Goal: Task Accomplishment & Management: Use online tool/utility

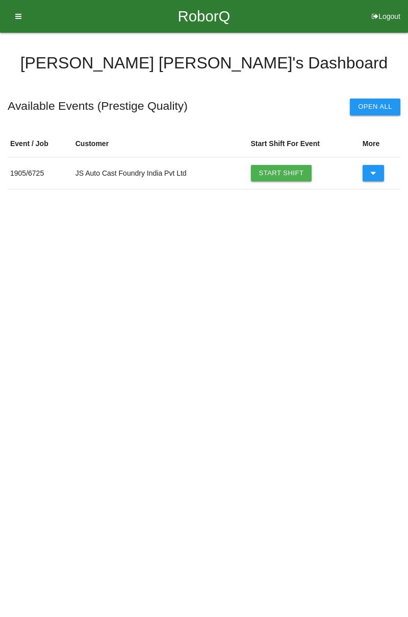
click at [299, 171] on link "Start Shift" at bounding box center [281, 173] width 61 height 16
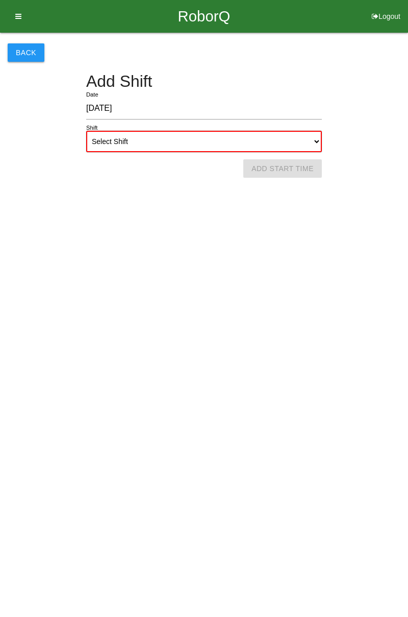
click at [314, 140] on select "Select Shift 1st Shift 2nd Shift 3rd Shift 4th Shift" at bounding box center [204, 141] width 236 height 21
select select "1"
click at [86, 131] on select "Select Shift 1st Shift 2nd Shift 3rd Shift 4th Shift" at bounding box center [204, 141] width 236 height 21
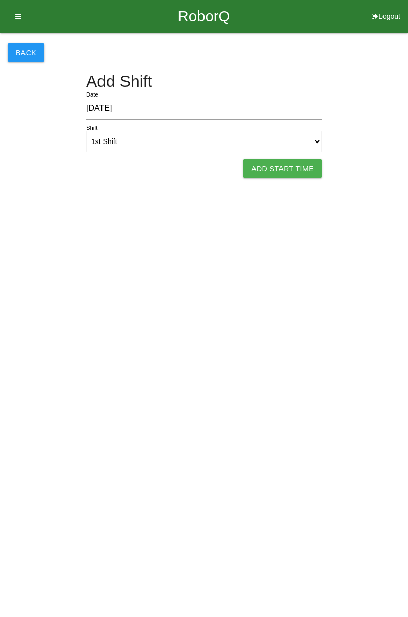
click at [287, 174] on button "Add Start Time" at bounding box center [282, 168] width 79 height 18
select select "7"
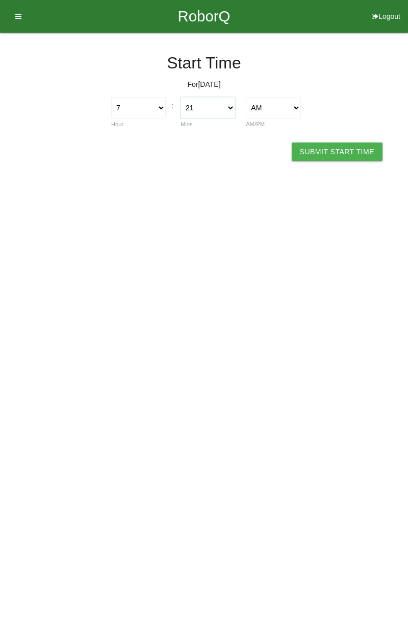
click at [233, 113] on select "00 01 02 03 04 05 06 07 08 09 10 11 12 13 14 15 16 17 18 19 20 21 22 23 24 25 2…" at bounding box center [208, 107] width 55 height 21
select select "0"
click at [181, 97] on select "00 01 02 03 04 05 06 07 08 09 10 11 12 13 14 15 16 17 18 19 20 21 22 23 24 25 2…" at bounding box center [208, 107] width 55 height 21
click at [355, 146] on button "Submit Start Time" at bounding box center [337, 151] width 91 height 18
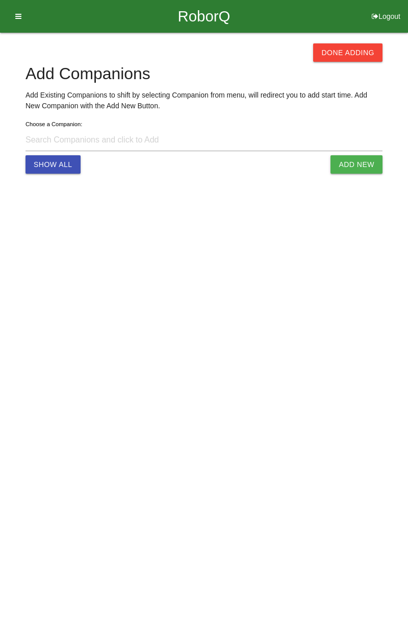
click at [351, 46] on button "Done Adding" at bounding box center [347, 52] width 69 height 18
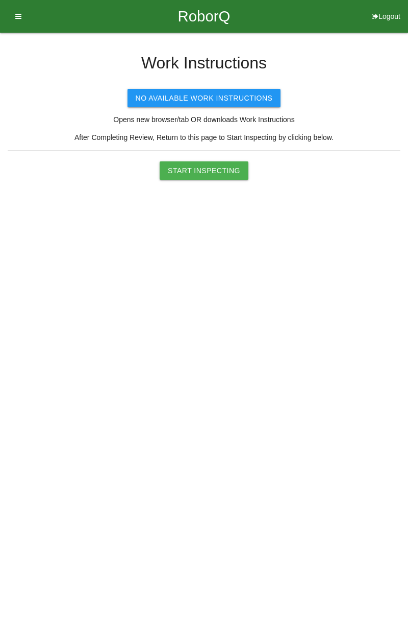
click at [229, 178] on button "Start Inspecting" at bounding box center [204, 170] width 89 height 18
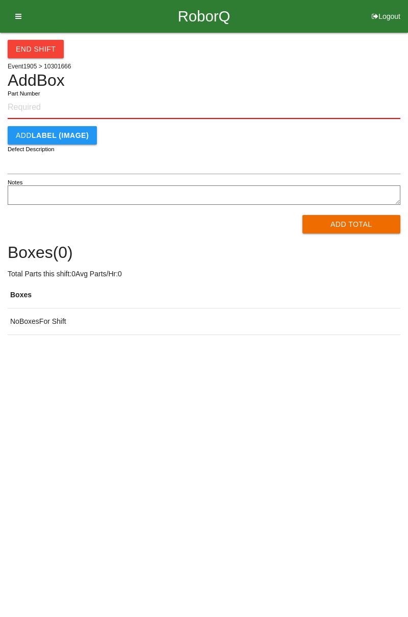
click at [58, 99] on input "Part Number" at bounding box center [204, 107] width 393 height 22
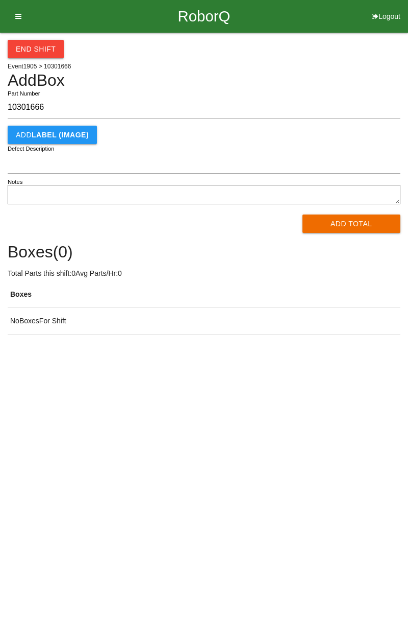
type input "10301666"
click at [348, 228] on button "Add Total" at bounding box center [352, 223] width 99 height 18
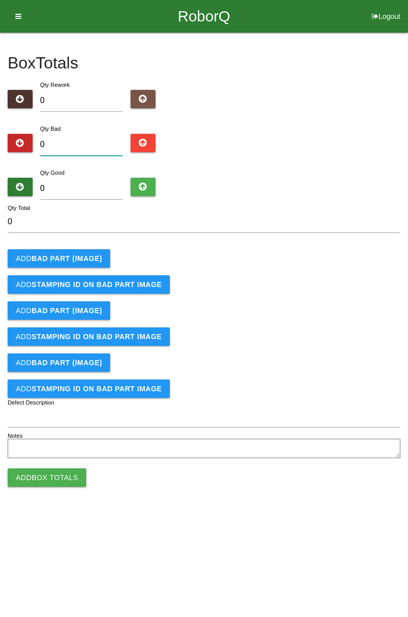
click at [97, 136] on input "0" at bounding box center [81, 145] width 83 height 22
type input "4"
click at [82, 253] on button "Add BAD PART (IMAGE)" at bounding box center [59, 258] width 103 height 18
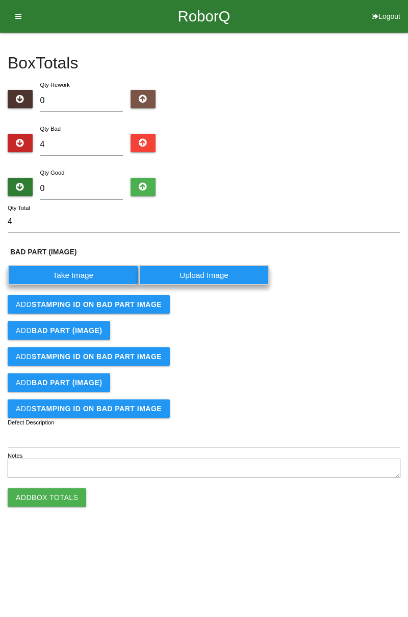
click at [87, 271] on label "Take Image" at bounding box center [73, 275] width 131 height 20
click at [0, 0] on \(IMAGE\) "Take Image" at bounding box center [0, 0] width 0 height 0
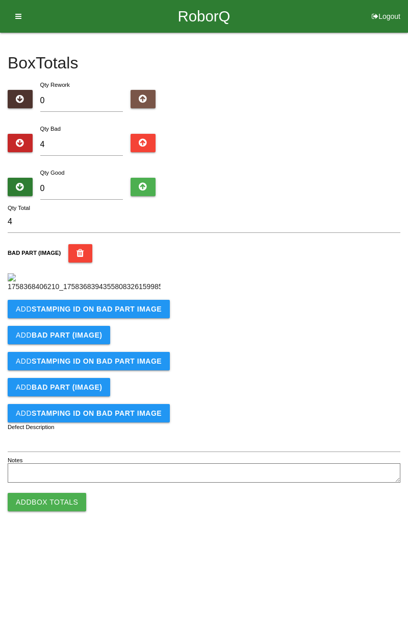
click at [136, 318] on button "Add STAMPING ID on BAD PART Image" at bounding box center [89, 309] width 162 height 18
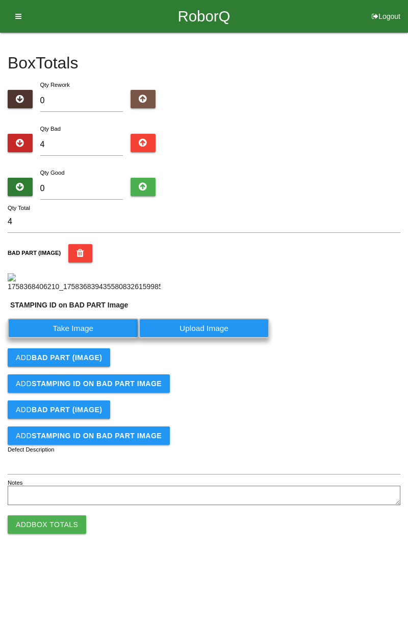
click at [116, 338] on label "Take Image" at bounding box center [73, 328] width 131 height 20
click at [0, 0] on PART "Take Image" at bounding box center [0, 0] width 0 height 0
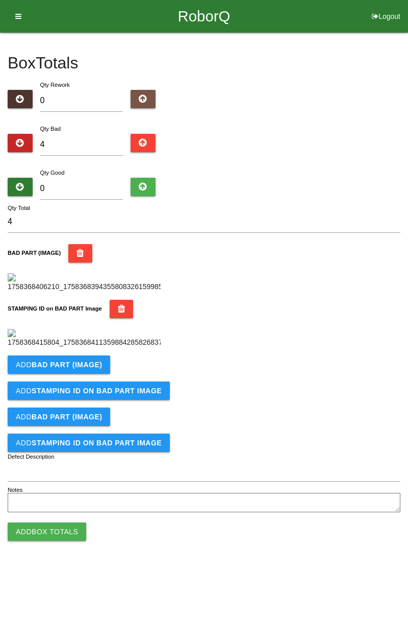
scroll to position [225, 0]
click at [93, 368] on b "BAD PART (IMAGE)" at bounding box center [67, 364] width 70 height 8
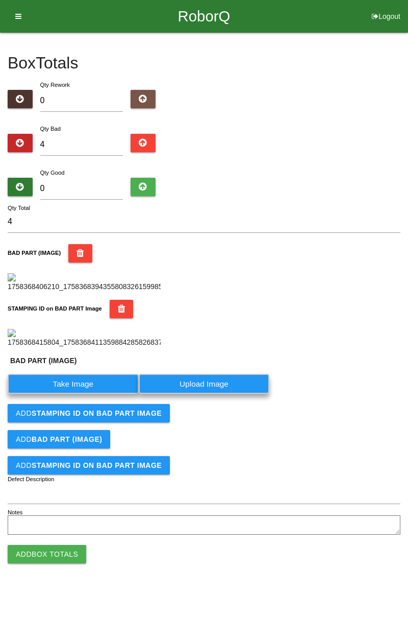
click at [85, 394] on label "Take Image" at bounding box center [73, 384] width 131 height 20
click at [0, 0] on \(IMAGE\) "Take Image" at bounding box center [0, 0] width 0 height 0
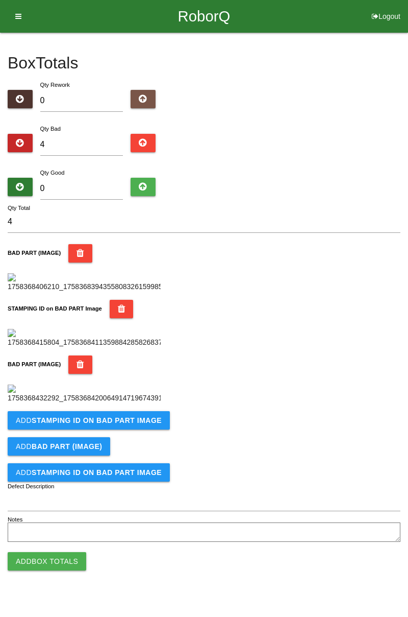
scroll to position [392, 0]
click at [147, 429] on button "Add STAMPING ID on BAD PART Image" at bounding box center [89, 420] width 162 height 18
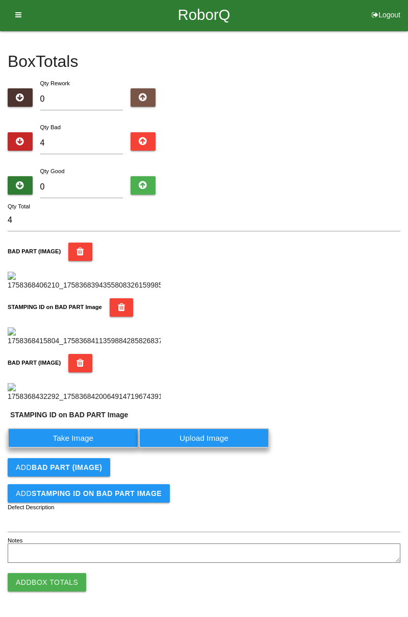
click at [103, 448] on label "Take Image" at bounding box center [73, 438] width 131 height 20
click at [0, 0] on PART "Take Image" at bounding box center [0, 0] width 0 height 0
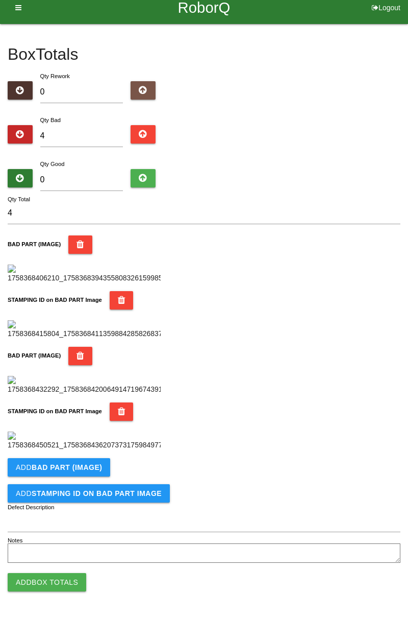
scroll to position [559, 0]
click at [104, 466] on button "Add BAD PART (IMAGE)" at bounding box center [59, 467] width 103 height 18
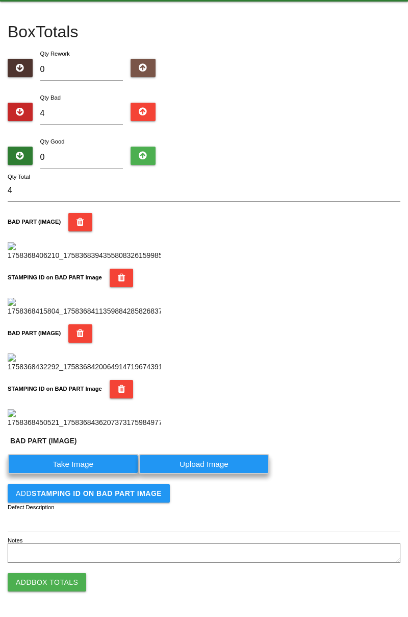
click at [83, 474] on label "Take Image" at bounding box center [73, 464] width 131 height 20
click at [0, 0] on \(IMAGE\) "Take Image" at bounding box center [0, 0] width 0 height 0
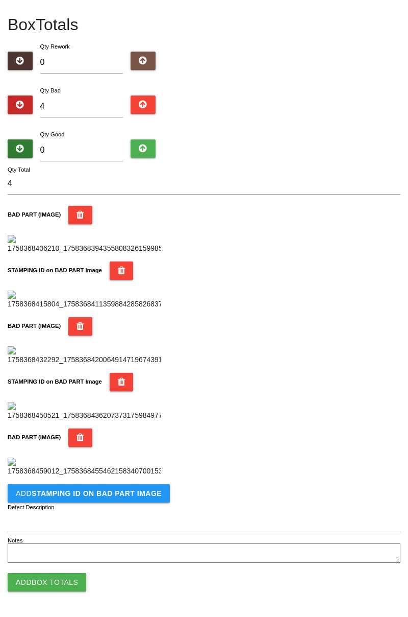
scroll to position [727, 0]
click at [131, 497] on button "Add STAMPING ID on BAD PART Image" at bounding box center [89, 493] width 162 height 18
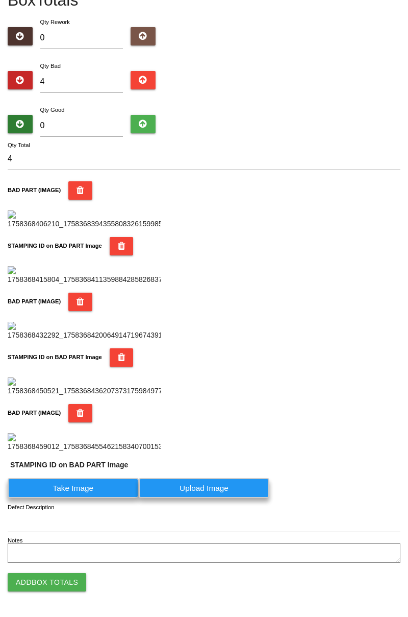
click at [94, 498] on label "Take Image" at bounding box center [73, 488] width 131 height 20
click at [0, 0] on PART "Take Image" at bounding box center [0, 0] width 0 height 0
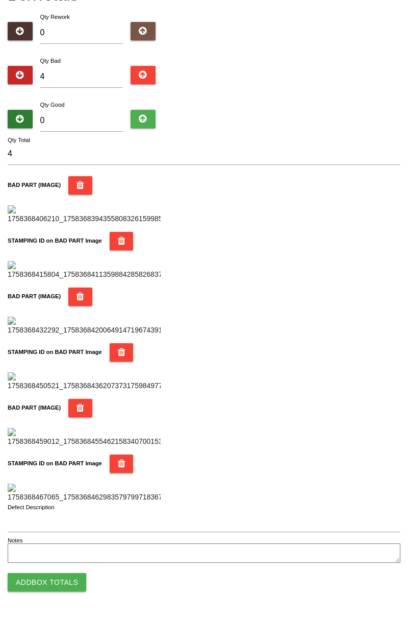
scroll to position [0, 0]
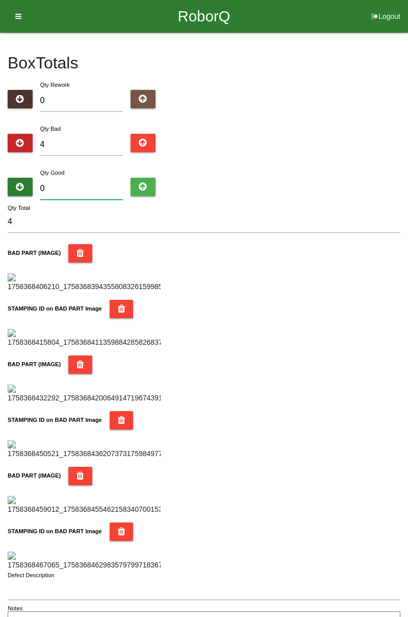
click at [95, 184] on input "0" at bounding box center [81, 189] width 83 height 22
type input "8"
type input "12"
type input "80"
type input "84"
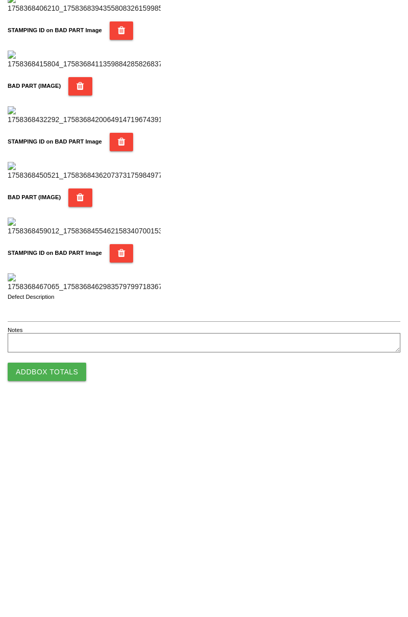
type input "80"
click at [77, 581] on button "Add Box Totals" at bounding box center [47, 582] width 79 height 18
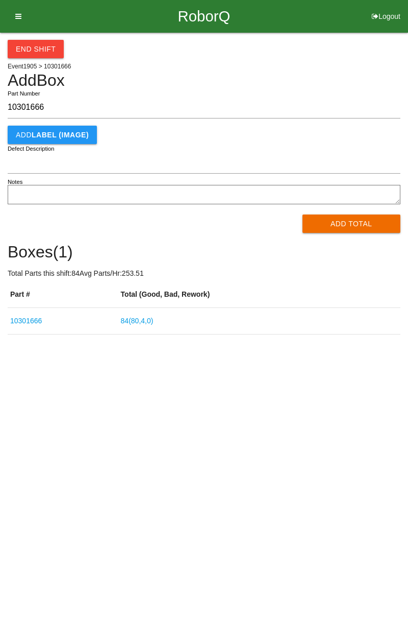
type input "10301666"
click at [364, 216] on button "Add Total" at bounding box center [352, 223] width 99 height 18
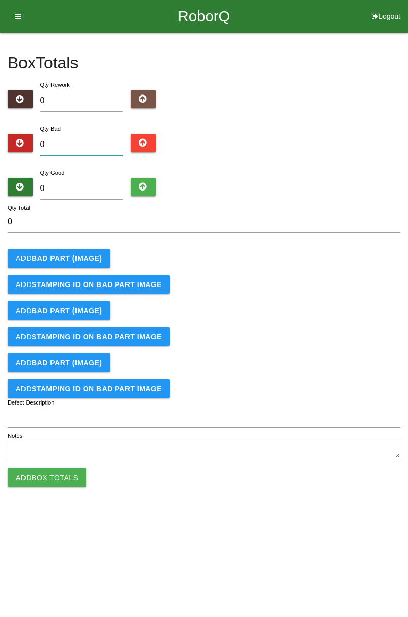
click at [88, 143] on input "0" at bounding box center [81, 145] width 83 height 22
type input "1"
click at [84, 264] on button "Add BAD PART (IMAGE)" at bounding box center [59, 258] width 103 height 18
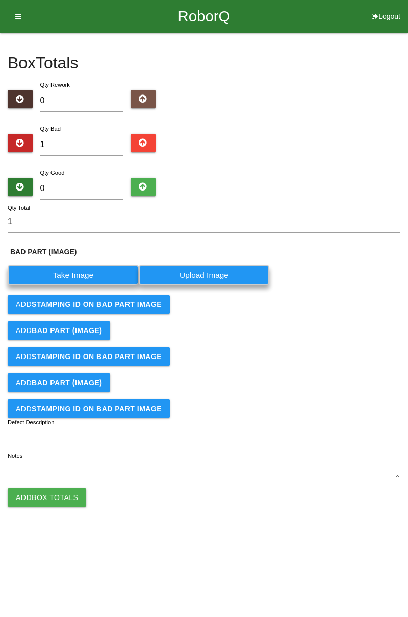
click at [84, 272] on label "Take Image" at bounding box center [73, 275] width 131 height 20
click at [0, 0] on \(IMAGE\) "Take Image" at bounding box center [0, 0] width 0 height 0
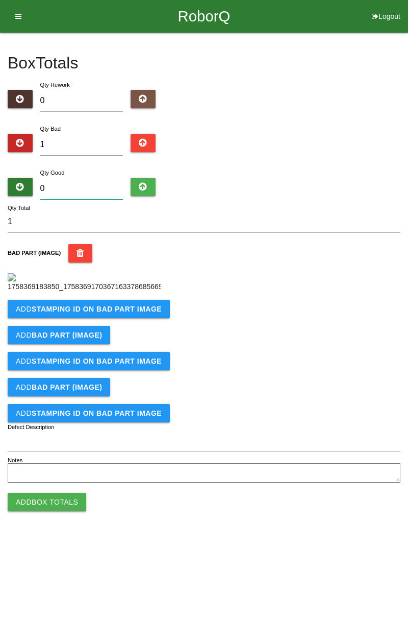
click at [92, 185] on input "0" at bounding box center [81, 189] width 83 height 22
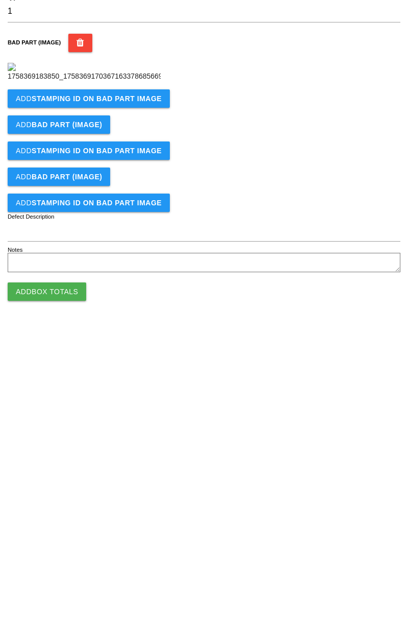
click at [142, 313] on b "STAMPING ID on BAD PART Image" at bounding box center [97, 309] width 130 height 8
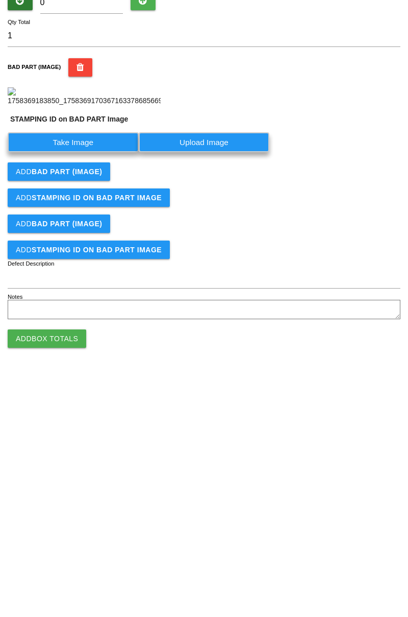
scroll to position [57, 0]
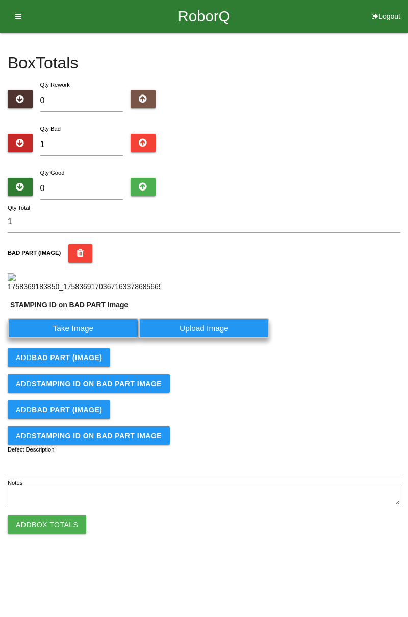
click at [100, 338] on label "Take Image" at bounding box center [73, 328] width 131 height 20
click at [0, 0] on PART "Take Image" at bounding box center [0, 0] width 0 height 0
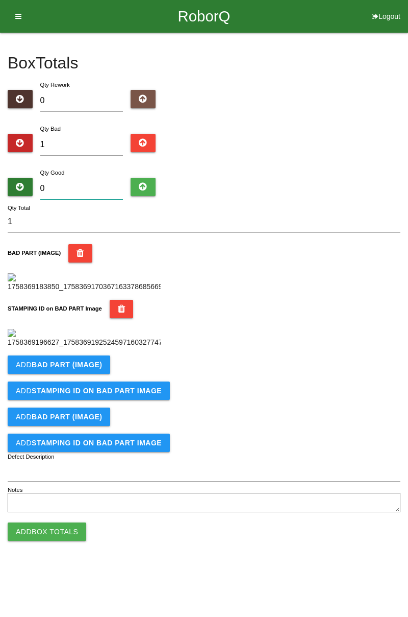
click at [99, 178] on input "0" at bounding box center [81, 189] width 83 height 22
type input "8"
type input "9"
type input "83"
type input "84"
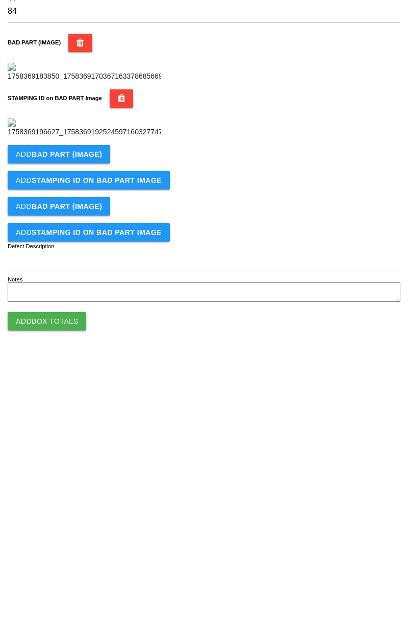
type input "83"
click at [73, 540] on button "Add Box Totals" at bounding box center [47, 531] width 79 height 18
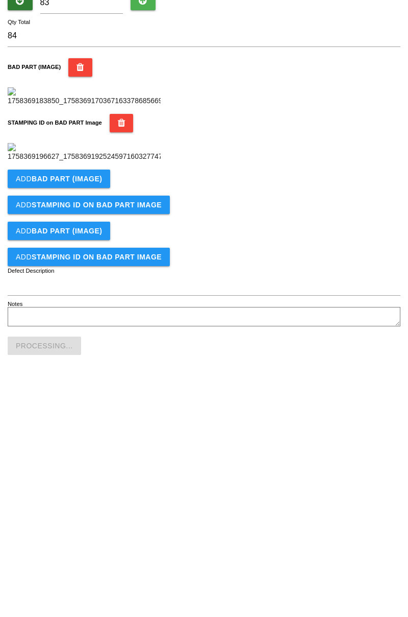
scroll to position [225, 0]
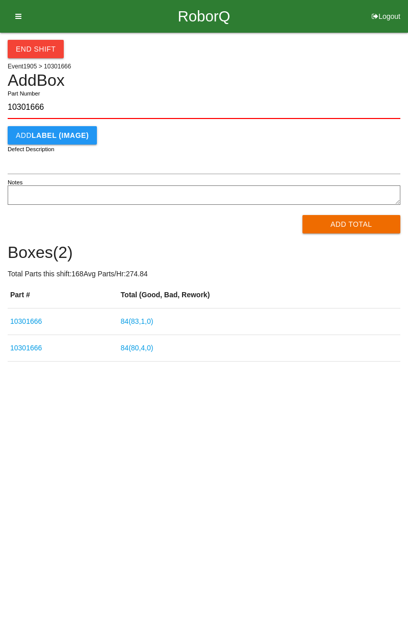
type input "10301666"
click at [355, 228] on button "Add Total" at bounding box center [352, 224] width 99 height 18
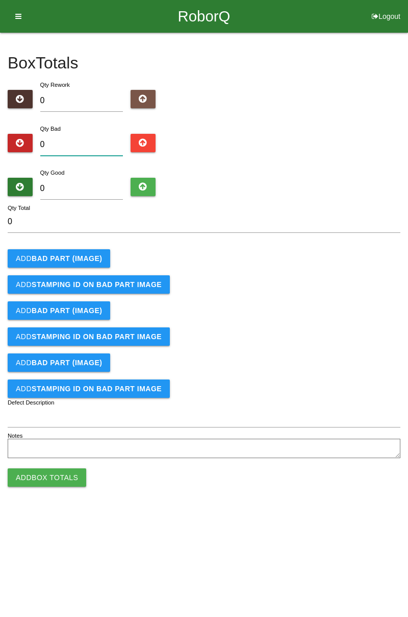
click at [88, 141] on input "0" at bounding box center [81, 145] width 83 height 22
type input "6"
click at [93, 259] on b "BAD PART (IMAGE)" at bounding box center [67, 258] width 70 height 8
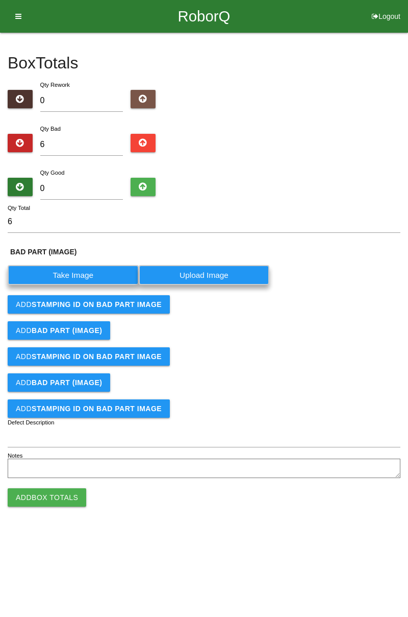
click at [85, 275] on label "Take Image" at bounding box center [73, 275] width 131 height 20
click at [0, 0] on \(IMAGE\) "Take Image" at bounding box center [0, 0] width 0 height 0
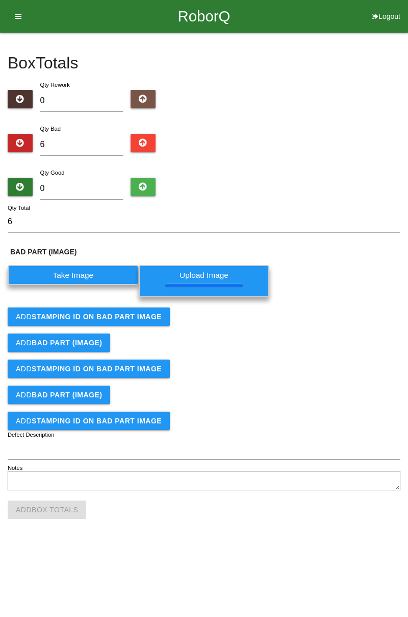
click at [140, 317] on b "STAMPING ID on BAD PART Image" at bounding box center [97, 316] width 130 height 8
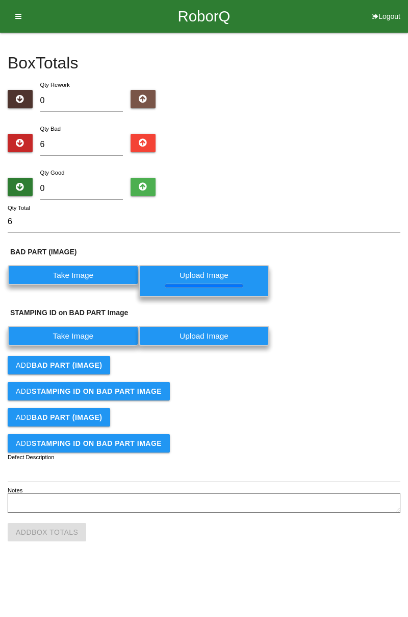
click at [228, 334] on form "6 Qty Total BAD PART (IMAGE) Take Image Upload Image STAMPING ID on BAD PART Im…" at bounding box center [204, 363] width 393 height 304
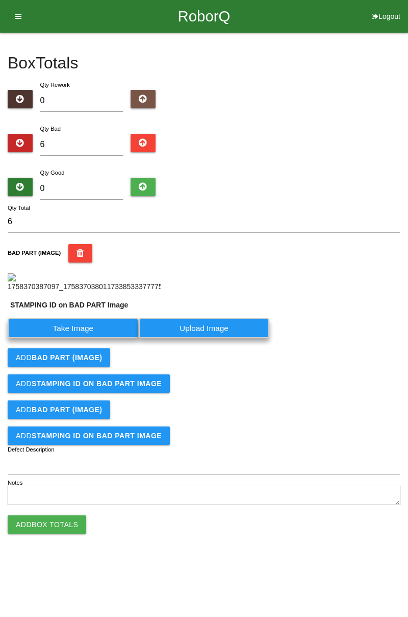
click at [80, 338] on label "Take Image" at bounding box center [73, 328] width 131 height 20
click at [0, 0] on PART "Take Image" at bounding box center [0, 0] width 0 height 0
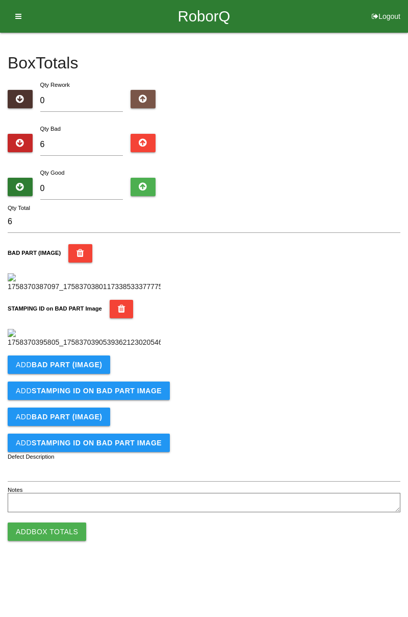
click at [79, 400] on button "Add STAMPING ID on BAD PART Image" at bounding box center [89, 390] width 162 height 18
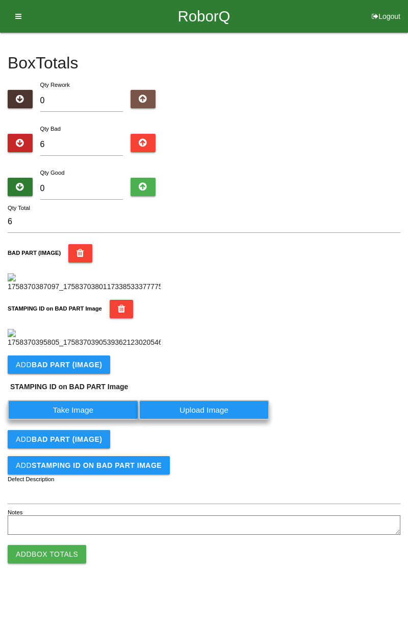
scroll to position [247, 0]
click at [86, 374] on button "Add BAD PART (IMAGE)" at bounding box center [59, 364] width 103 height 18
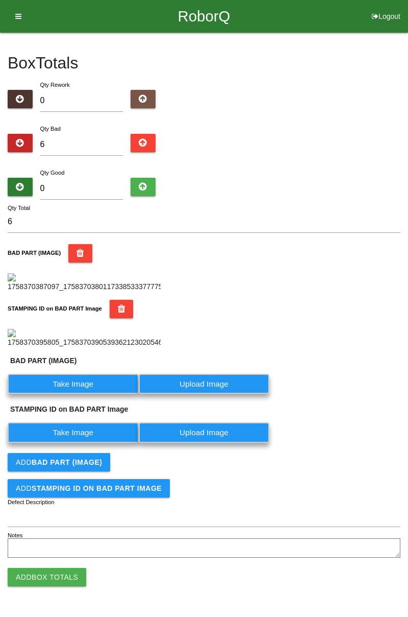
click at [81, 394] on label "Take Image" at bounding box center [73, 384] width 131 height 20
click at [0, 0] on \(IMAGE\) "Take Image" at bounding box center [0, 0] width 0 height 0
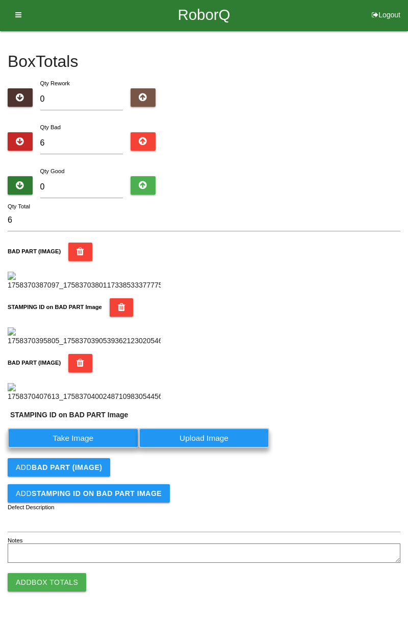
scroll to position [414, 0]
click at [91, 436] on label "Take Image" at bounding box center [73, 438] width 131 height 20
click at [0, 0] on PART "Take Image" at bounding box center [0, 0] width 0 height 0
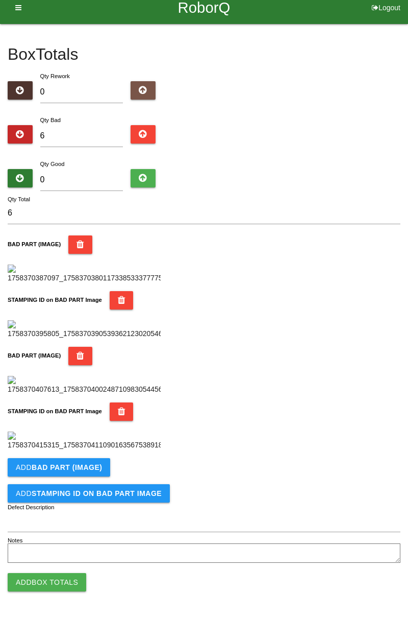
scroll to position [559, 0]
click at [92, 468] on b "BAD PART (IMAGE)" at bounding box center [67, 467] width 70 height 8
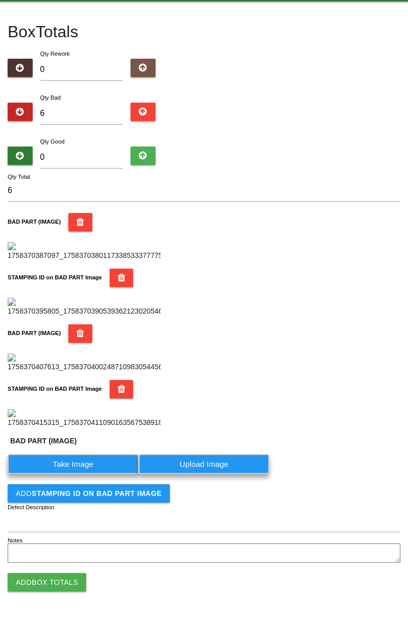
click at [82, 474] on label "Take Image" at bounding box center [73, 464] width 131 height 20
click at [0, 0] on \(IMAGE\) "Take Image" at bounding box center [0, 0] width 0 height 0
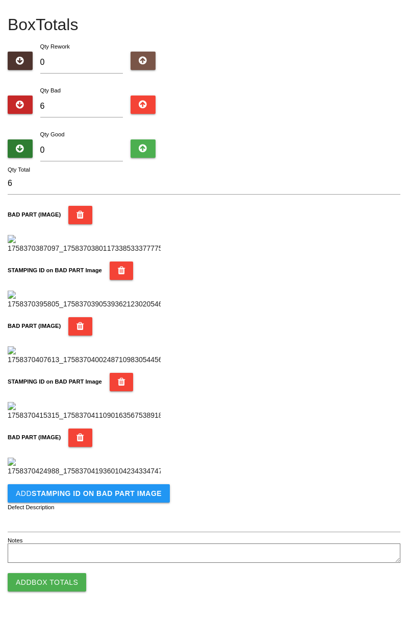
scroll to position [727, 0]
click at [109, 501] on button "Add STAMPING ID on BAD PART Image" at bounding box center [89, 493] width 162 height 18
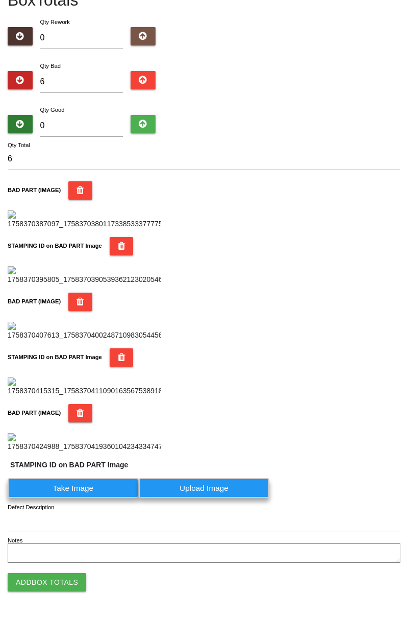
click at [87, 498] on label "Take Image" at bounding box center [73, 488] width 131 height 20
click at [0, 0] on PART "Take Image" at bounding box center [0, 0] width 0 height 0
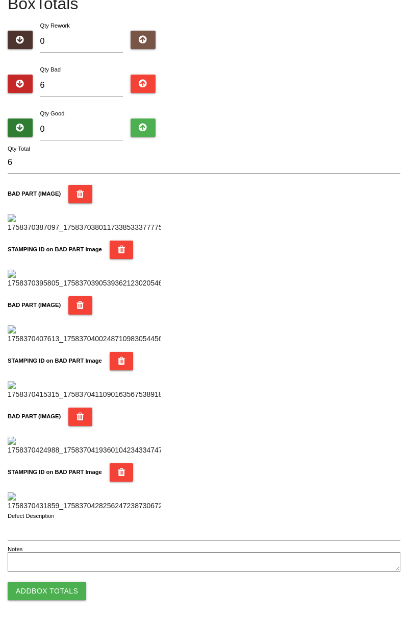
scroll to position [0, 0]
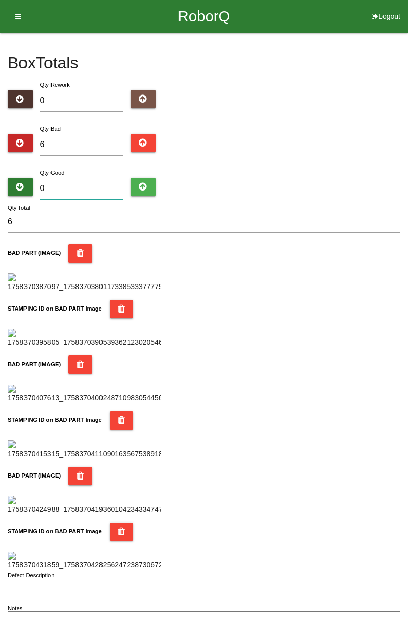
click at [92, 186] on input "0" at bounding box center [81, 189] width 83 height 22
type input "7"
type input "13"
type input "78"
type input "84"
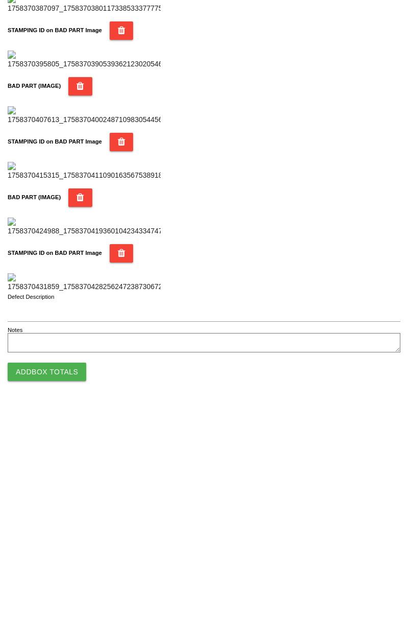
type input "78"
click at [66, 575] on button "Add Box Totals" at bounding box center [47, 582] width 79 height 18
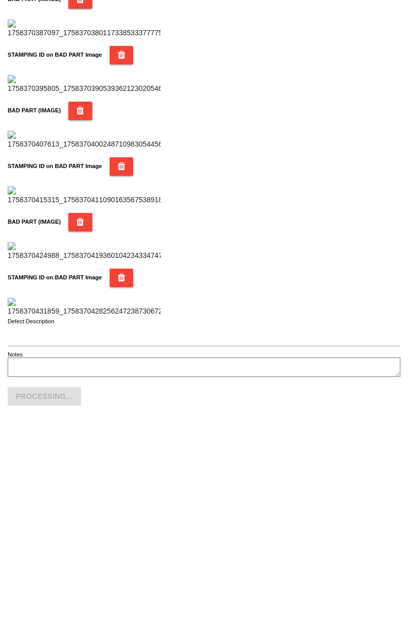
scroll to position [894, 0]
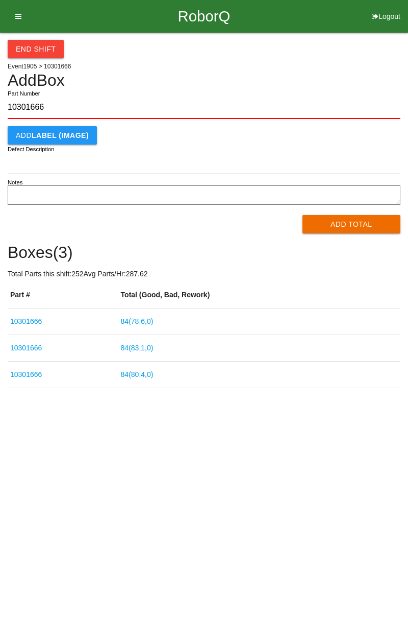
type input "10301666"
click at [351, 230] on button "Add Total" at bounding box center [352, 224] width 99 height 18
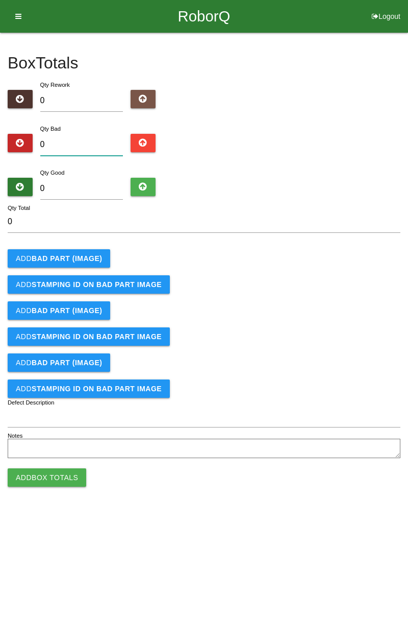
click at [83, 148] on input "0" at bounding box center [81, 145] width 83 height 22
type input "7"
type input "0"
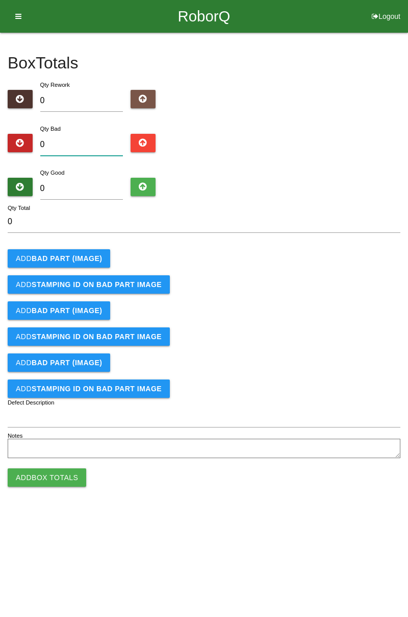
type input "9"
click at [100, 260] on button "Add BAD PART (IMAGE)" at bounding box center [59, 258] width 103 height 18
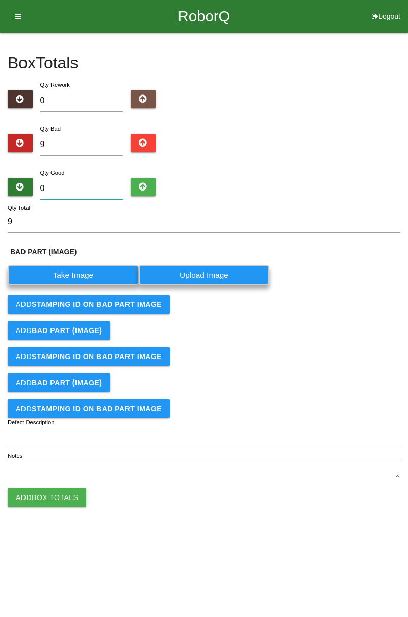
click at [82, 184] on input "0" at bounding box center [81, 189] width 83 height 22
type input "7"
type input "16"
type input "75"
type input "84"
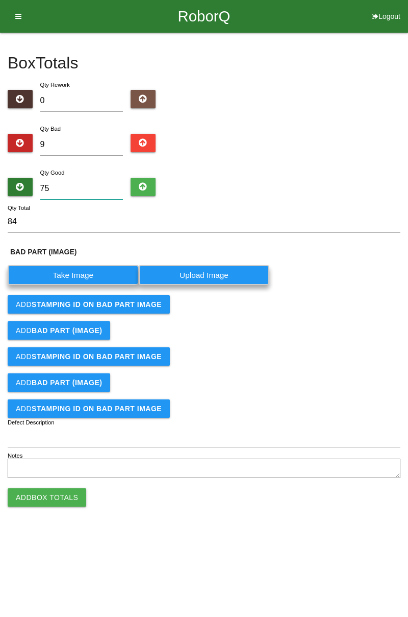
type input "75"
click at [90, 272] on label "Take Image" at bounding box center [73, 275] width 131 height 20
click at [0, 0] on \(IMAGE\) "Take Image" at bounding box center [0, 0] width 0 height 0
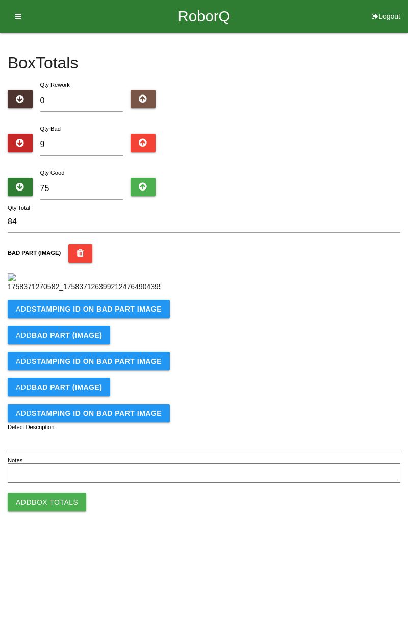
click at [146, 313] on b "STAMPING ID on BAD PART Image" at bounding box center [97, 309] width 130 height 8
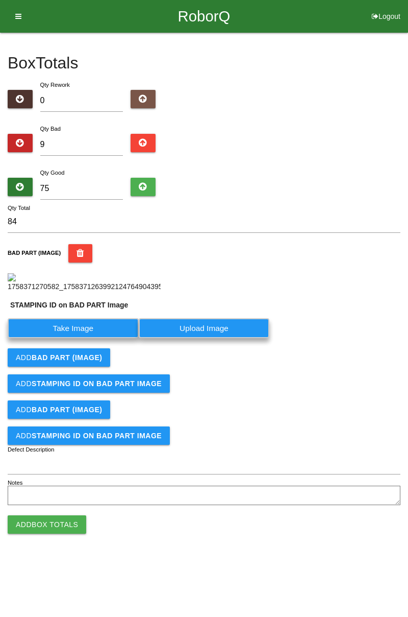
click at [227, 338] on label "Upload Image" at bounding box center [204, 328] width 131 height 20
click at [0, 0] on PART "Upload Image" at bounding box center [0, 0] width 0 height 0
click at [100, 338] on label "Take Image" at bounding box center [73, 328] width 131 height 20
click at [0, 0] on PART "Take Image" at bounding box center [0, 0] width 0 height 0
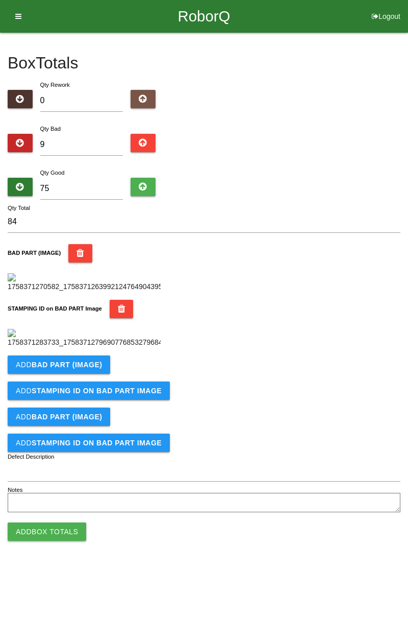
scroll to position [225, 0]
click at [102, 374] on button "Add BAD PART (IMAGE)" at bounding box center [59, 364] width 103 height 18
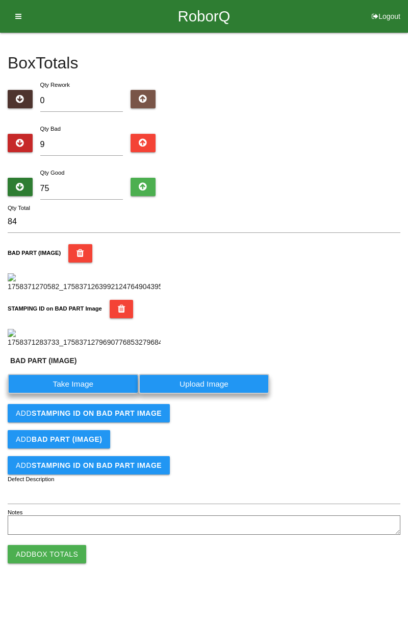
click at [95, 394] on label "Take Image" at bounding box center [73, 384] width 131 height 20
click at [0, 0] on \(IMAGE\) "Take Image" at bounding box center [0, 0] width 0 height 0
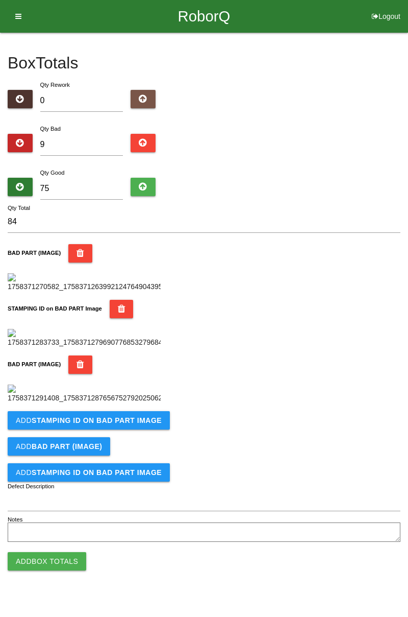
scroll to position [392, 0]
click at [128, 429] on button "Add STAMPING ID on BAD PART Image" at bounding box center [89, 420] width 162 height 18
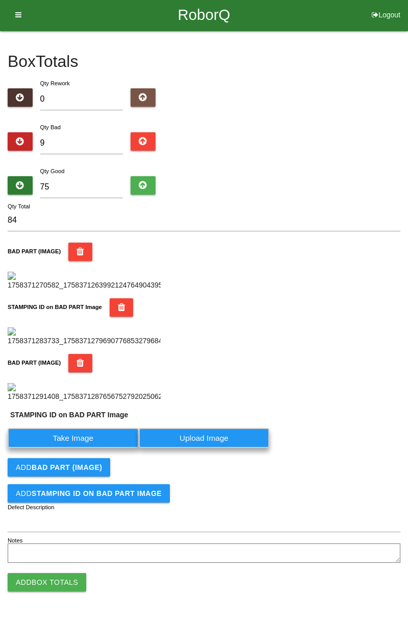
click at [88, 448] on label "Take Image" at bounding box center [73, 438] width 131 height 20
click at [0, 0] on PART "Take Image" at bounding box center [0, 0] width 0 height 0
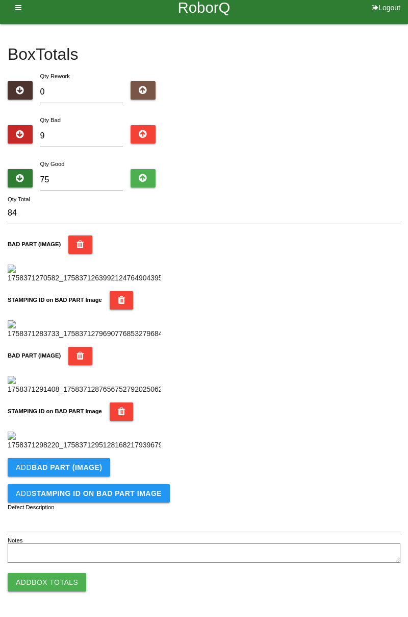
scroll to position [559, 0]
click at [92, 465] on b "BAD PART (IMAGE)" at bounding box center [67, 467] width 70 height 8
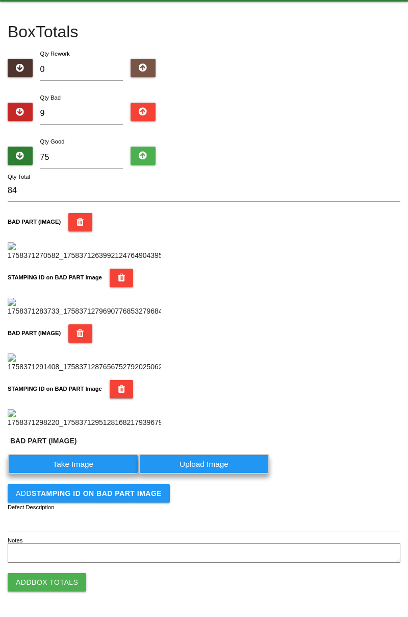
click at [97, 474] on label "Take Image" at bounding box center [73, 464] width 131 height 20
click at [0, 0] on \(IMAGE\) "Take Image" at bounding box center [0, 0] width 0 height 0
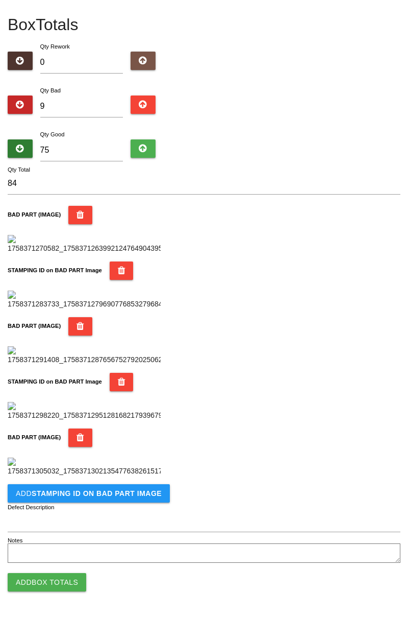
scroll to position [727, 0]
click at [138, 510] on input "Defect Description" at bounding box center [204, 521] width 393 height 22
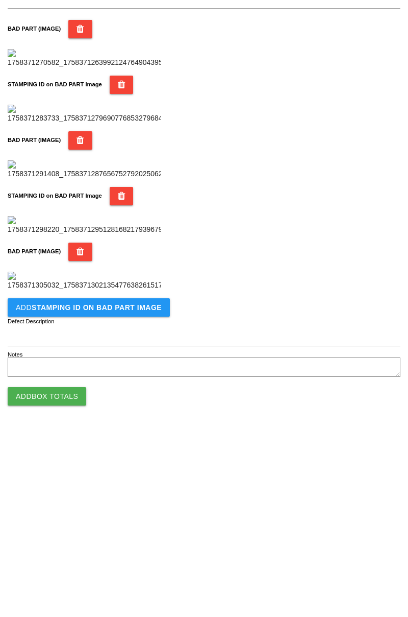
click at [138, 495] on b "STAMPING ID on BAD PART Image" at bounding box center [97, 493] width 130 height 8
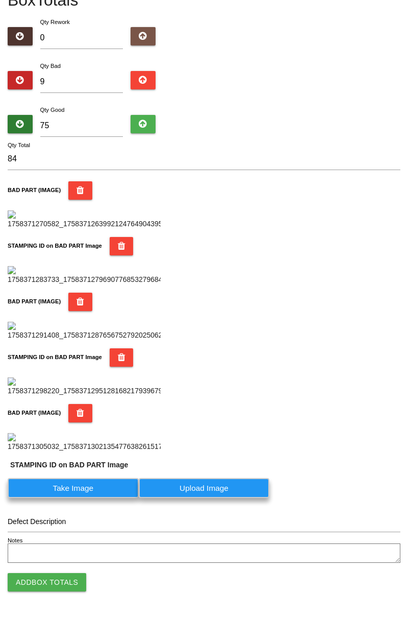
click at [85, 498] on label "Take Image" at bounding box center [73, 488] width 131 height 20
click at [0, 0] on PART "Take Image" at bounding box center [0, 0] width 0 height 0
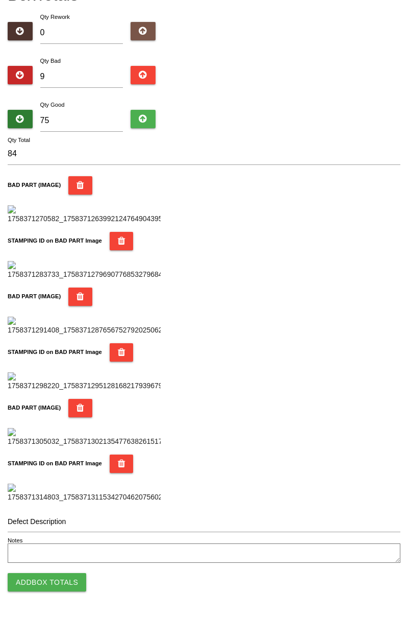
scroll to position [894, 0]
click at [73, 579] on button "Add Box Totals" at bounding box center [47, 582] width 79 height 18
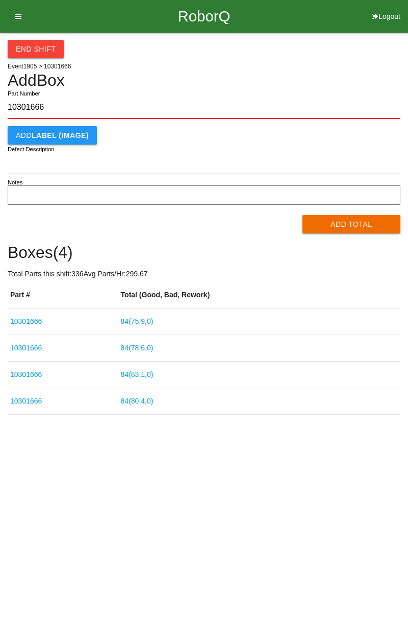
type input "10301666"
click at [362, 230] on button "Add Total" at bounding box center [352, 224] width 99 height 18
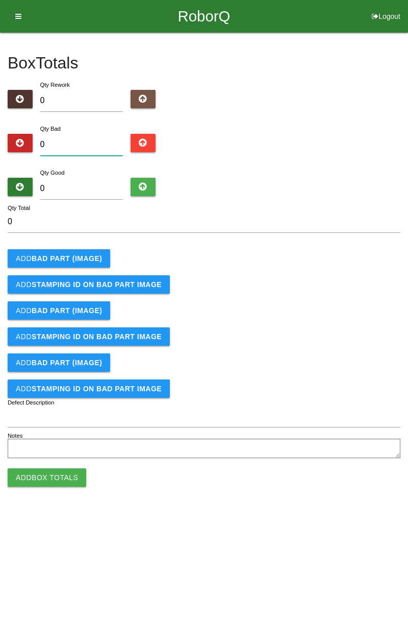
click at [80, 141] on input "0" at bounding box center [81, 145] width 83 height 22
type input "3"
click at [85, 254] on b "BAD PART (IMAGE)" at bounding box center [67, 258] width 70 height 8
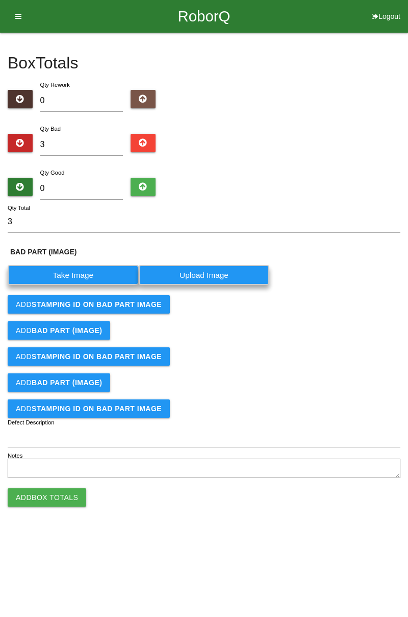
click at [94, 274] on label "Take Image" at bounding box center [73, 275] width 131 height 20
click at [0, 0] on \(IMAGE\) "Take Image" at bounding box center [0, 0] width 0 height 0
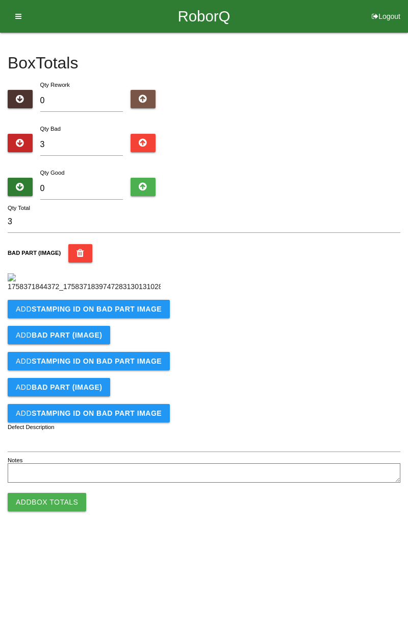
click at [143, 313] on b "STAMPING ID on BAD PART Image" at bounding box center [97, 309] width 130 height 8
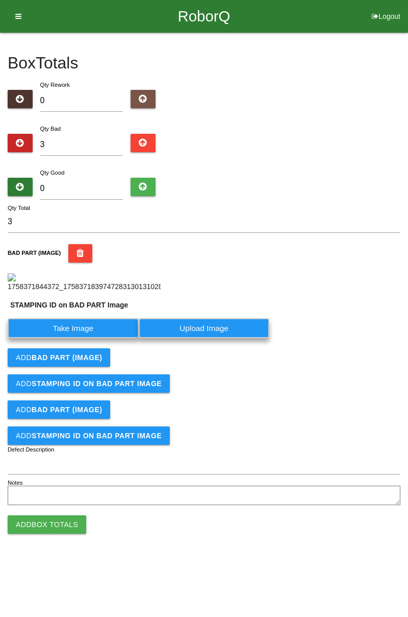
click at [233, 338] on label "Upload Image" at bounding box center [204, 328] width 131 height 20
click at [0, 0] on PART "Upload Image" at bounding box center [0, 0] width 0 height 0
click at [101, 338] on label "Take Image" at bounding box center [73, 328] width 131 height 20
click at [0, 0] on PART "Take Image" at bounding box center [0, 0] width 0 height 0
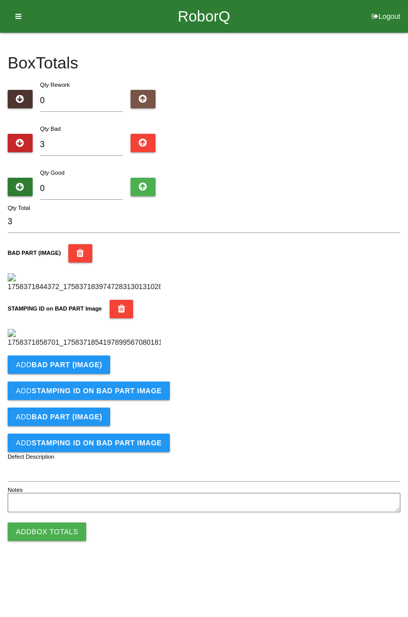
scroll to position [225, 0]
click at [99, 368] on b "BAD PART (IMAGE)" at bounding box center [67, 364] width 70 height 8
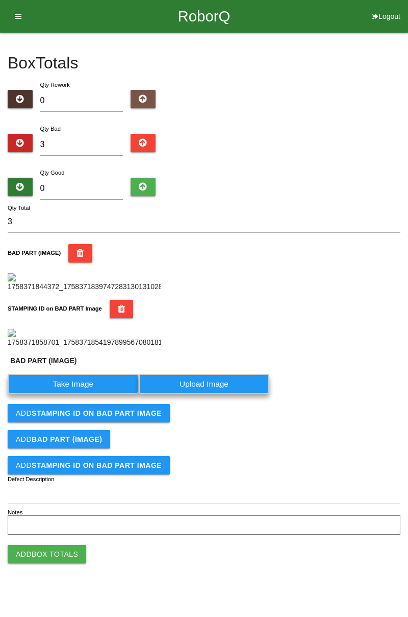
click at [87, 394] on label "Take Image" at bounding box center [73, 384] width 131 height 20
click at [0, 0] on \(IMAGE\) "Take Image" at bounding box center [0, 0] width 0 height 0
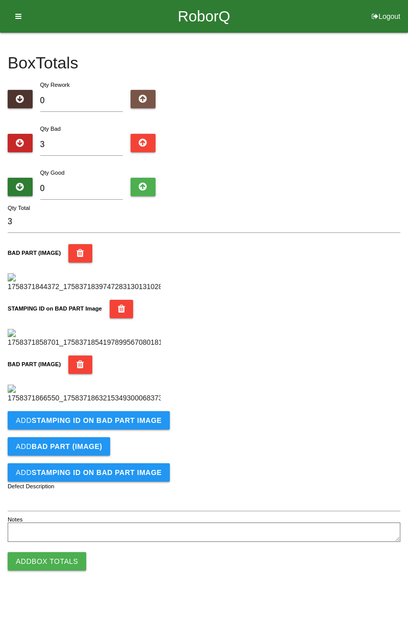
scroll to position [392, 0]
click at [144, 429] on button "Add STAMPING ID on BAD PART Image" at bounding box center [89, 420] width 162 height 18
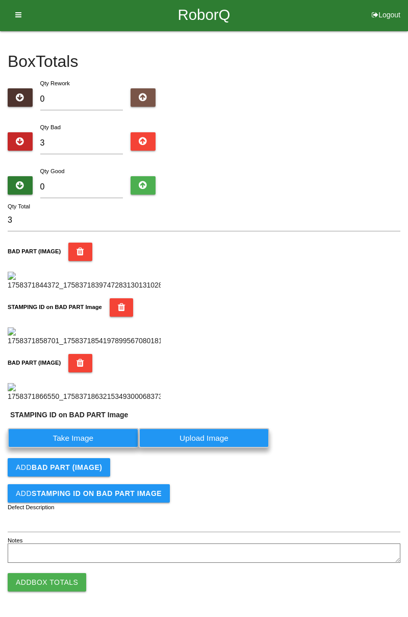
click at [94, 448] on label "Take Image" at bounding box center [73, 438] width 131 height 20
click at [0, 0] on PART "Take Image" at bounding box center [0, 0] width 0 height 0
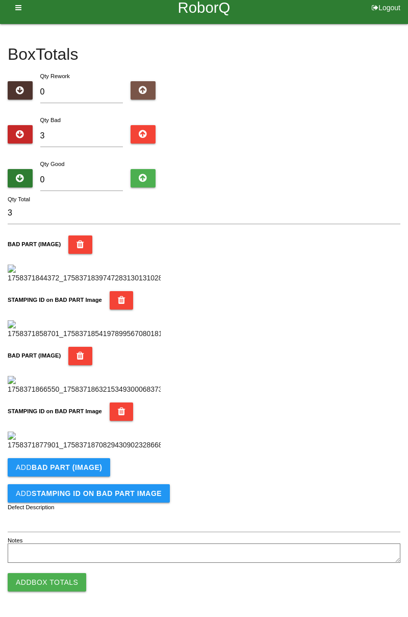
scroll to position [559, 0]
click at [103, 465] on button "Add BAD PART (IMAGE)" at bounding box center [59, 467] width 103 height 18
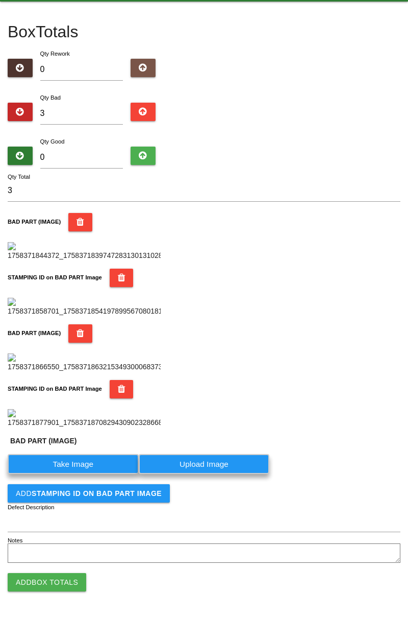
click at [89, 474] on label "Take Image" at bounding box center [73, 464] width 131 height 20
click at [0, 0] on \(IMAGE\) "Take Image" at bounding box center [0, 0] width 0 height 0
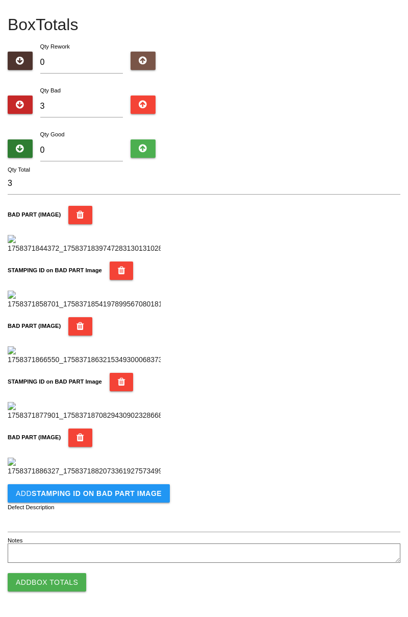
scroll to position [727, 0]
click at [111, 496] on b "STAMPING ID on BAD PART Image" at bounding box center [97, 493] width 130 height 8
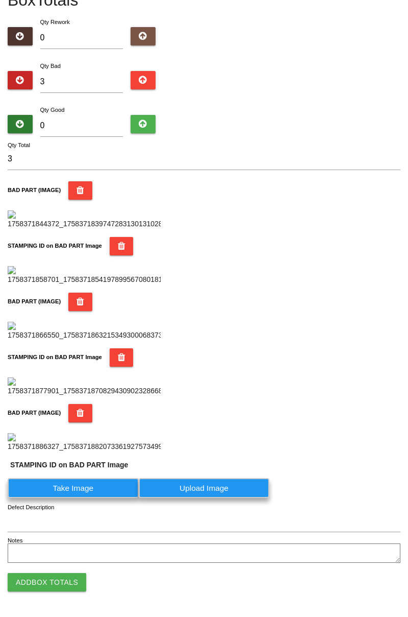
click at [90, 498] on label "Take Image" at bounding box center [73, 488] width 131 height 20
click at [0, 0] on PART "Take Image" at bounding box center [0, 0] width 0 height 0
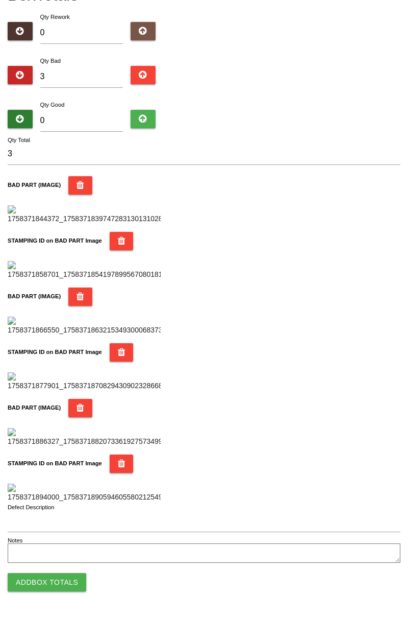
scroll to position [0, 0]
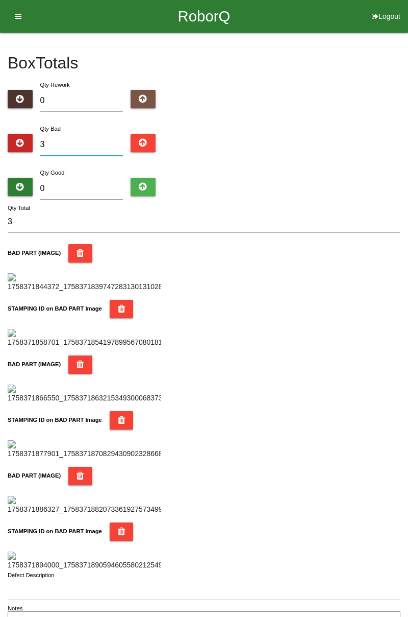
click at [82, 135] on input "3" at bounding box center [81, 145] width 83 height 22
type input "0"
type input "8"
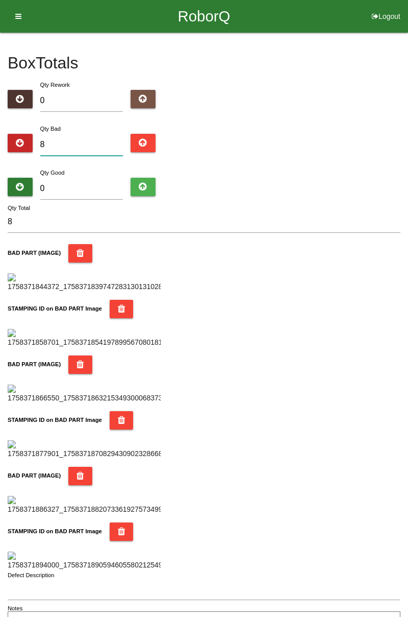
type input "8"
click at [97, 184] on input "0" at bounding box center [81, 189] width 83 height 22
type input "6"
type input "14"
type input "64"
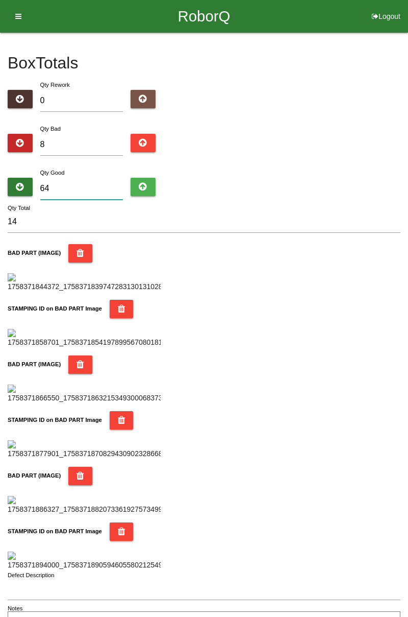
type input "72"
type input "6"
type input "14"
type input "0"
type input "8"
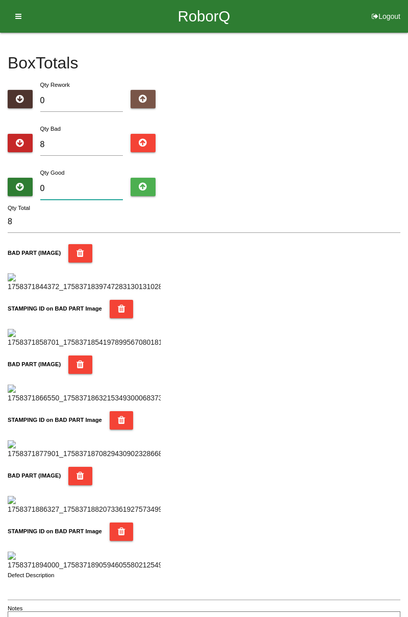
type input "7"
type input "15"
type input "74"
type input "82"
type input "7"
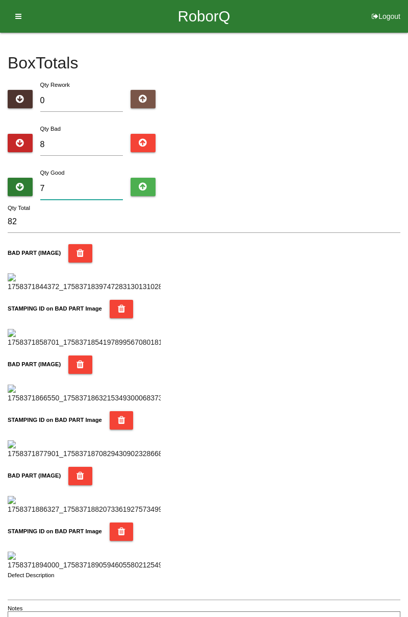
type input "15"
type input "76"
type input "84"
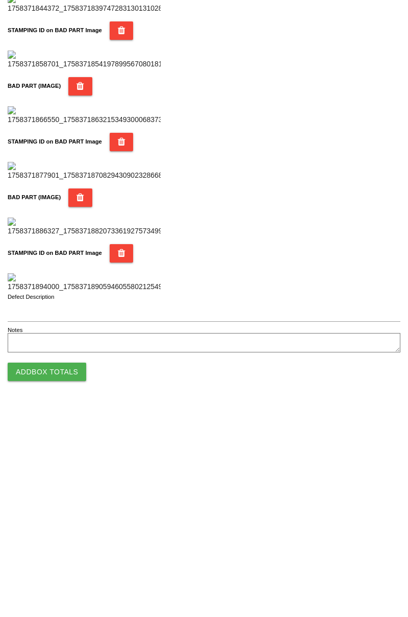
type input "76"
click at [64, 577] on button "Add Box Totals" at bounding box center [47, 582] width 79 height 18
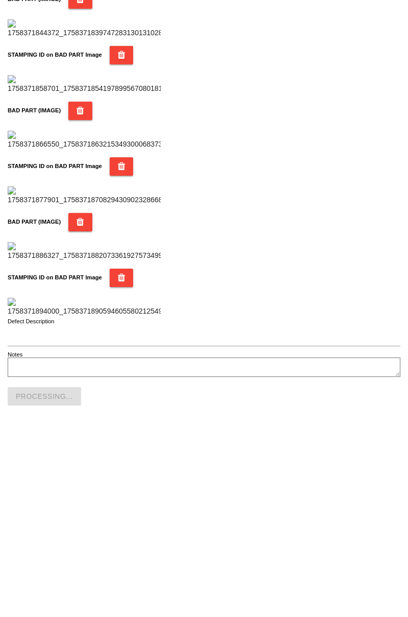
scroll to position [894, 0]
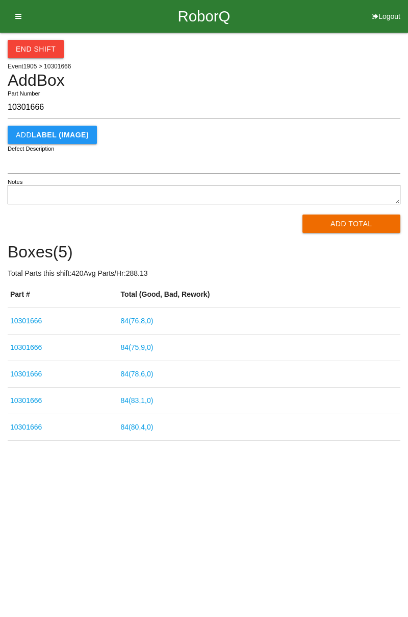
type input "10301666"
click at [356, 220] on button "Add Total" at bounding box center [352, 223] width 99 height 18
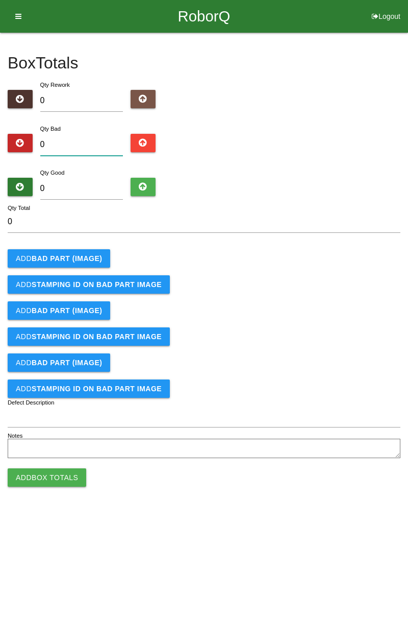
click at [80, 143] on input "0" at bounding box center [81, 145] width 83 height 22
click at [81, 141] on input "0" at bounding box center [81, 145] width 83 height 22
click at [91, 257] on b "BAD PART (IMAGE)" at bounding box center [67, 258] width 70 height 8
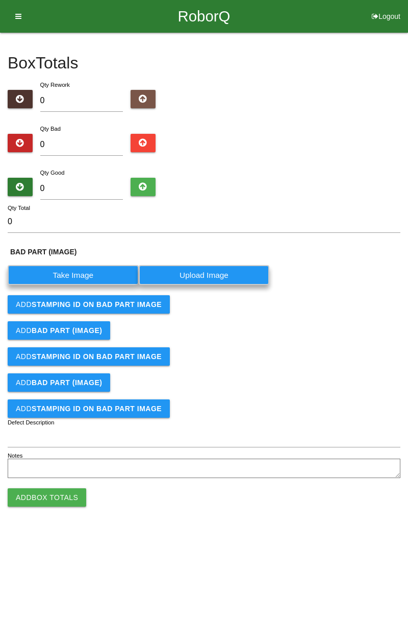
click at [76, 276] on label "Take Image" at bounding box center [73, 275] width 131 height 20
click at [0, 0] on \(IMAGE\) "Take Image" at bounding box center [0, 0] width 0 height 0
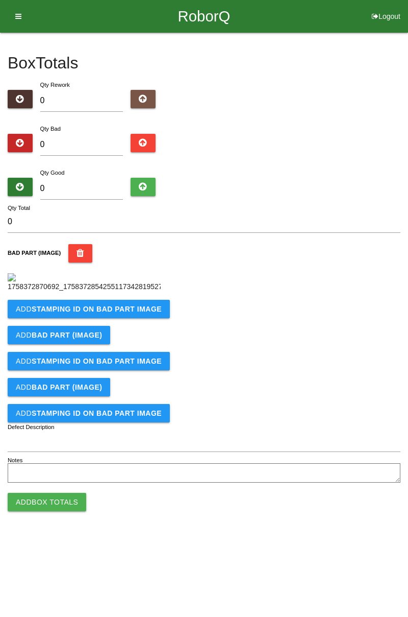
click at [146, 313] on b "STAMPING ID on BAD PART Image" at bounding box center [97, 309] width 130 height 8
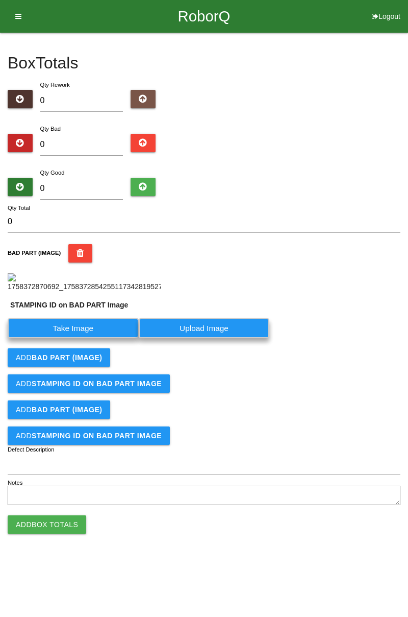
click at [108, 338] on label "Take Image" at bounding box center [73, 328] width 131 height 20
click at [0, 0] on PART "Take Image" at bounding box center [0, 0] width 0 height 0
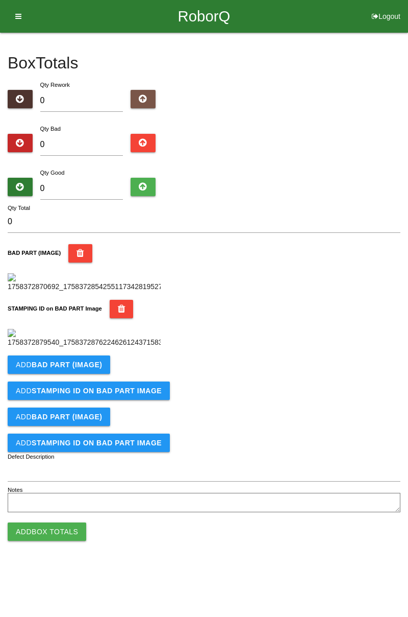
scroll to position [225, 0]
click at [94, 368] on b "BAD PART (IMAGE)" at bounding box center [67, 364] width 70 height 8
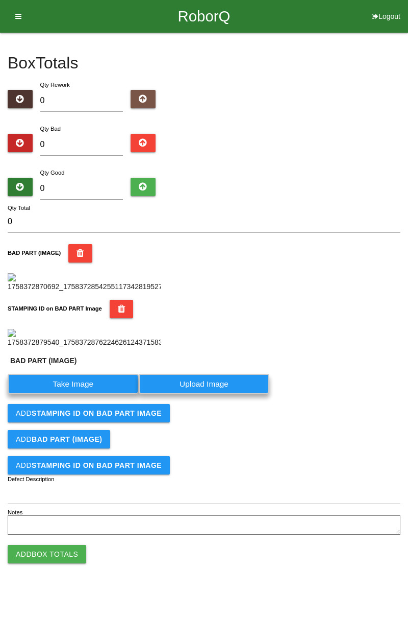
click at [102, 394] on label "Take Image" at bounding box center [73, 384] width 131 height 20
click at [0, 0] on \(IMAGE\) "Take Image" at bounding box center [0, 0] width 0 height 0
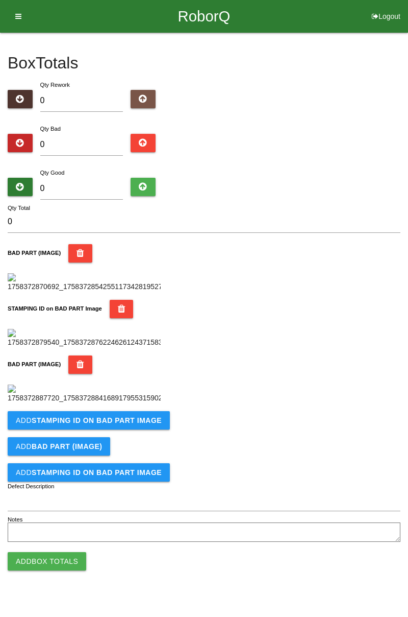
scroll to position [392, 0]
click at [131, 424] on b "STAMPING ID on BAD PART Image" at bounding box center [97, 420] width 130 height 8
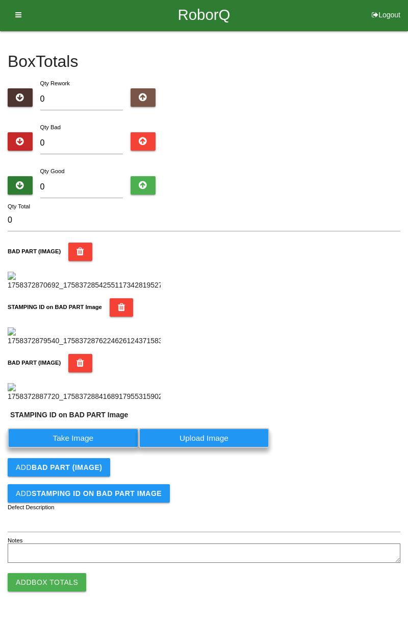
click at [84, 448] on label "Take Image" at bounding box center [73, 438] width 131 height 20
click at [0, 0] on PART "Take Image" at bounding box center [0, 0] width 0 height 0
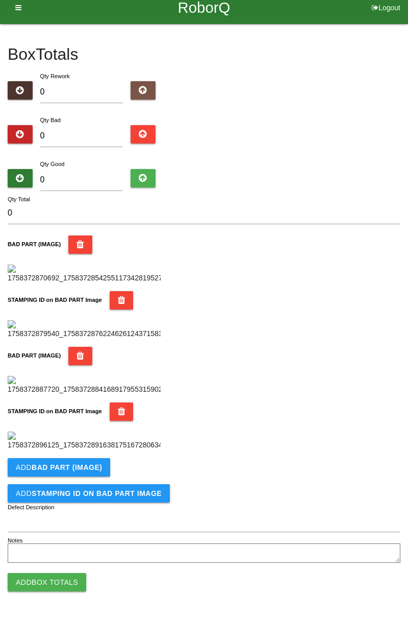
scroll to position [559, 0]
click at [86, 472] on button "Add BAD PART (IMAGE)" at bounding box center [59, 467] width 103 height 18
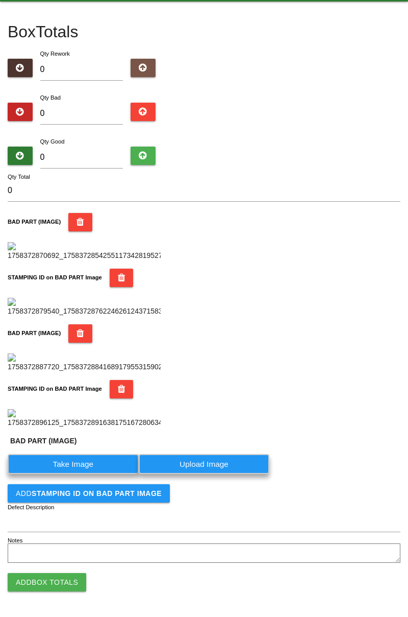
click at [84, 474] on label "Take Image" at bounding box center [73, 464] width 131 height 20
click at [0, 0] on \(IMAGE\) "Take Image" at bounding box center [0, 0] width 0 height 0
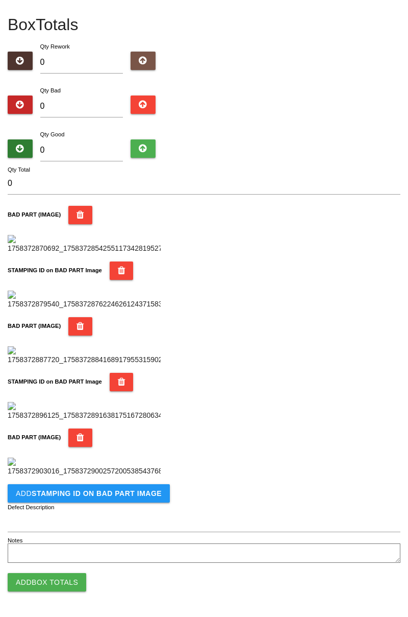
scroll to position [727, 0]
click at [114, 490] on b "STAMPING ID on BAD PART Image" at bounding box center [97, 493] width 130 height 8
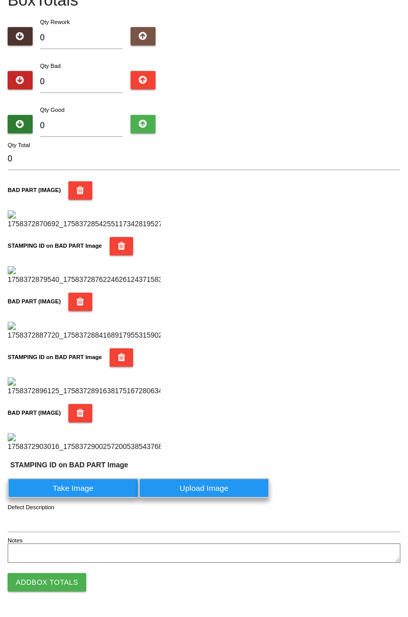
click at [82, 498] on label "Take Image" at bounding box center [73, 488] width 131 height 20
click at [0, 0] on PART "Take Image" at bounding box center [0, 0] width 0 height 0
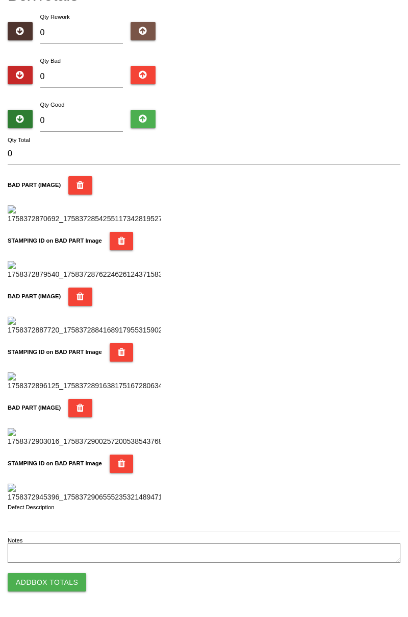
click at [77, 399] on icon "button" at bounding box center [81, 408] width 8 height 18
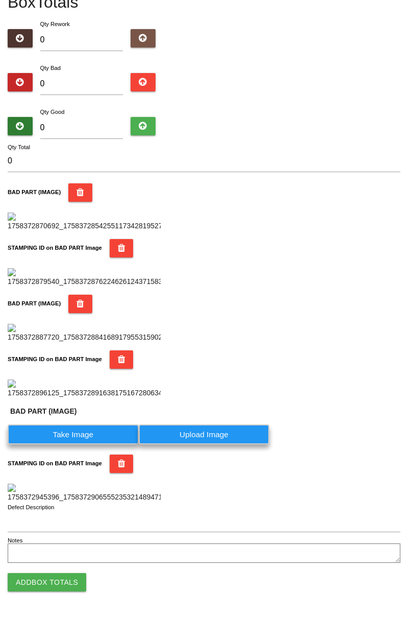
click at [118, 454] on icon "button" at bounding box center [122, 463] width 8 height 18
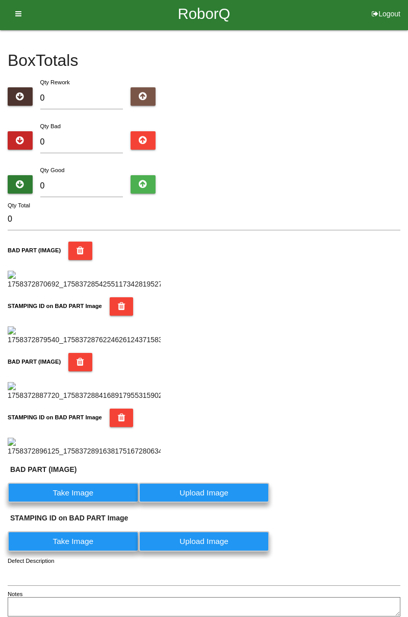
scroll to position [3, 0]
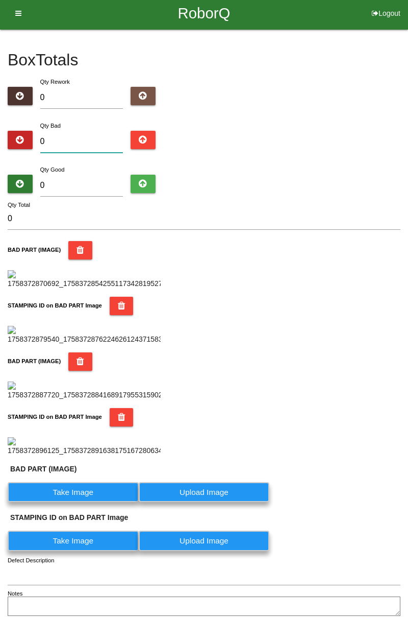
click at [89, 138] on input "0" at bounding box center [81, 142] width 83 height 22
type input "5"
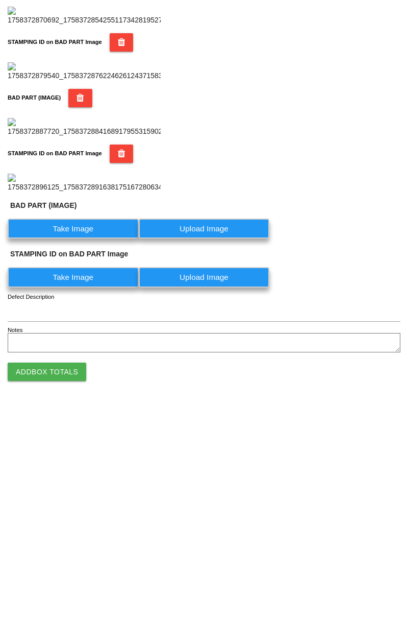
scroll to position [606, 0]
type input "5"
click at [97, 435] on label "Take Image" at bounding box center [73, 439] width 131 height 20
click at [0, 0] on \(IMAGE\) "Take Image" at bounding box center [0, 0] width 0 height 0
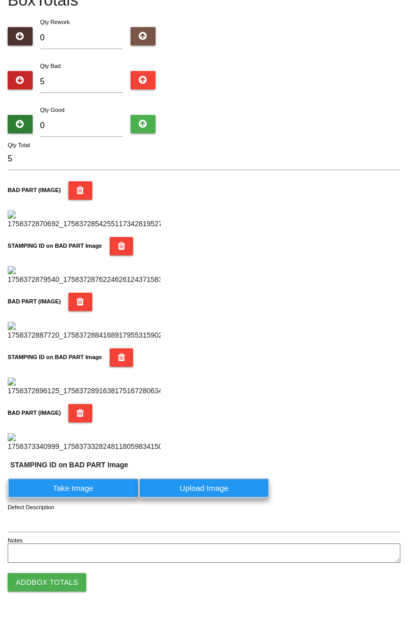
scroll to position [751, 0]
click at [93, 488] on label "Take Image" at bounding box center [73, 488] width 131 height 20
click at [0, 0] on PART "Take Image" at bounding box center [0, 0] width 0 height 0
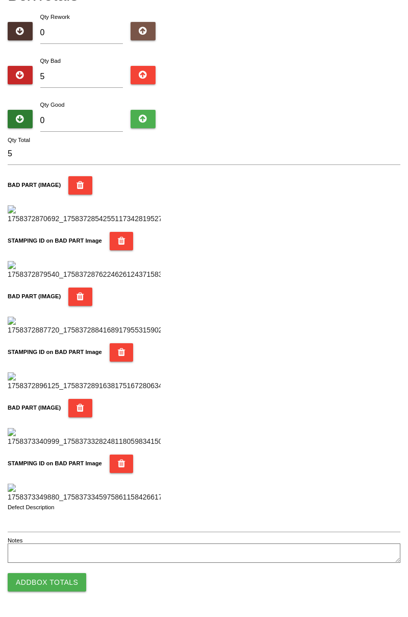
scroll to position [0, 0]
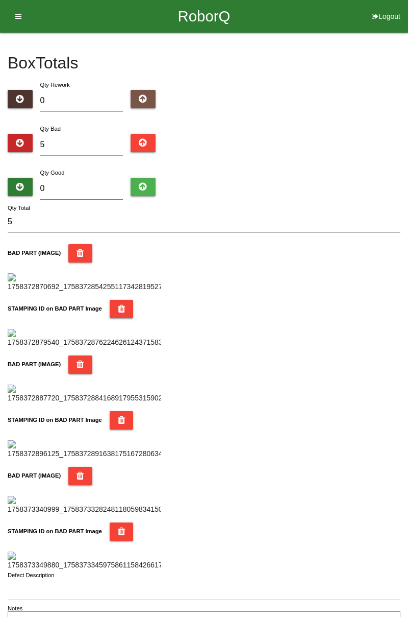
click at [101, 178] on input "0" at bounding box center [81, 189] width 83 height 22
type input "7"
type input "12"
type input "75"
type input "80"
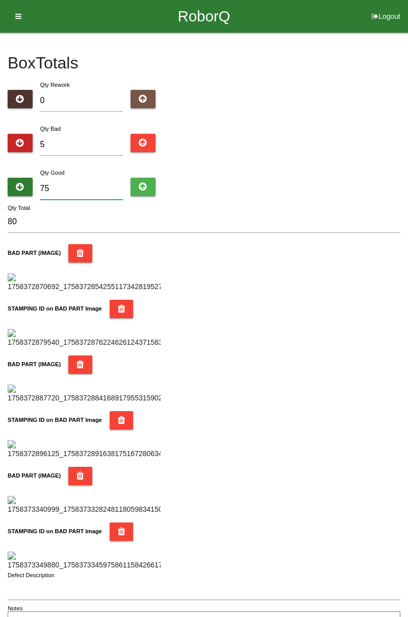
type input "7"
type input "12"
type input "79"
type input "84"
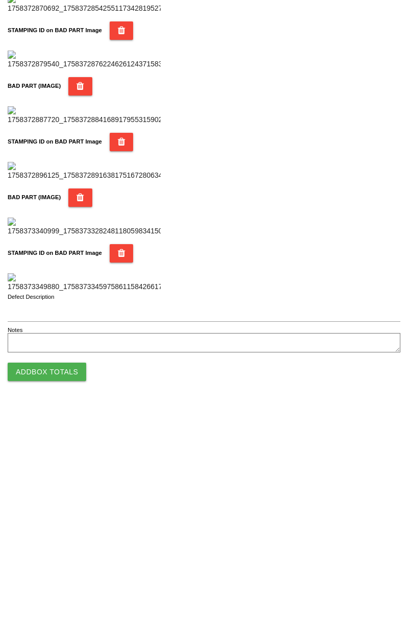
type input "79"
click at [73, 580] on button "Add Box Totals" at bounding box center [47, 582] width 79 height 18
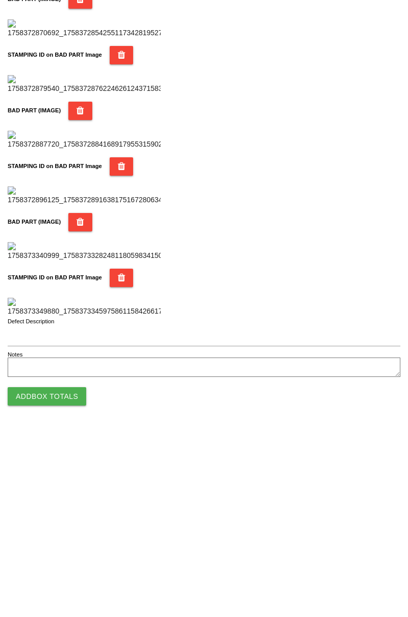
scroll to position [894, 0]
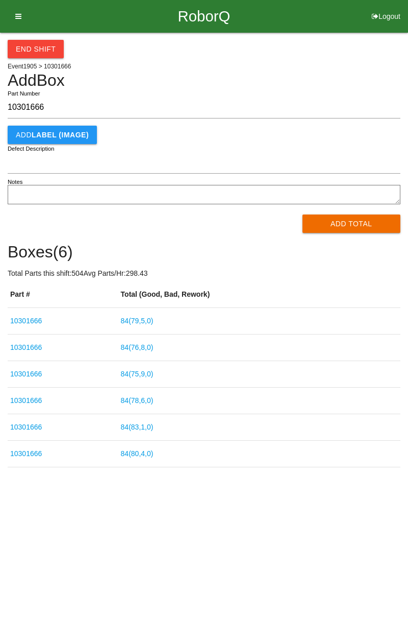
type input "10301666"
click at [360, 225] on button "Add Total" at bounding box center [352, 223] width 99 height 18
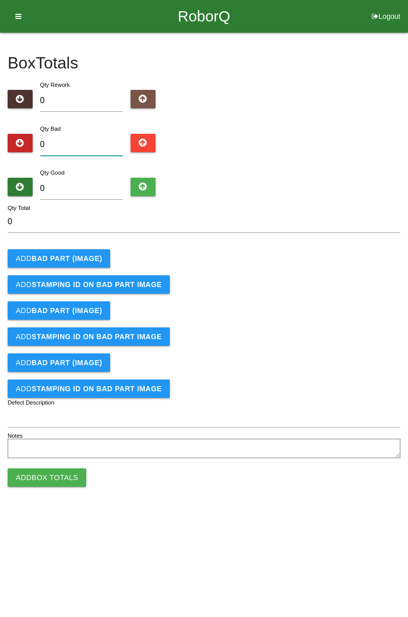
click at [96, 141] on input "0" at bounding box center [81, 145] width 83 height 22
type input "2"
click at [408, 76] on div "Box Totals Translate Weight Weight unit: Rework Weight Bad Weight Good Weight 0…" at bounding box center [204, 247] width 408 height 428
click at [74, 141] on input "2" at bounding box center [81, 145] width 83 height 22
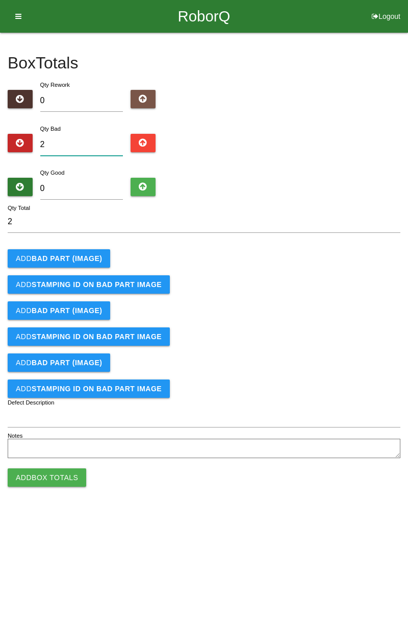
type input "0"
type input "6"
click at [89, 252] on button "Add BAD PART (IMAGE)" at bounding box center [59, 258] width 103 height 18
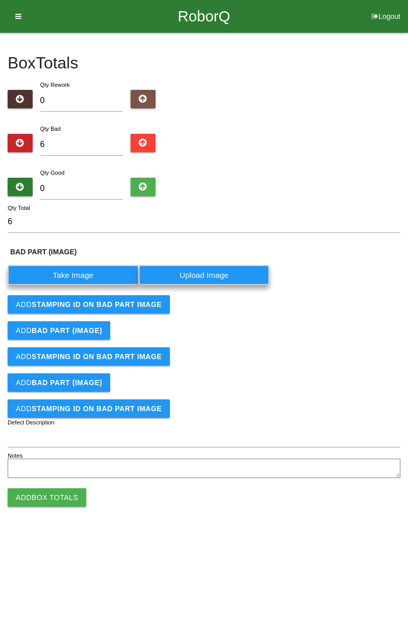
click at [103, 273] on label "Take Image" at bounding box center [73, 275] width 131 height 20
click at [0, 0] on \(IMAGE\) "Take Image" at bounding box center [0, 0] width 0 height 0
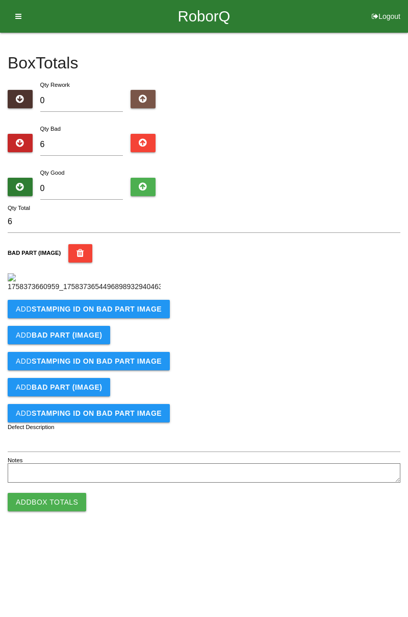
scroll to position [57, 0]
click at [142, 313] on b "STAMPING ID on BAD PART Image" at bounding box center [97, 309] width 130 height 8
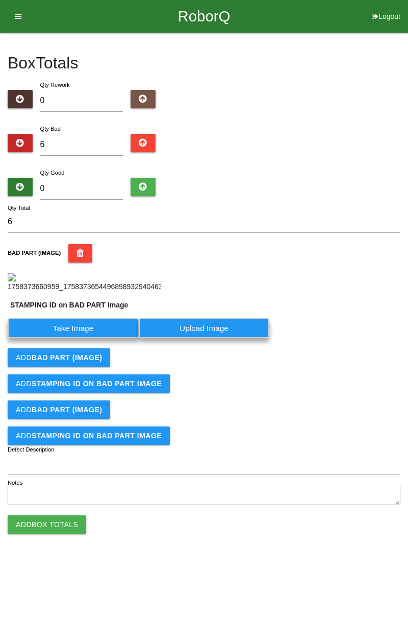
click at [95, 338] on label "Take Image" at bounding box center [73, 328] width 131 height 20
click at [0, 0] on PART "Take Image" at bounding box center [0, 0] width 0 height 0
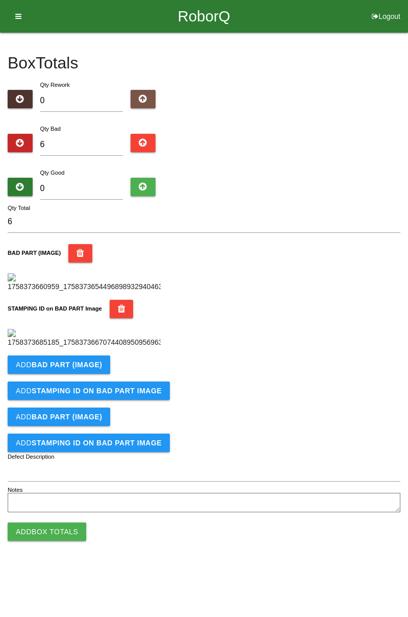
scroll to position [225, 0]
click at [97, 368] on b "BAD PART (IMAGE)" at bounding box center [67, 364] width 70 height 8
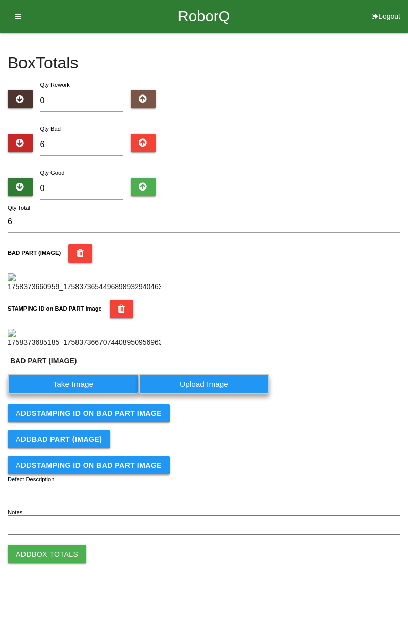
click at [84, 394] on label "Take Image" at bounding box center [73, 384] width 131 height 20
click at [0, 0] on \(IMAGE\) "Take Image" at bounding box center [0, 0] width 0 height 0
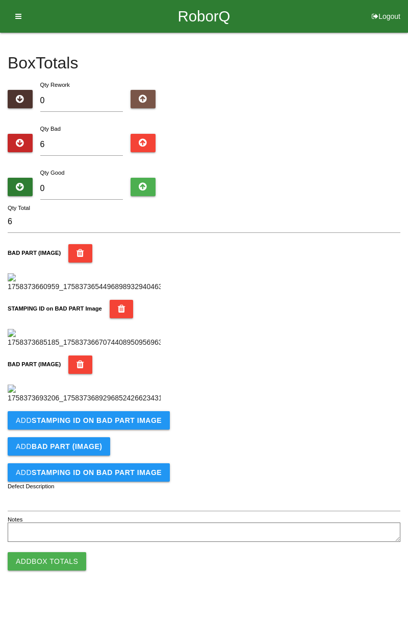
scroll to position [392, 0]
click at [132, 429] on button "Add STAMPING ID on BAD PART Image" at bounding box center [89, 420] width 162 height 18
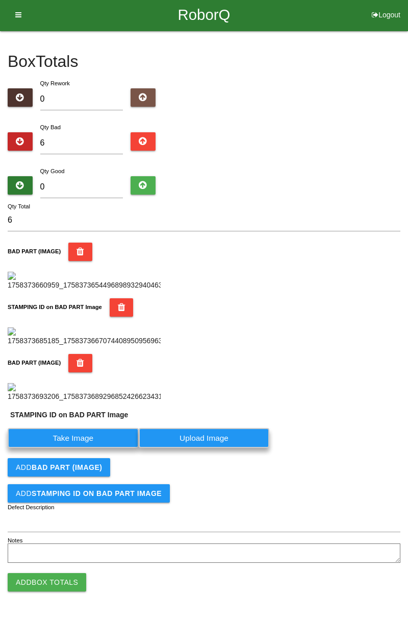
click at [82, 448] on label "Take Image" at bounding box center [73, 438] width 131 height 20
click at [0, 0] on PART "Take Image" at bounding box center [0, 0] width 0 height 0
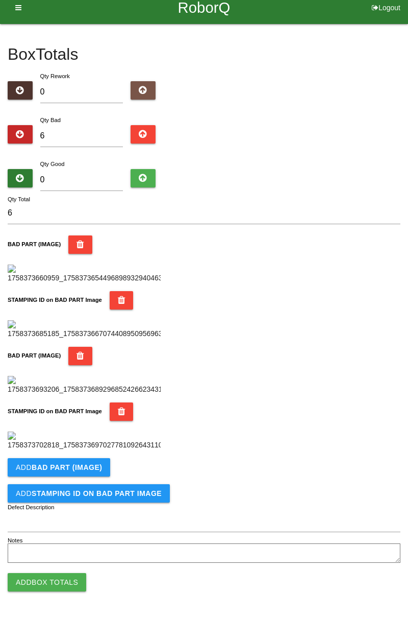
scroll to position [559, 0]
click at [105, 470] on button "Add BAD PART (IMAGE)" at bounding box center [59, 467] width 103 height 18
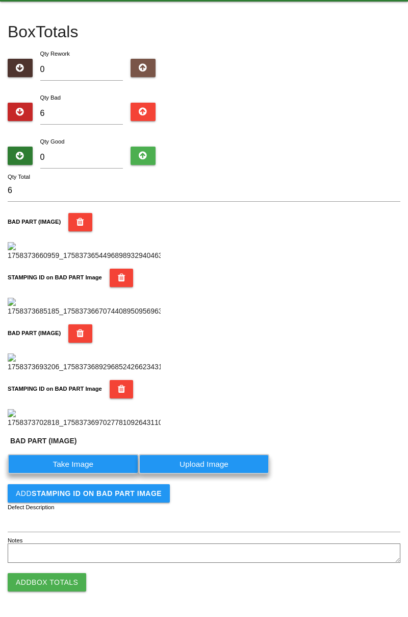
click at [84, 474] on label "Take Image" at bounding box center [73, 464] width 131 height 20
click at [0, 0] on \(IMAGE\) "Take Image" at bounding box center [0, 0] width 0 height 0
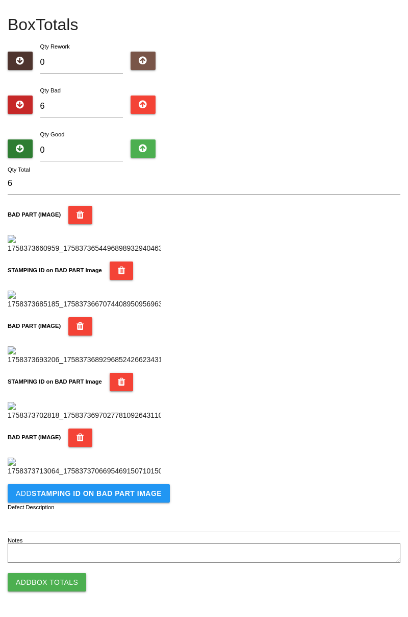
scroll to position [727, 0]
click at [147, 489] on b "STAMPING ID on BAD PART Image" at bounding box center [97, 493] width 130 height 8
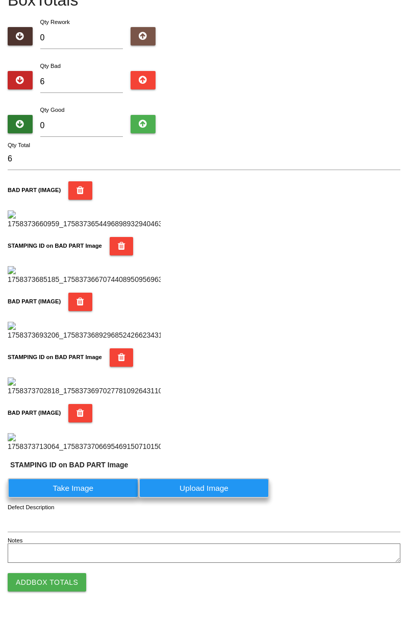
click at [88, 498] on label "Take Image" at bounding box center [73, 488] width 131 height 20
click at [0, 0] on PART "Take Image" at bounding box center [0, 0] width 0 height 0
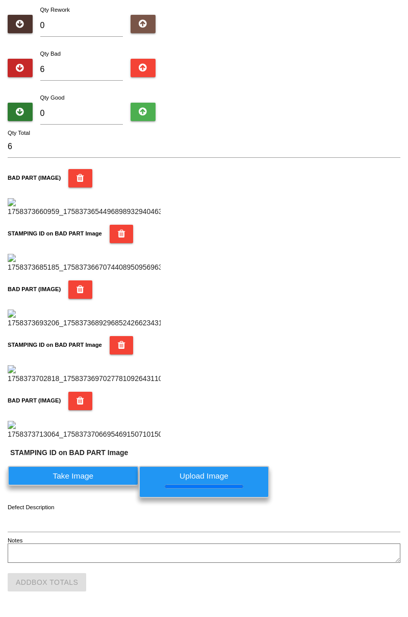
scroll to position [0, 0]
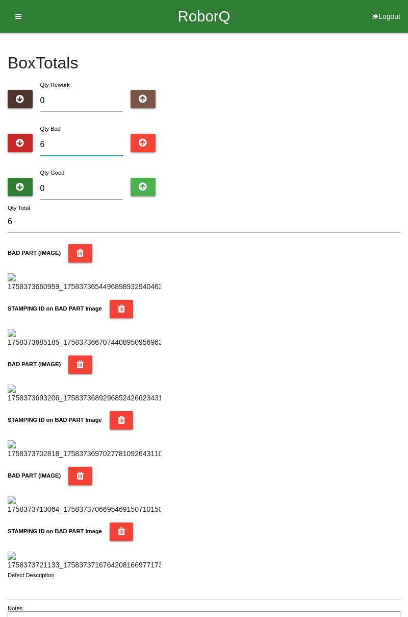
click at [95, 142] on input "6" at bounding box center [81, 145] width 83 height 22
click at [81, 145] on input "6" at bounding box center [81, 145] width 83 height 22
type input "0"
type input "9"
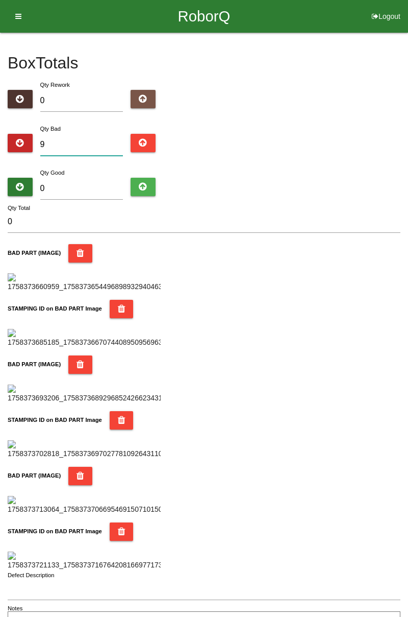
type input "9"
click at [406, 107] on div "Box Totals Translate Weight Weight unit: Rework Weight Bad Weight Good Weight 0…" at bounding box center [204, 333] width 408 height 601
click at [90, 134] on input "9" at bounding box center [81, 145] width 83 height 22
type input "0"
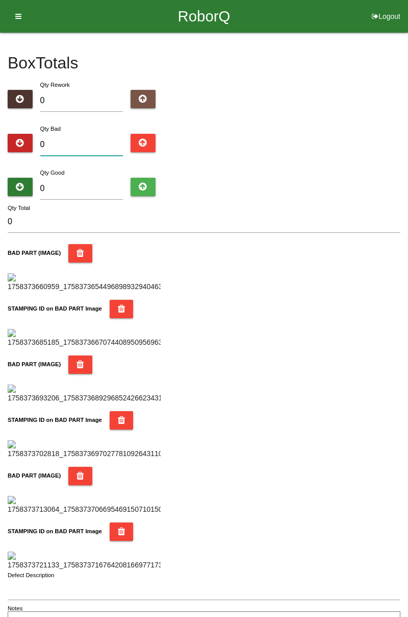
type input "1"
type input "14"
type input "1"
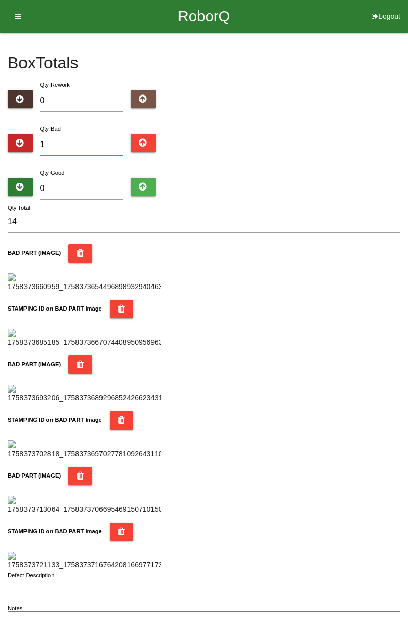
type input "1"
type input "19"
click at [408, 23] on li "Logout" at bounding box center [386, 16] width 44 height 33
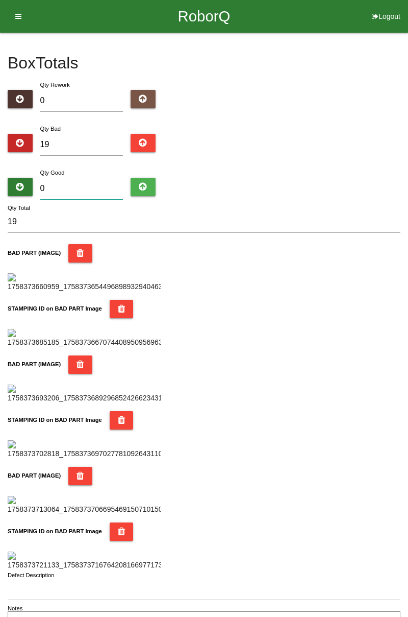
click at [97, 185] on input "0" at bounding box center [81, 189] width 83 height 22
type input "6"
type input "25"
type input "65"
type input "84"
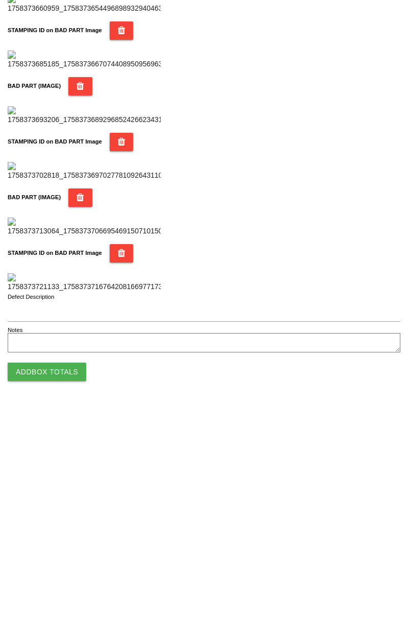
scroll to position [894, 0]
type input "65"
click at [71, 579] on button "Add Box Totals" at bounding box center [47, 582] width 79 height 18
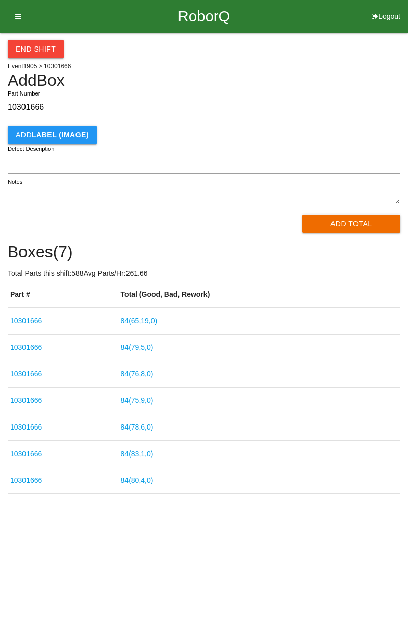
type input "10301666"
click at [351, 221] on button "Add Total" at bounding box center [352, 223] width 99 height 18
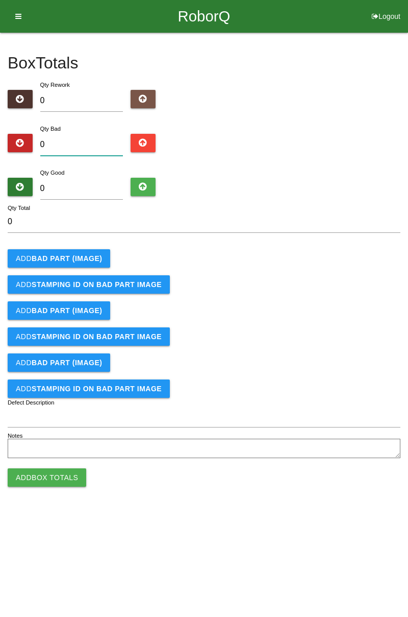
click at [98, 135] on input "0" at bounding box center [81, 145] width 83 height 22
type input "3"
click at [98, 253] on button "Add BAD PART (IMAGE)" at bounding box center [59, 258] width 103 height 18
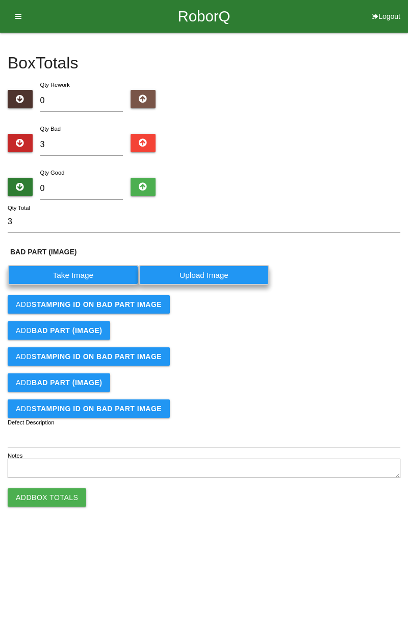
click at [90, 272] on label "Take Image" at bounding box center [73, 275] width 131 height 20
click at [0, 0] on \(IMAGE\) "Take Image" at bounding box center [0, 0] width 0 height 0
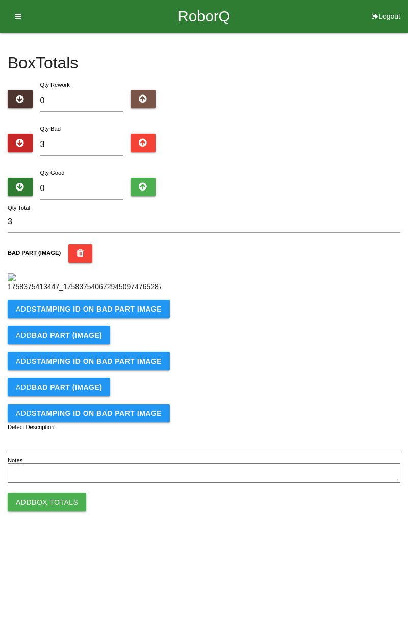
scroll to position [13, 0]
click at [129, 313] on b "STAMPING ID on BAD PART Image" at bounding box center [97, 309] width 130 height 8
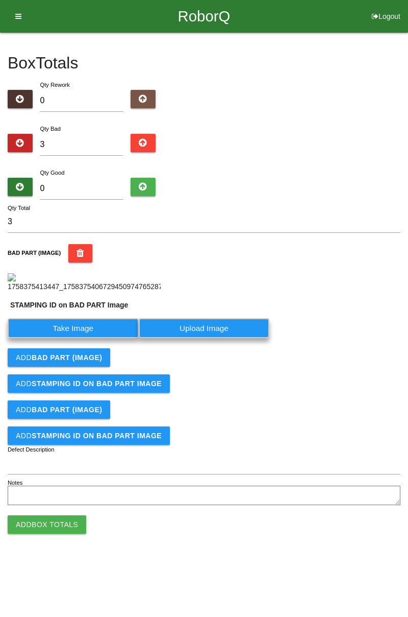
click at [73, 338] on label "Take Image" at bounding box center [73, 328] width 131 height 20
click at [0, 0] on PART "Take Image" at bounding box center [0, 0] width 0 height 0
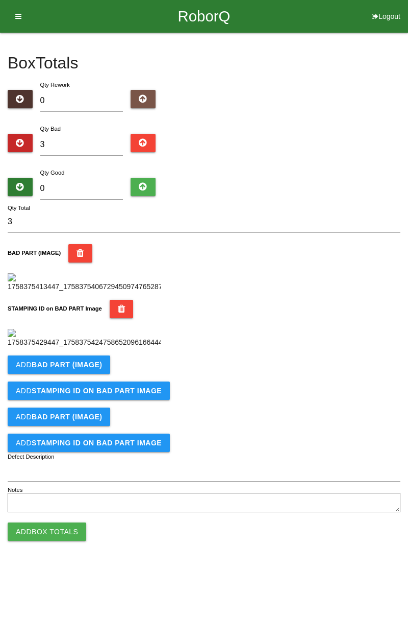
scroll to position [225, 0]
click at [98, 368] on b "BAD PART (IMAGE)" at bounding box center [67, 364] width 70 height 8
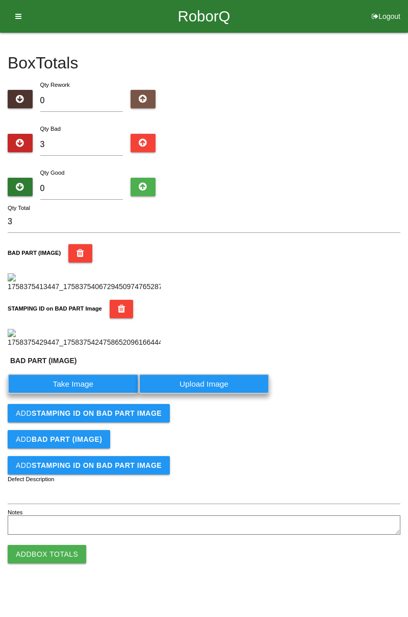
click at [92, 394] on label "Take Image" at bounding box center [73, 384] width 131 height 20
click at [0, 0] on \(IMAGE\) "Take Image" at bounding box center [0, 0] width 0 height 0
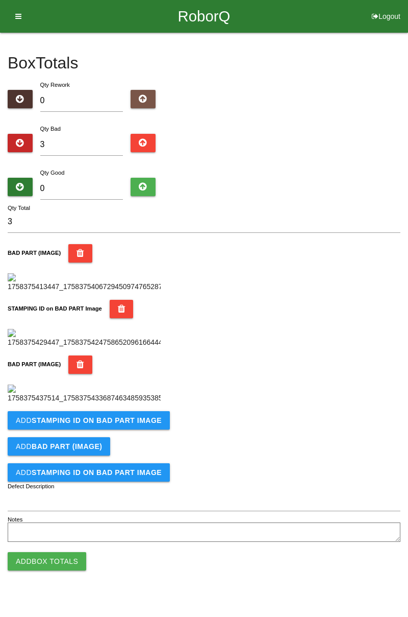
scroll to position [392, 0]
click at [140, 429] on button "Add STAMPING ID on BAD PART Image" at bounding box center [89, 420] width 162 height 18
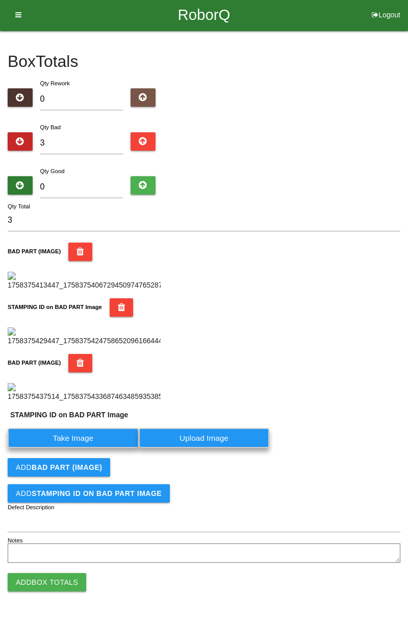
click at [90, 448] on label "Take Image" at bounding box center [73, 438] width 131 height 20
click at [0, 0] on PART "Take Image" at bounding box center [0, 0] width 0 height 0
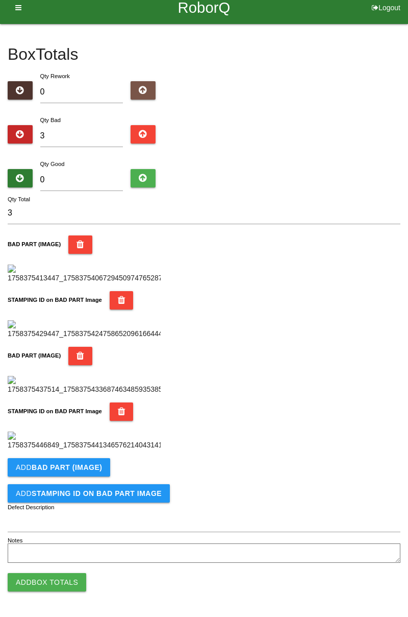
scroll to position [559, 0]
click at [90, 461] on button "Add BAD PART (IMAGE)" at bounding box center [59, 467] width 103 height 18
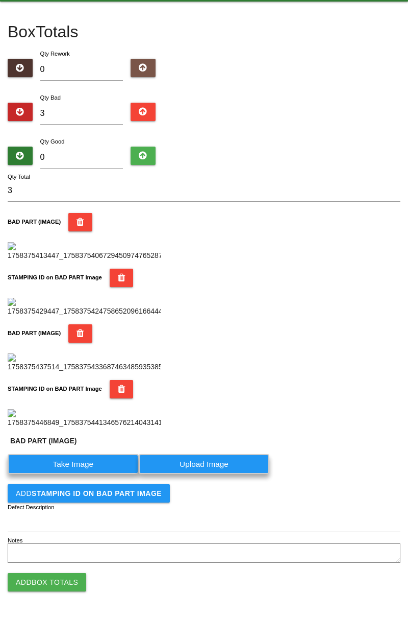
click at [83, 474] on label "Take Image" at bounding box center [73, 464] width 131 height 20
click at [0, 0] on \(IMAGE\) "Take Image" at bounding box center [0, 0] width 0 height 0
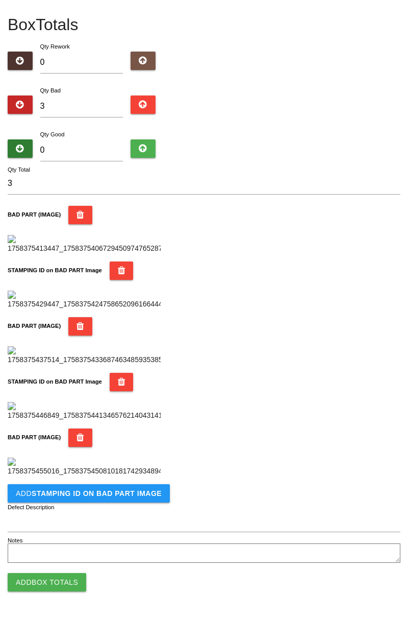
scroll to position [727, 0]
click at [129, 493] on b "STAMPING ID on BAD PART Image" at bounding box center [97, 493] width 130 height 8
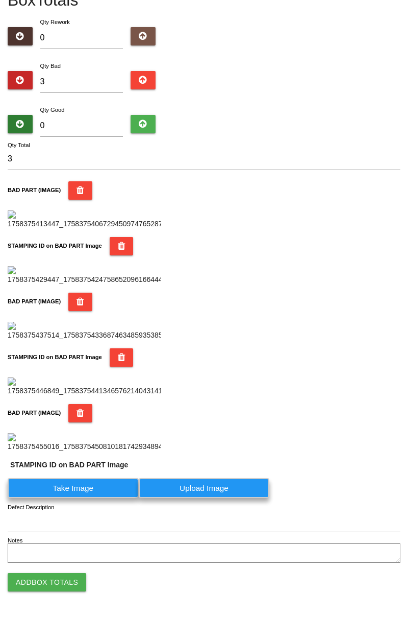
click at [88, 498] on label "Take Image" at bounding box center [73, 488] width 131 height 20
click at [0, 0] on PART "Take Image" at bounding box center [0, 0] width 0 height 0
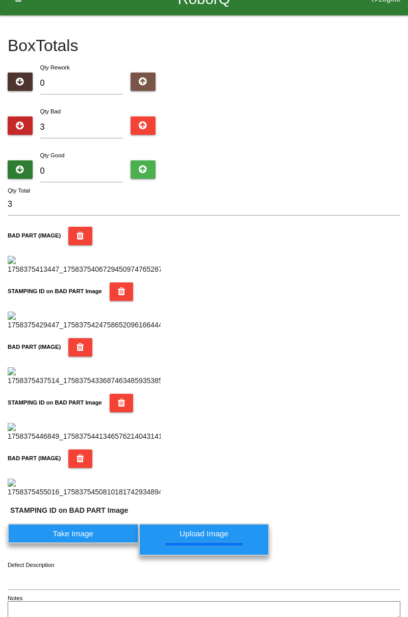
scroll to position [0, 0]
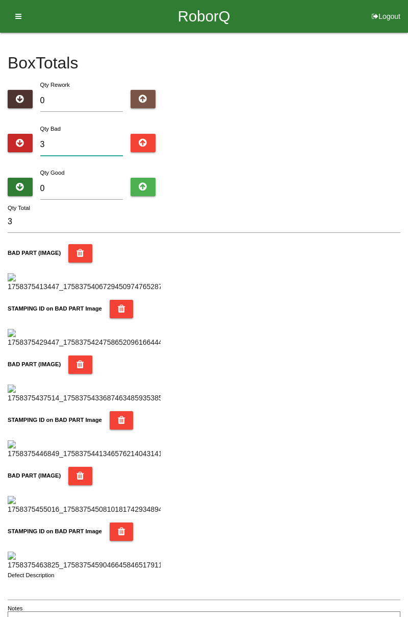
click at [113, 145] on input "3" at bounding box center [81, 145] width 83 height 22
click at [74, 145] on input "3" at bounding box center [81, 145] width 83 height 22
type input "0"
type input "7"
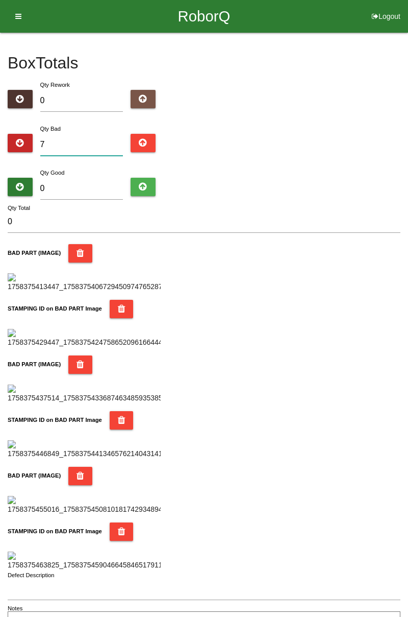
type input "7"
type input "71"
type input "717"
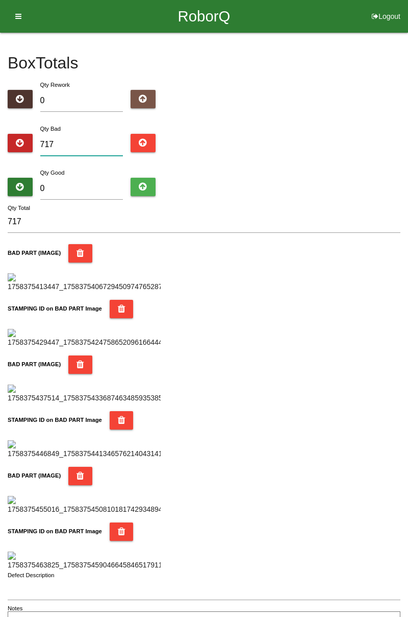
type input "71"
type input "7"
type input "0"
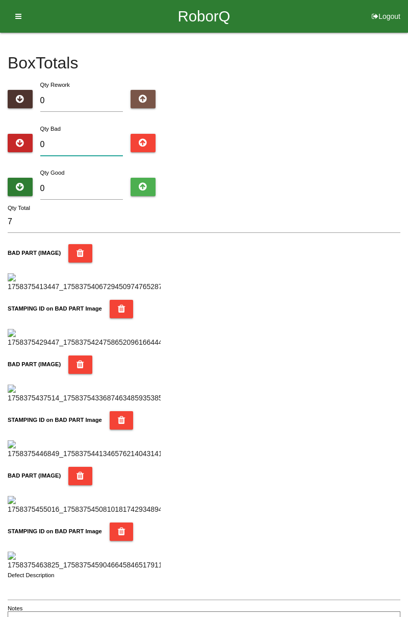
type input "0"
type input "1"
type input "14"
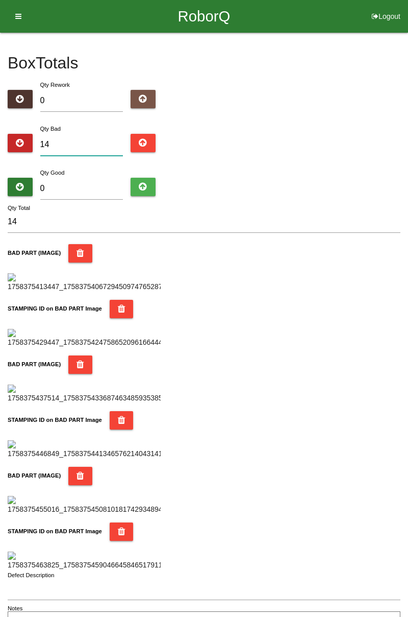
type input "14"
click at [100, 185] on input "0" at bounding box center [81, 189] width 83 height 22
type input "7"
type input "21"
type input "70"
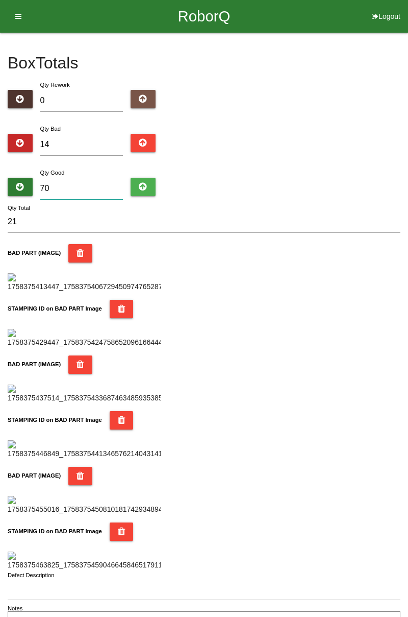
type input "84"
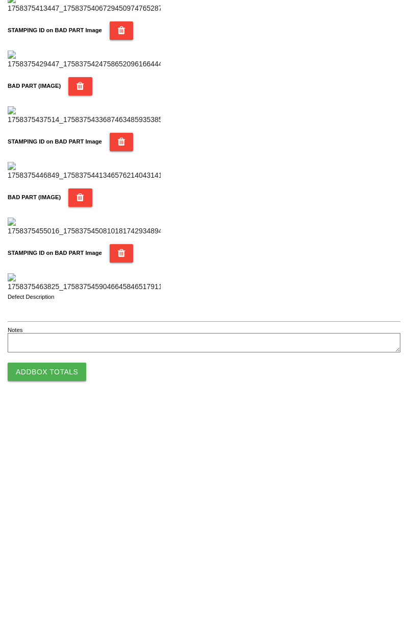
scroll to position [894, 0]
type input "70"
click at [77, 581] on button "Add Box Totals" at bounding box center [47, 582] width 79 height 18
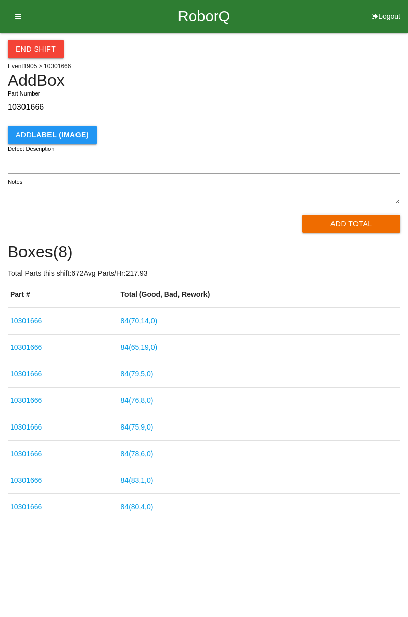
type input "10301666"
click at [357, 222] on button "Add Total" at bounding box center [352, 223] width 99 height 18
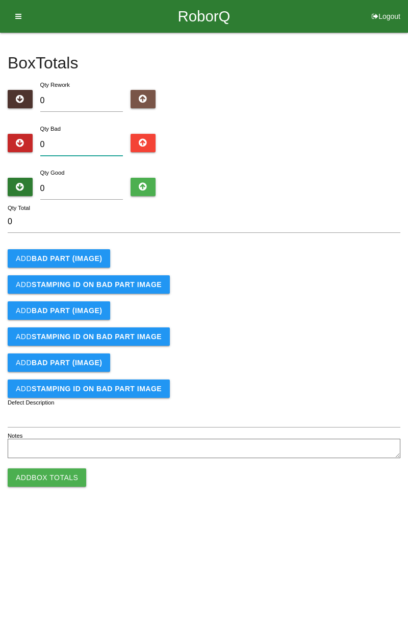
click at [70, 139] on input "0" at bounding box center [81, 145] width 83 height 22
type input "3"
click at [99, 253] on button "Add BAD PART (IMAGE)" at bounding box center [59, 258] width 103 height 18
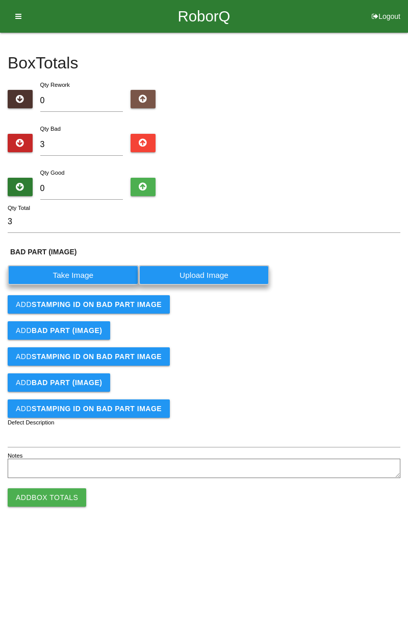
click at [84, 278] on label "Take Image" at bounding box center [73, 275] width 131 height 20
click at [0, 0] on \(IMAGE\) "Take Image" at bounding box center [0, 0] width 0 height 0
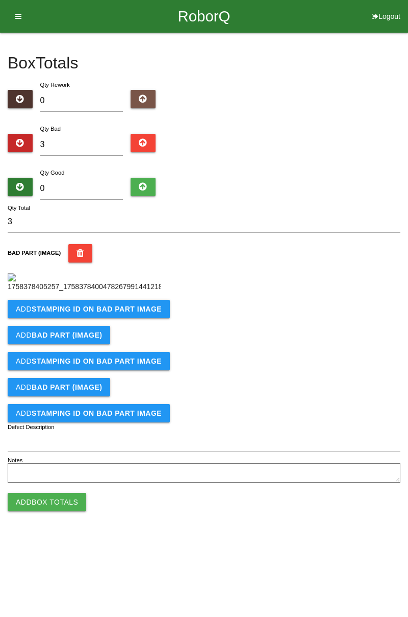
scroll to position [57, 0]
click at [138, 313] on b "STAMPING ID on BAD PART Image" at bounding box center [97, 309] width 130 height 8
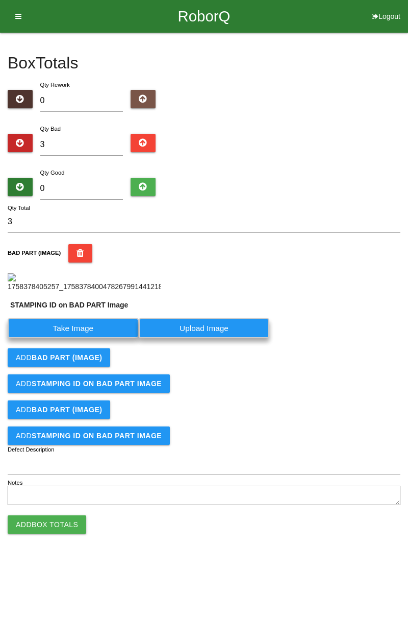
click at [95, 338] on label "Take Image" at bounding box center [73, 328] width 131 height 20
click at [0, 0] on PART "Take Image" at bounding box center [0, 0] width 0 height 0
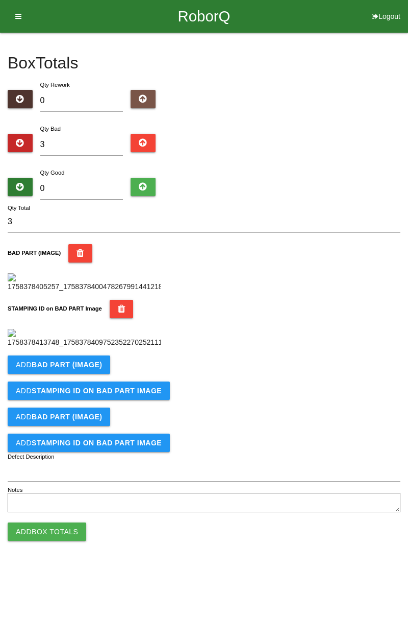
scroll to position [225, 0]
click at [92, 368] on b "BAD PART (IMAGE)" at bounding box center [67, 364] width 70 height 8
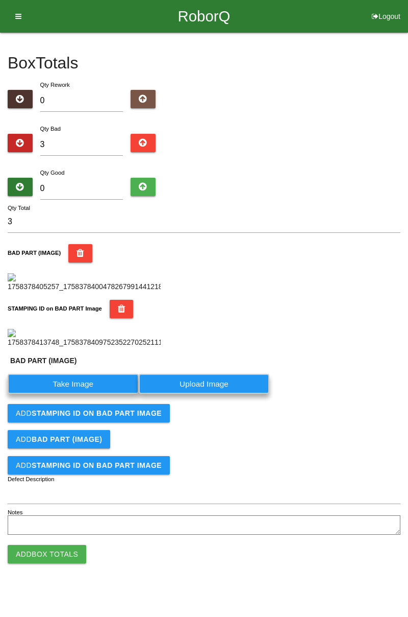
click at [95, 394] on label "Take Image" at bounding box center [73, 384] width 131 height 20
click at [0, 0] on \(IMAGE\) "Take Image" at bounding box center [0, 0] width 0 height 0
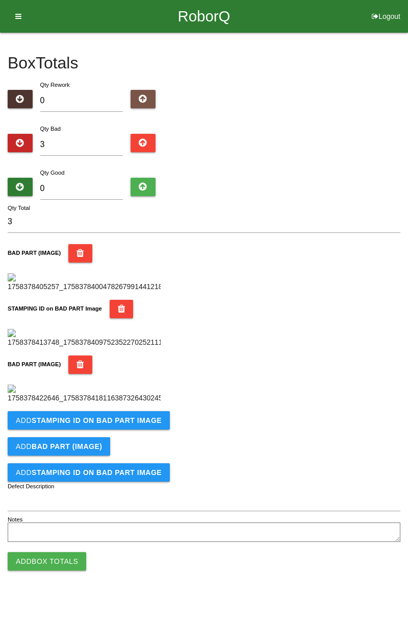
scroll to position [392, 0]
click at [131, 429] on button "Add STAMPING ID on BAD PART Image" at bounding box center [89, 420] width 162 height 18
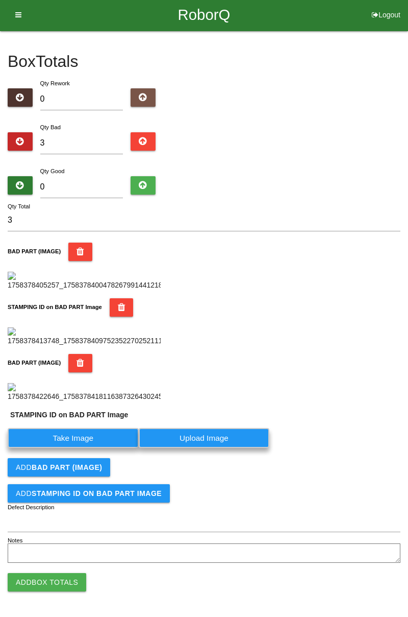
click at [108, 448] on label "Take Image" at bounding box center [73, 438] width 131 height 20
click at [0, 0] on PART "Take Image" at bounding box center [0, 0] width 0 height 0
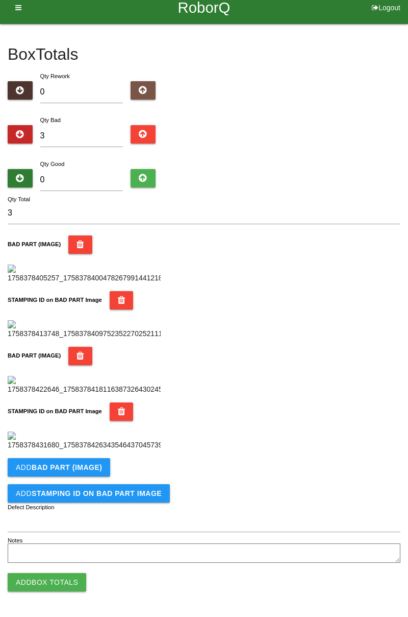
scroll to position [559, 0]
click at [97, 469] on b "BAD PART (IMAGE)" at bounding box center [67, 467] width 70 height 8
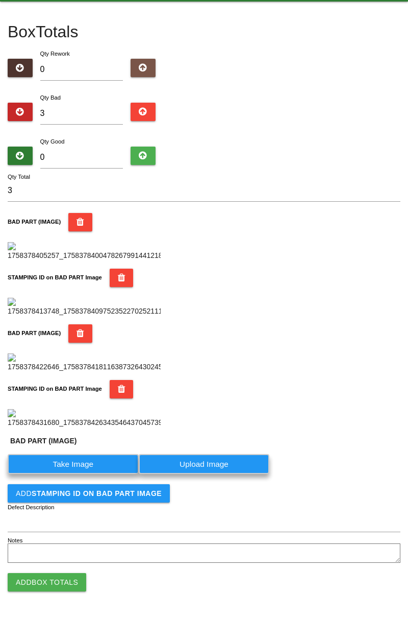
click at [90, 474] on label "Take Image" at bounding box center [73, 464] width 131 height 20
click at [0, 0] on \(IMAGE\) "Take Image" at bounding box center [0, 0] width 0 height 0
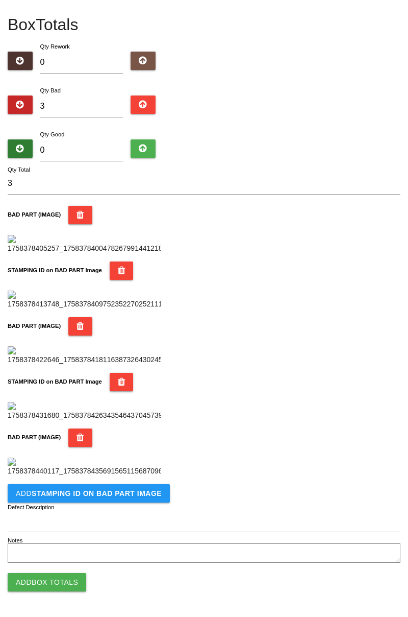
scroll to position [727, 0]
click at [131, 497] on b "STAMPING ID on BAD PART Image" at bounding box center [97, 493] width 130 height 8
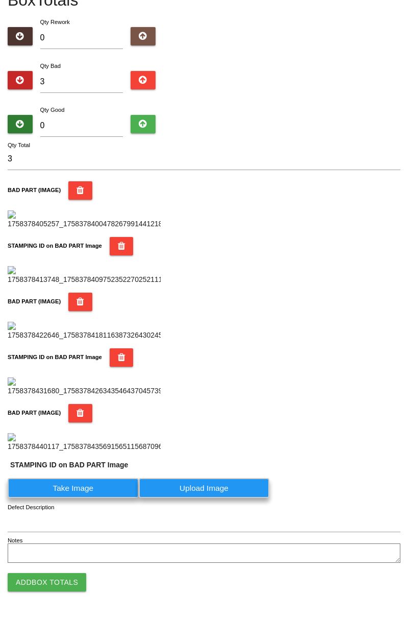
click at [90, 498] on label "Take Image" at bounding box center [73, 488] width 131 height 20
click at [0, 0] on PART "Take Image" at bounding box center [0, 0] width 0 height 0
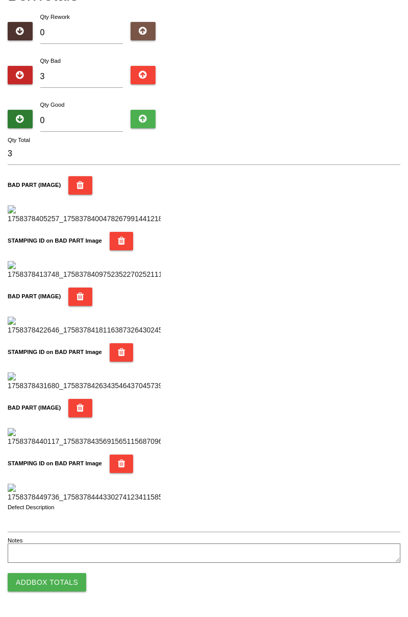
scroll to position [0, 0]
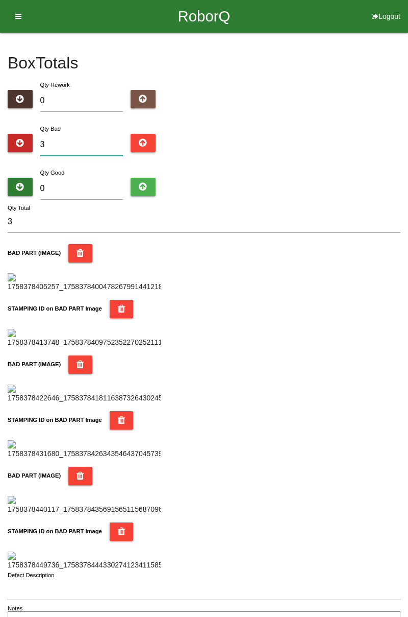
click at [97, 141] on input "3" at bounding box center [81, 145] width 83 height 22
type input "0"
type input "5"
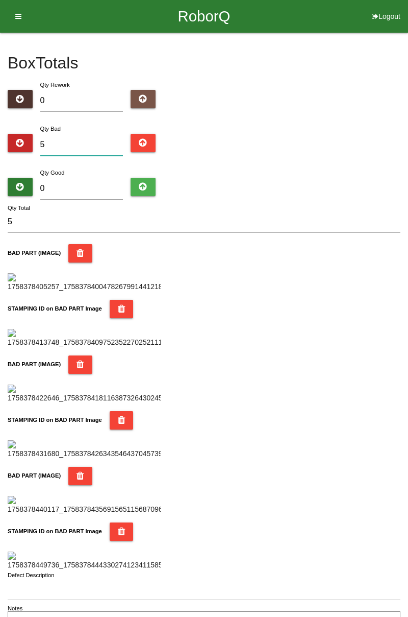
type input "0"
type input "8"
click at [408, 95] on div "Box Totals Translate Weight Weight unit: Rework Weight Bad Weight Good Weight 0…" at bounding box center [204, 333] width 408 height 601
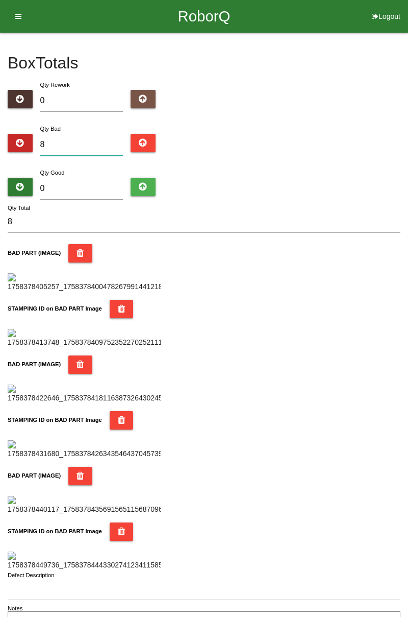
click at [79, 145] on input "8" at bounding box center [81, 145] width 83 height 22
type input "0"
type input "1"
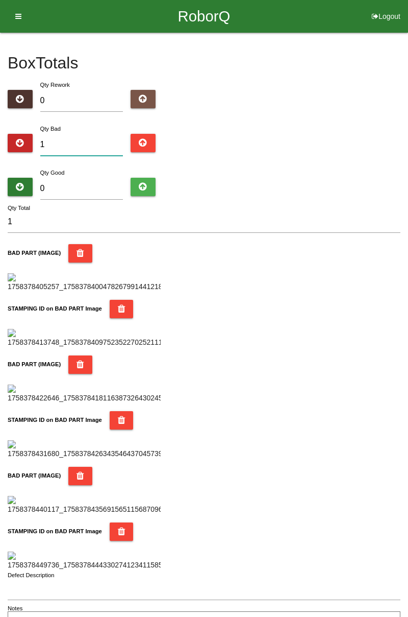
type input "10"
click at [84, 178] on input "0" at bounding box center [81, 189] width 83 height 22
type input "7"
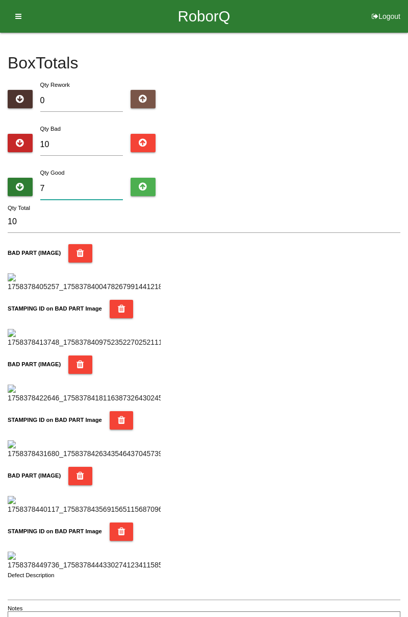
type input "17"
type input "74"
type input "84"
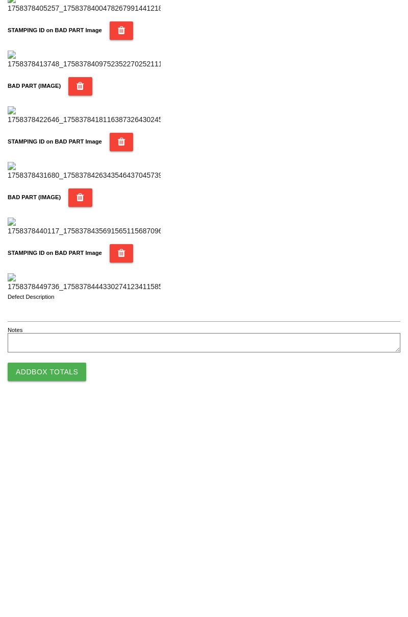
type input "74"
click at [65, 578] on button "Add Box Totals" at bounding box center [47, 582] width 79 height 18
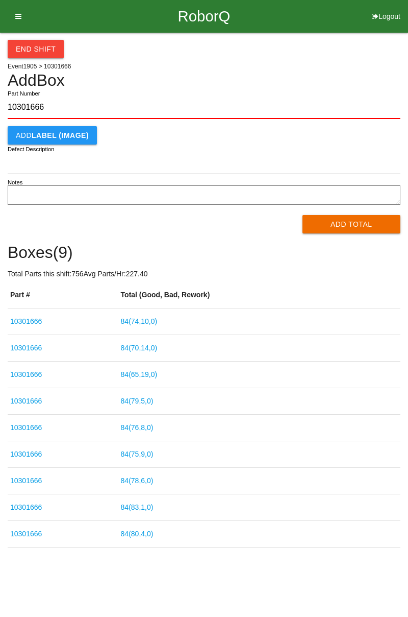
type input "10301666"
click at [357, 225] on button "Add Total" at bounding box center [352, 224] width 99 height 18
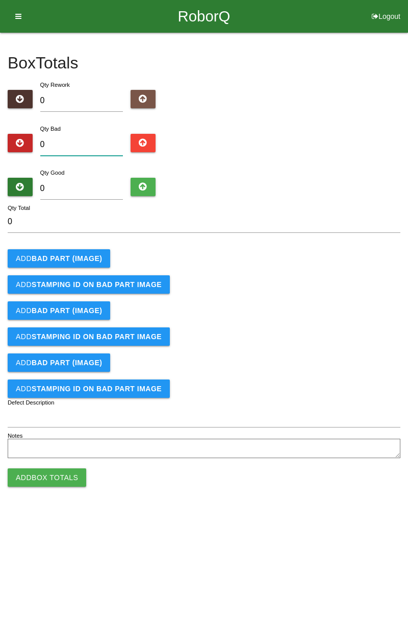
click at [81, 148] on input "0" at bounding box center [81, 145] width 83 height 22
type input "3"
click at [80, 256] on b "BAD PART (IMAGE)" at bounding box center [67, 258] width 70 height 8
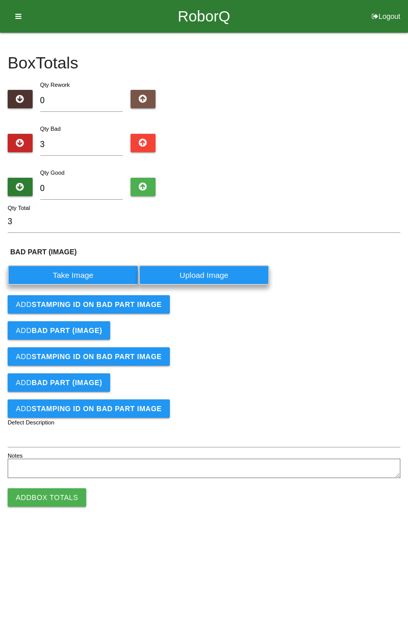
click at [88, 278] on label "Take Image" at bounding box center [73, 275] width 131 height 20
click at [0, 0] on \(IMAGE\) "Take Image" at bounding box center [0, 0] width 0 height 0
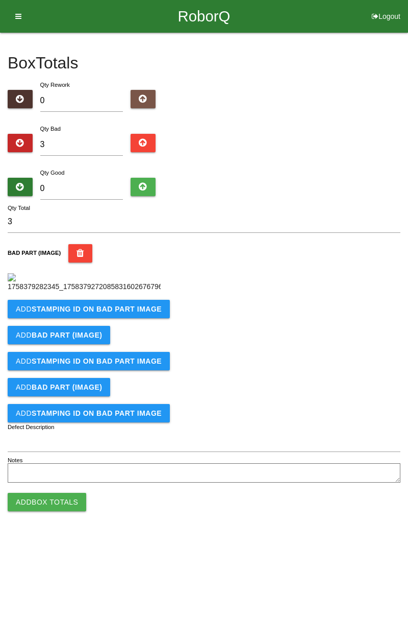
click at [137, 318] on button "Add STAMPING ID on BAD PART Image" at bounding box center [89, 309] width 162 height 18
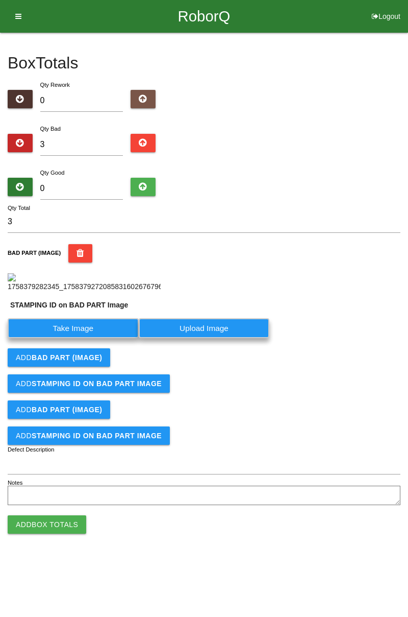
click at [94, 338] on label "Take Image" at bounding box center [73, 328] width 131 height 20
click at [0, 0] on PART "Take Image" at bounding box center [0, 0] width 0 height 0
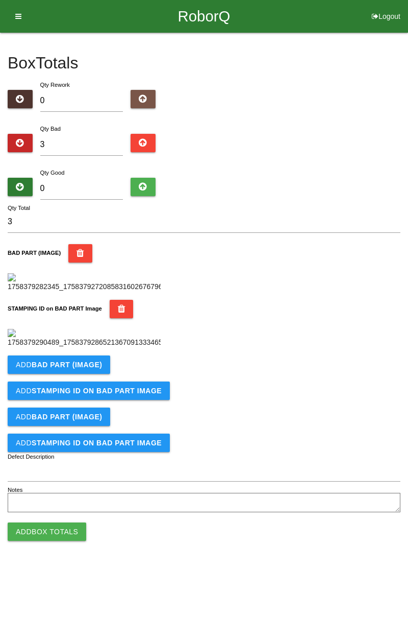
scroll to position [225, 0]
click at [104, 374] on button "Add BAD PART (IMAGE)" at bounding box center [59, 364] width 103 height 18
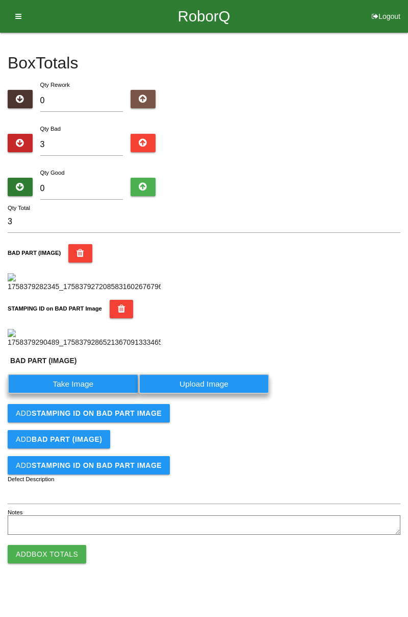
click at [93, 394] on label "Take Image" at bounding box center [73, 384] width 131 height 20
click at [0, 0] on \(IMAGE\) "Take Image" at bounding box center [0, 0] width 0 height 0
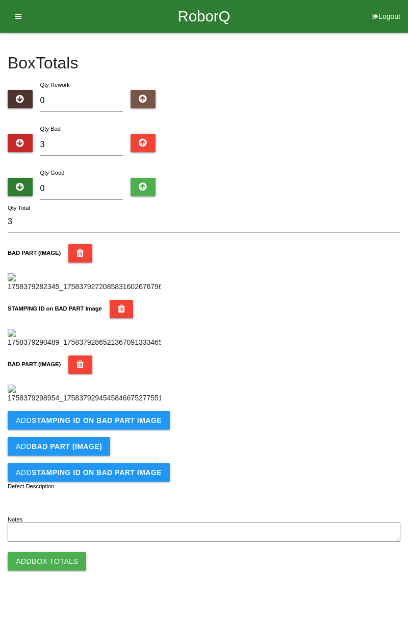
scroll to position [392, 0]
click at [159, 429] on button "Add STAMPING ID on BAD PART Image" at bounding box center [89, 420] width 162 height 18
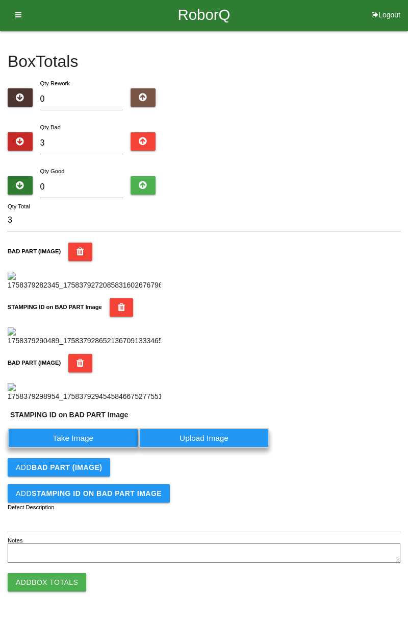
click at [96, 448] on label "Take Image" at bounding box center [73, 438] width 131 height 20
click at [0, 0] on PART "Take Image" at bounding box center [0, 0] width 0 height 0
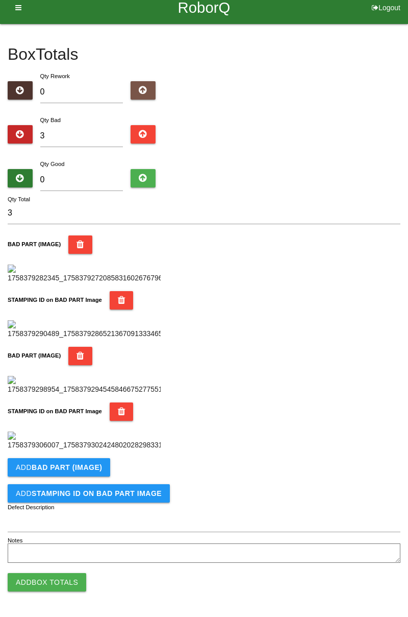
scroll to position [559, 0]
click at [94, 471] on b "BAD PART (IMAGE)" at bounding box center [67, 467] width 70 height 8
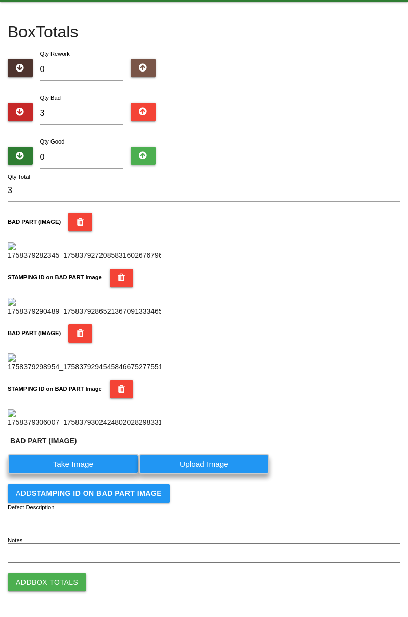
click at [92, 474] on label "Take Image" at bounding box center [73, 464] width 131 height 20
click at [0, 0] on \(IMAGE\) "Take Image" at bounding box center [0, 0] width 0 height 0
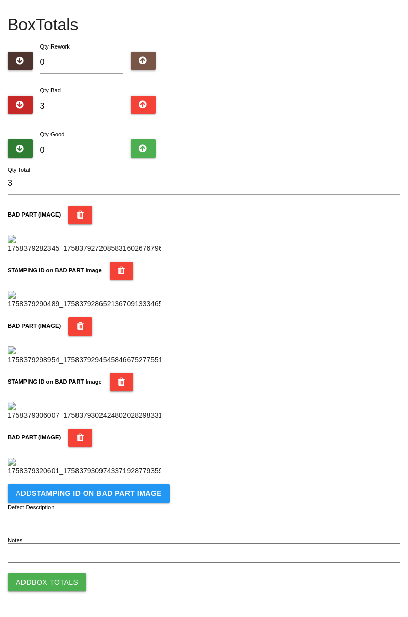
scroll to position [727, 0]
click at [127, 501] on button "Add STAMPING ID on BAD PART Image" at bounding box center [89, 493] width 162 height 18
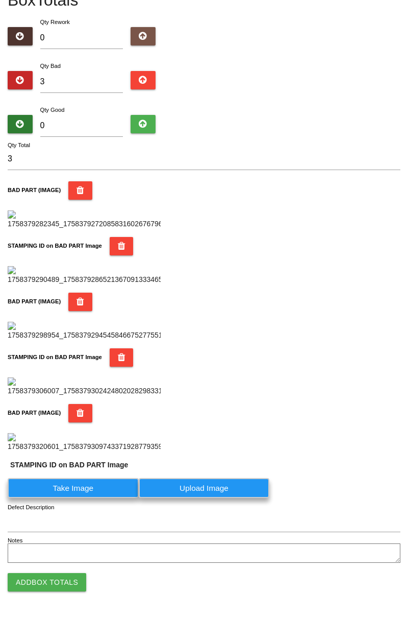
click at [94, 498] on label "Take Image" at bounding box center [73, 488] width 131 height 20
click at [0, 0] on PART "Take Image" at bounding box center [0, 0] width 0 height 0
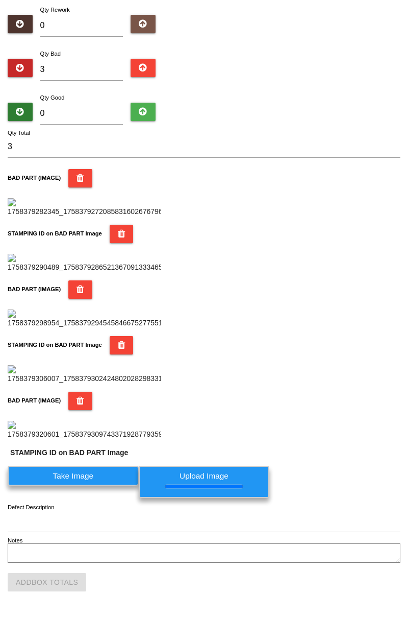
scroll to position [0, 0]
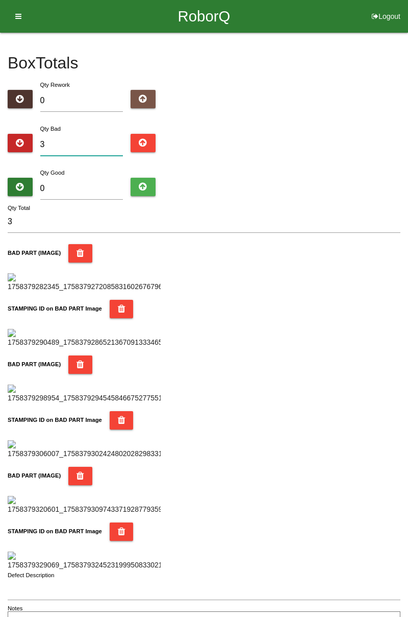
click at [98, 136] on input "3" at bounding box center [81, 145] width 83 height 22
click at [68, 145] on input "3" at bounding box center [81, 145] width 83 height 22
type input "0"
type input "5"
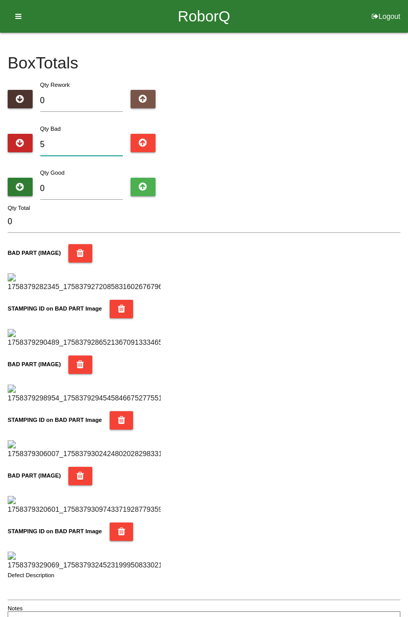
type input "5"
type input "0"
type input "7"
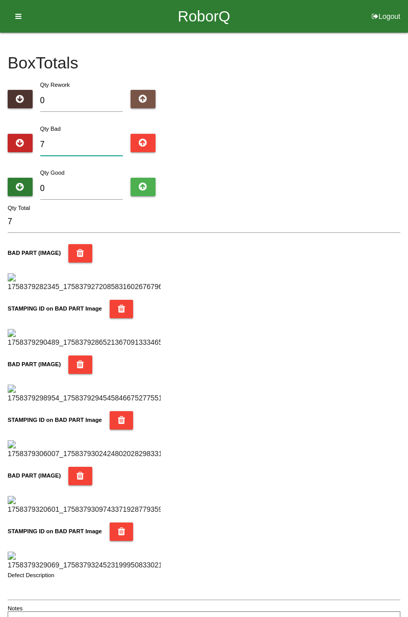
type input "0"
type input "1"
type input "11"
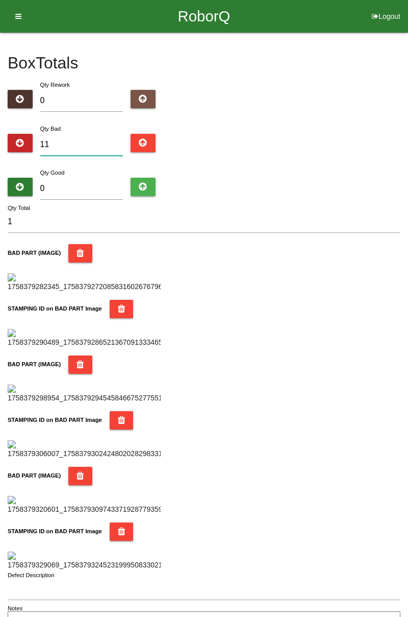
type input "11"
click at [90, 183] on input "0" at bounding box center [81, 189] width 83 height 22
type input "7"
type input "18"
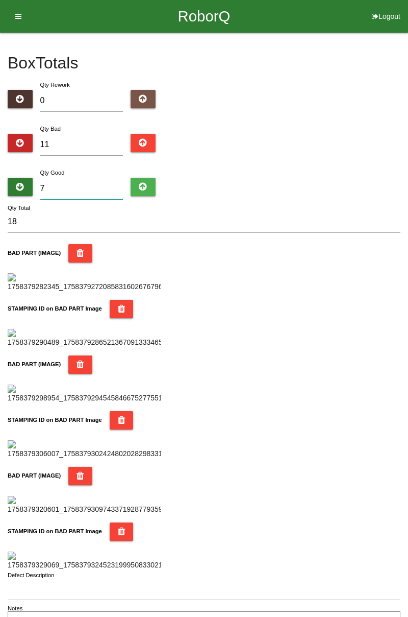
type input "73"
type input "84"
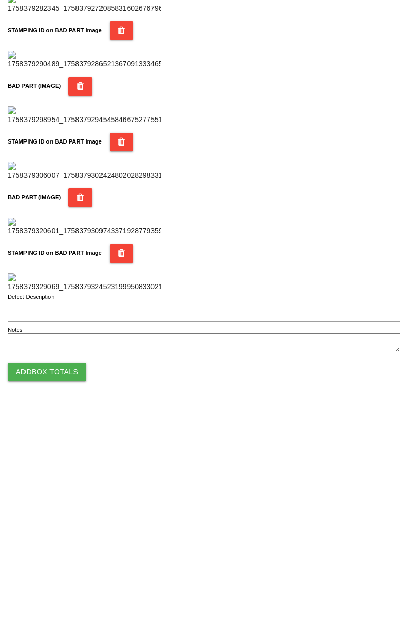
type input "73"
click at [78, 578] on button "Add Box Totals" at bounding box center [47, 582] width 79 height 18
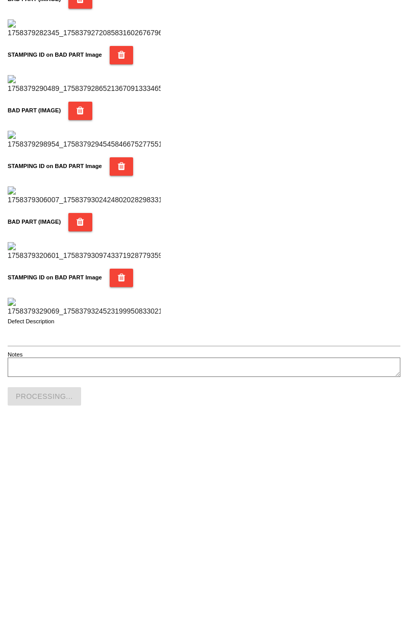
scroll to position [894, 0]
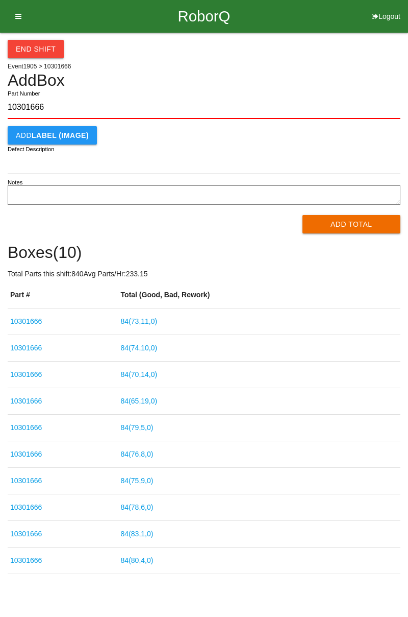
type input "10301666"
click at [350, 228] on button "Add Total" at bounding box center [352, 224] width 99 height 18
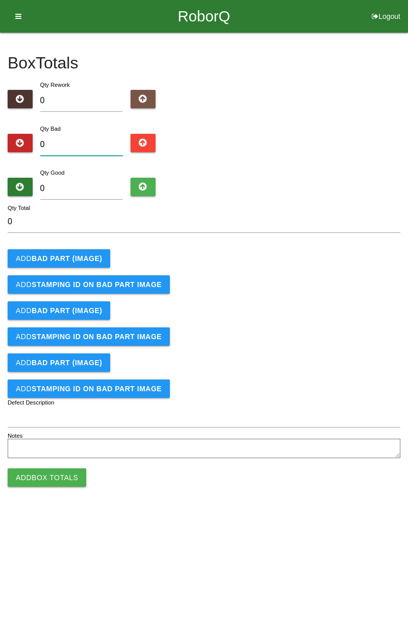
click at [85, 140] on input "0" at bounding box center [81, 145] width 83 height 22
type input "2"
click at [88, 252] on button "Add BAD PART (IMAGE)" at bounding box center [59, 258] width 103 height 18
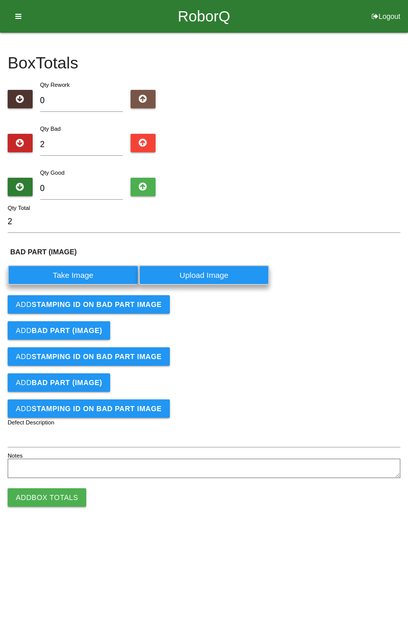
click at [79, 273] on label "Take Image" at bounding box center [73, 275] width 131 height 20
click at [0, 0] on \(IMAGE\) "Take Image" at bounding box center [0, 0] width 0 height 0
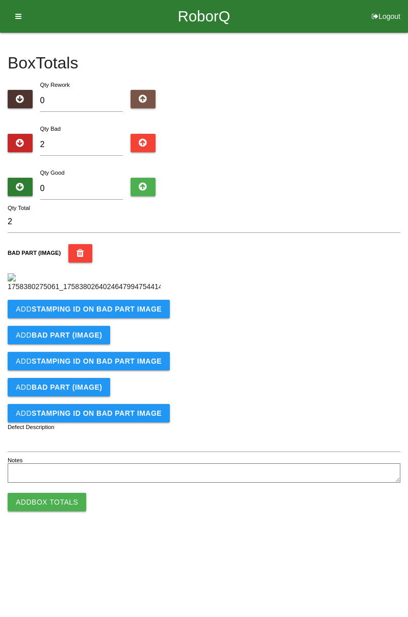
scroll to position [57, 0]
click at [137, 318] on button "Add STAMPING ID on BAD PART Image" at bounding box center [89, 309] width 162 height 18
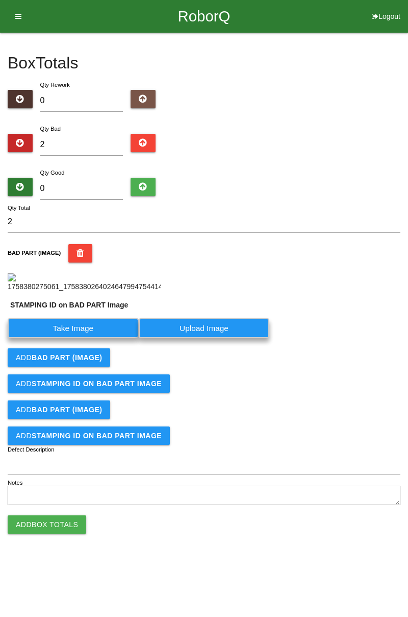
click at [99, 338] on label "Take Image" at bounding box center [73, 328] width 131 height 20
click at [0, 0] on PART "Take Image" at bounding box center [0, 0] width 0 height 0
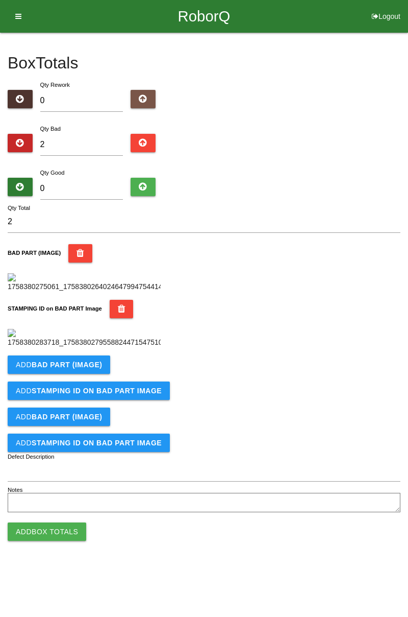
scroll to position [225, 0]
click at [95, 368] on b "BAD PART (IMAGE)" at bounding box center [67, 364] width 70 height 8
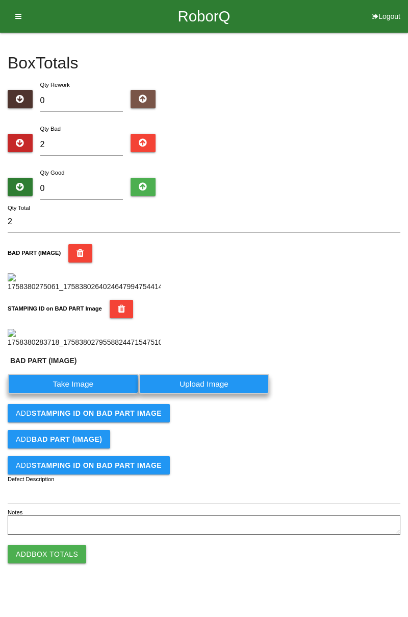
click at [93, 394] on label "Take Image" at bounding box center [73, 384] width 131 height 20
click at [0, 0] on \(IMAGE\) "Take Image" at bounding box center [0, 0] width 0 height 0
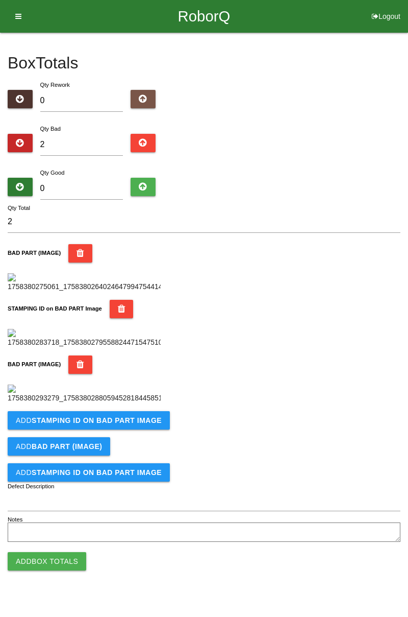
scroll to position [392, 0]
click at [140, 424] on b "STAMPING ID on BAD PART Image" at bounding box center [97, 420] width 130 height 8
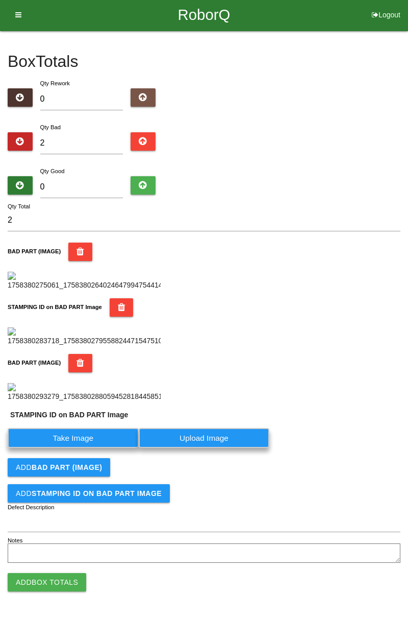
click at [99, 448] on label "Take Image" at bounding box center [73, 438] width 131 height 20
click at [0, 0] on PART "Take Image" at bounding box center [0, 0] width 0 height 0
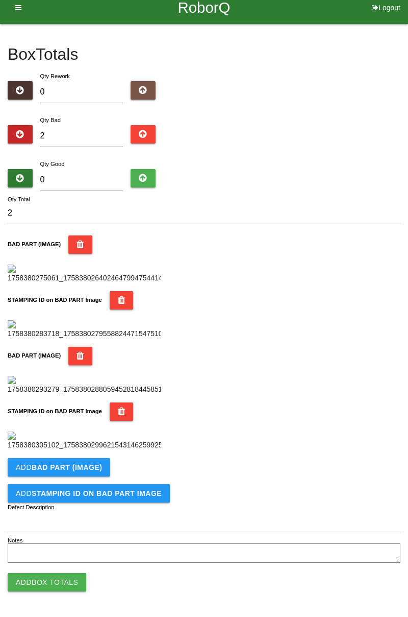
scroll to position [0, 0]
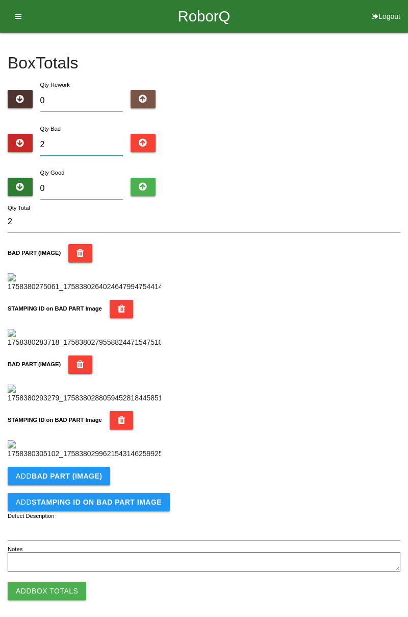
click at [70, 144] on input "2" at bounding box center [81, 145] width 83 height 22
type input "0"
type input "5"
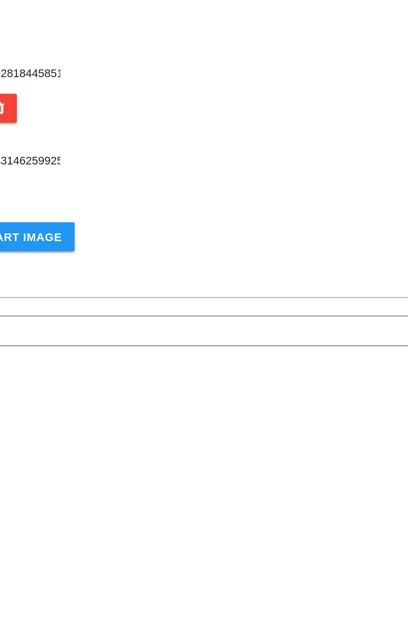
scroll to position [559, 0]
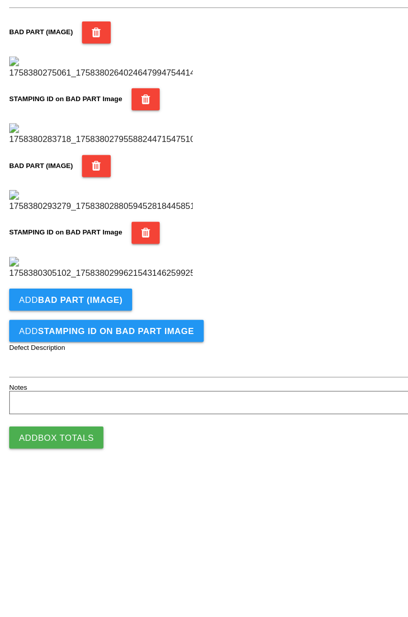
click at [86, 469] on b "BAD PART (IMAGE)" at bounding box center [67, 467] width 70 height 8
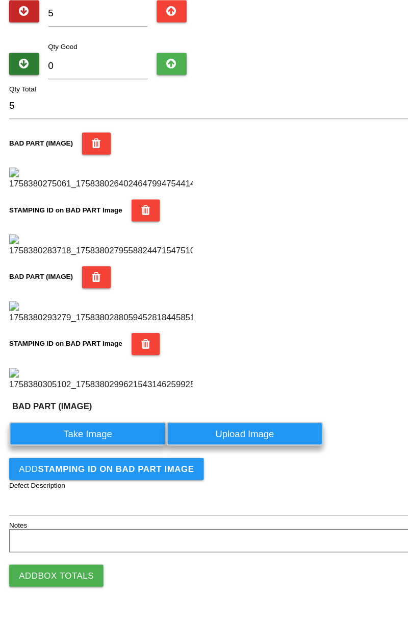
click at [97, 474] on label "Take Image" at bounding box center [73, 464] width 131 height 20
click at [0, 0] on \(IMAGE\) "Take Image" at bounding box center [0, 0] width 0 height 0
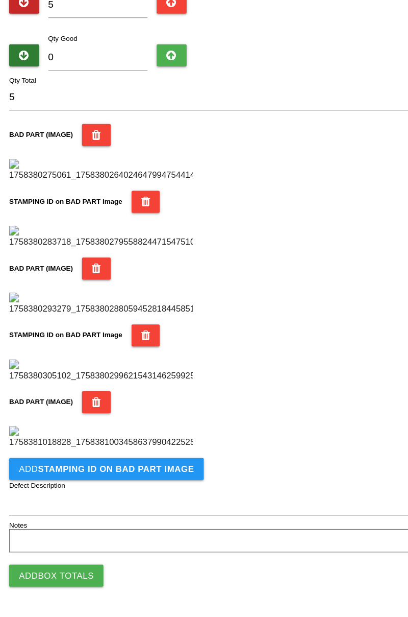
scroll to position [727, 0]
click at [109, 494] on b "STAMPING ID on BAD PART Image" at bounding box center [97, 493] width 130 height 8
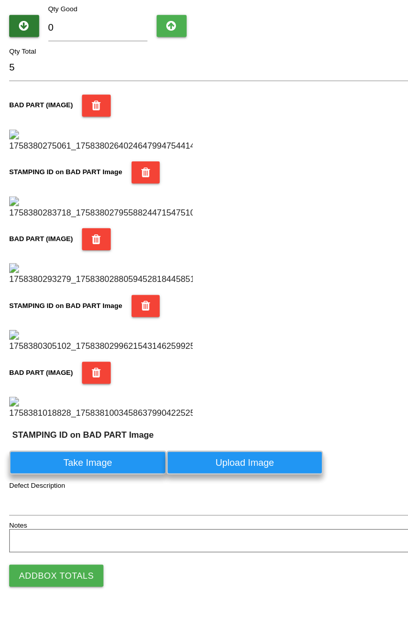
click at [91, 498] on label "Take Image" at bounding box center [73, 488] width 131 height 20
click at [0, 0] on PART "Take Image" at bounding box center [0, 0] width 0 height 0
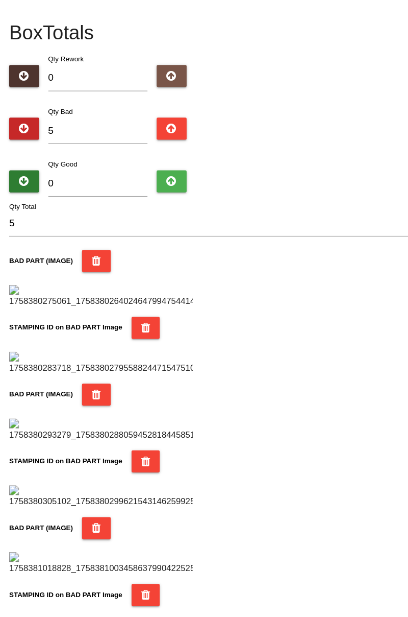
scroll to position [0, 0]
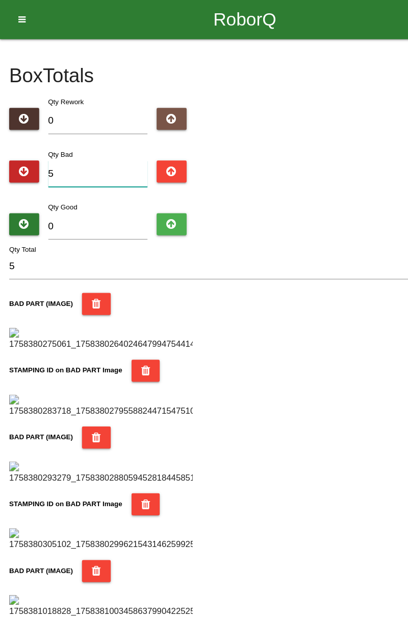
click at [93, 135] on input "5" at bounding box center [81, 145] width 83 height 22
type input "0"
type input "7"
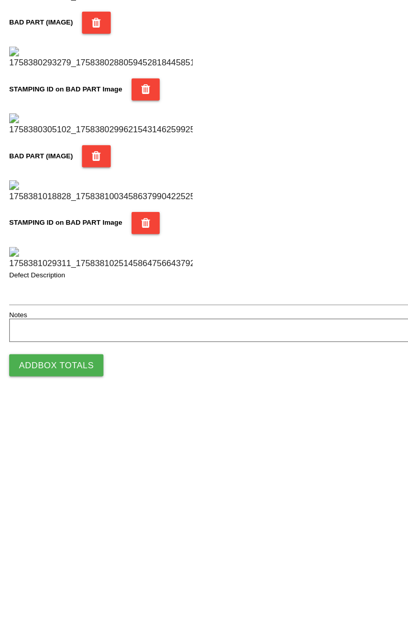
click at [339, 454] on div "STAMPING ID on BAD PART Image" at bounding box center [204, 478] width 393 height 48
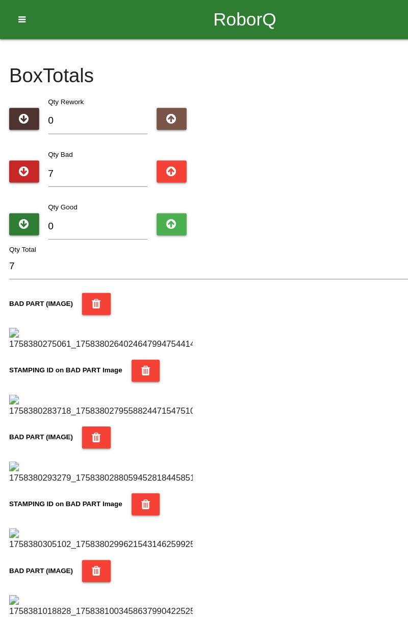
click at [340, 93] on div "Qty Rework 0" at bounding box center [204, 97] width 393 height 37
click at [88, 140] on input "7" at bounding box center [81, 145] width 83 height 22
type input "0"
type input "8"
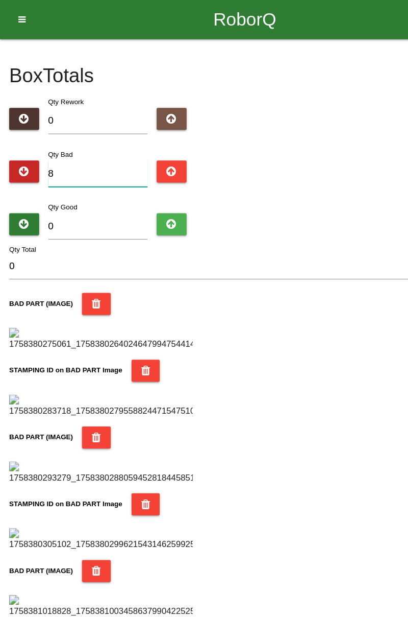
type input "8"
click at [86, 185] on input "0" at bounding box center [81, 189] width 83 height 22
type input "7"
type input "15"
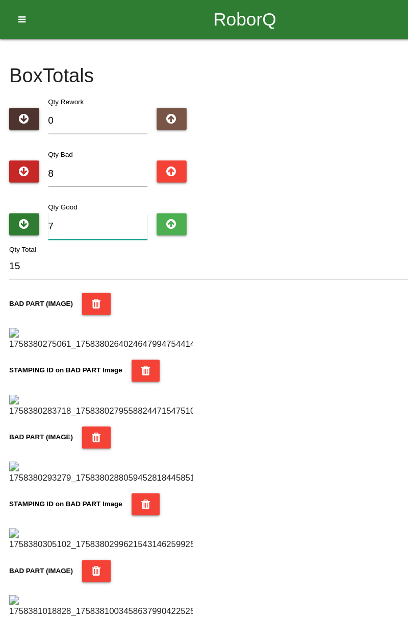
type input "74"
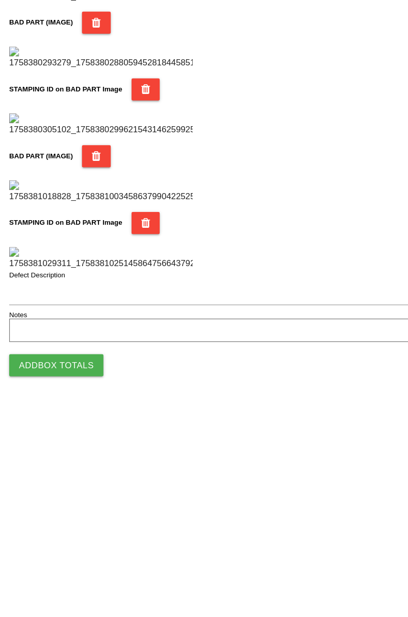
click at [63, 580] on button "Add Box Totals" at bounding box center [47, 582] width 79 height 18
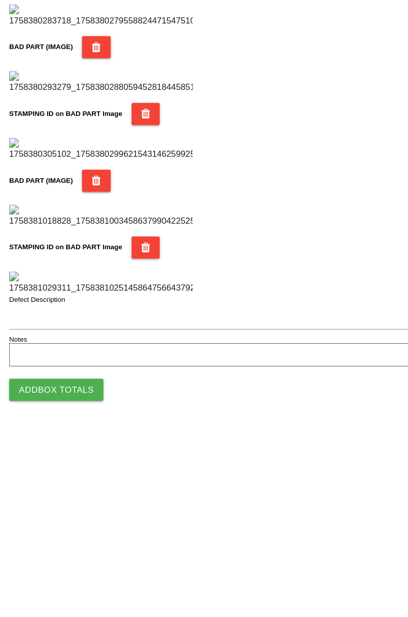
scroll to position [894, 0]
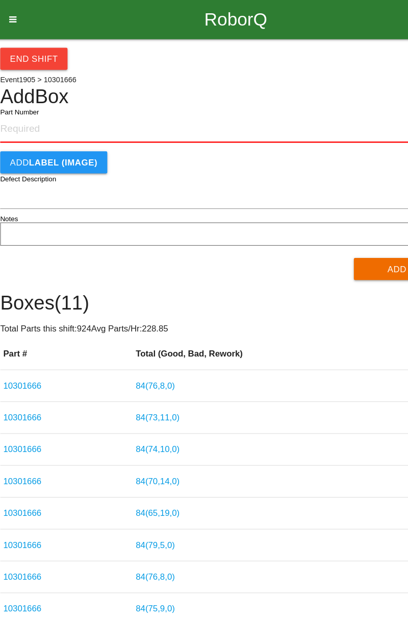
click at [31, 110] on input "Part Number" at bounding box center [204, 107] width 393 height 22
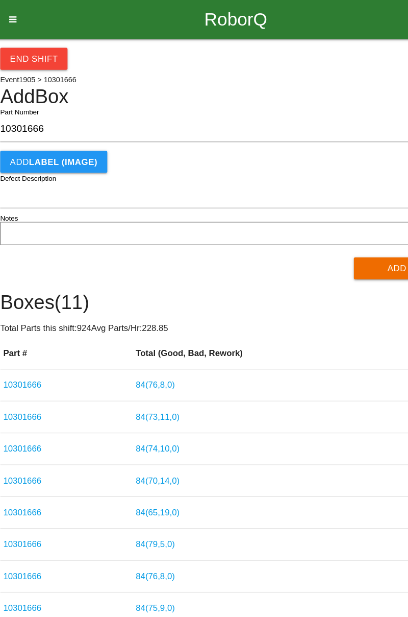
click at [322, 220] on button "Add Total" at bounding box center [352, 223] width 99 height 18
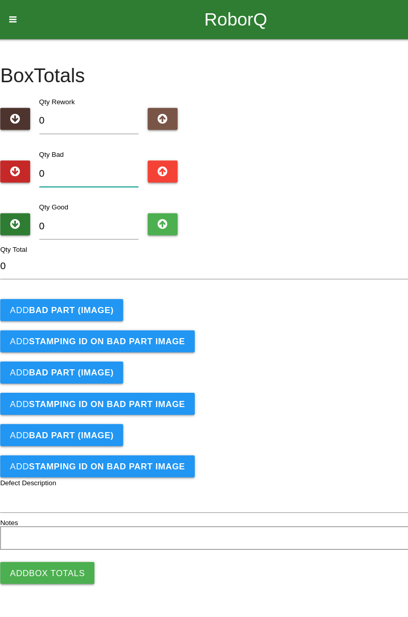
click at [80, 140] on input "0" at bounding box center [81, 145] width 83 height 22
click at [84, 252] on button "Add BAD PART (IMAGE)" at bounding box center [59, 258] width 103 height 18
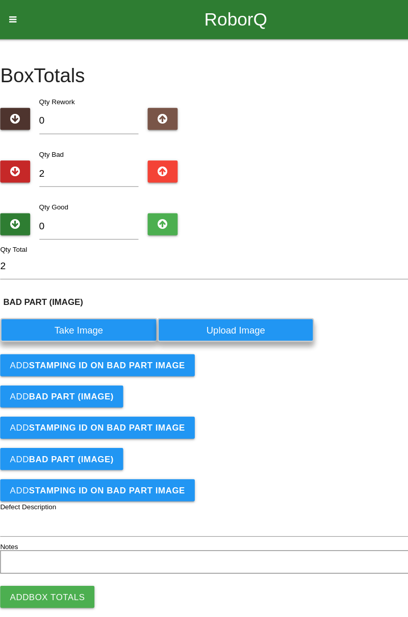
click at [82, 274] on label "Take Image" at bounding box center [73, 275] width 131 height 20
click at [0, 0] on \(IMAGE\) "Take Image" at bounding box center [0, 0] width 0 height 0
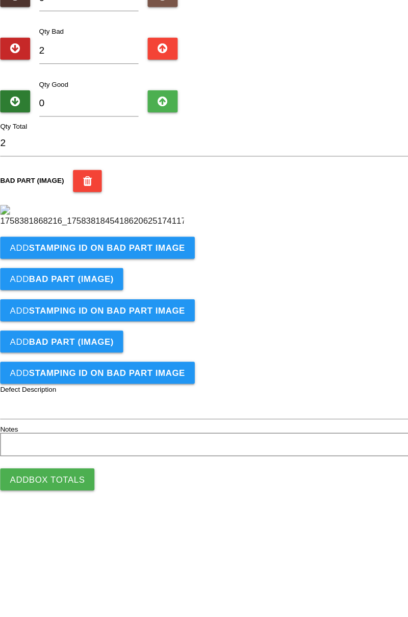
scroll to position [57, 0]
click at [87, 313] on b "STAMPING ID on BAD PART Image" at bounding box center [97, 309] width 130 height 8
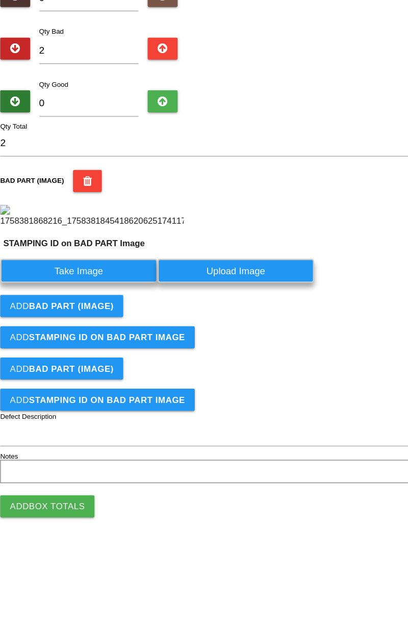
click at [85, 338] on label "Take Image" at bounding box center [73, 328] width 131 height 20
click at [0, 0] on PART "Take Image" at bounding box center [0, 0] width 0 height 0
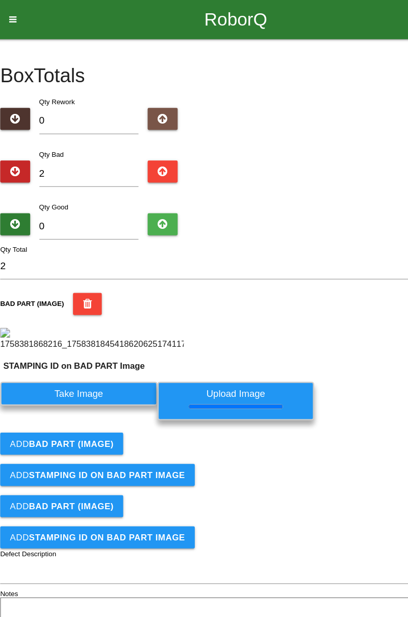
scroll to position [0, 0]
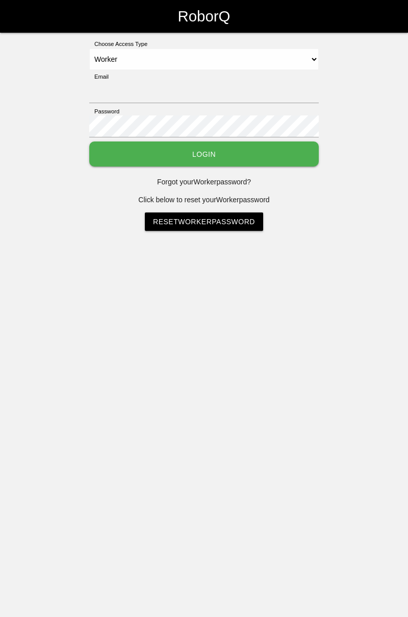
select select "Worker"
click at [229, 88] on input "Email" at bounding box center [204, 92] width 230 height 22
type input "[PERSON_NAME][EMAIL_ADDRESS][DOMAIN_NAME]"
click at [89, 141] on button "Login" at bounding box center [204, 153] width 230 height 25
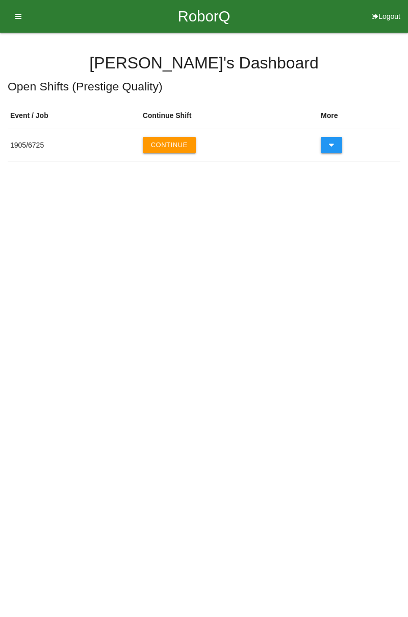
click at [171, 144] on button "Continue" at bounding box center [169, 145] width 53 height 16
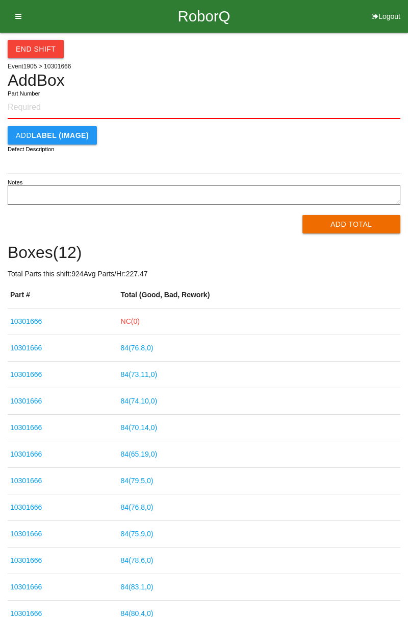
click at [139, 317] on link "NC( 0 )" at bounding box center [130, 321] width 19 height 8
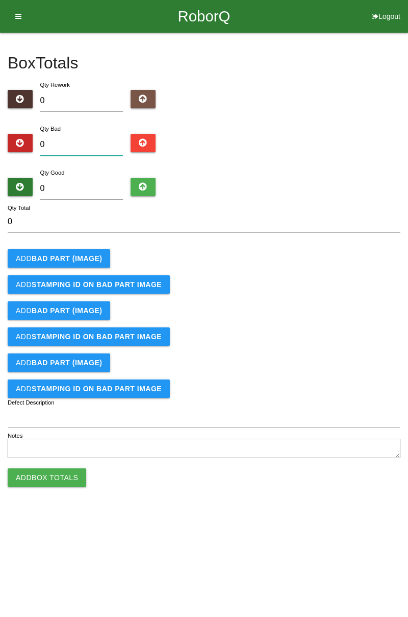
click at [84, 141] on input "0" at bounding box center [81, 145] width 83 height 22
type input "2"
click at [95, 251] on button "Add BAD PART (IMAGE)" at bounding box center [59, 258] width 103 height 18
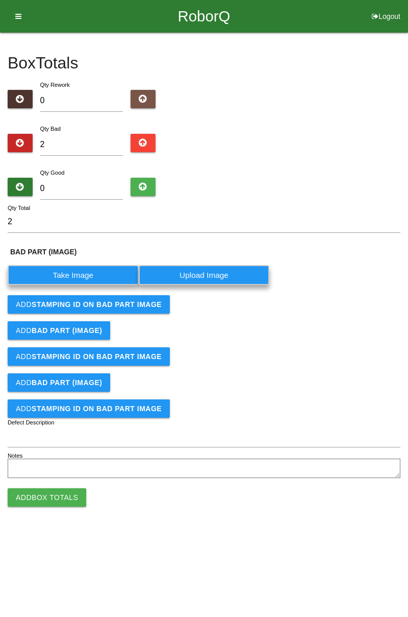
click at [88, 273] on label "Take Image" at bounding box center [73, 275] width 131 height 20
click at [0, 0] on \(IMAGE\) "Take Image" at bounding box center [0, 0] width 0 height 0
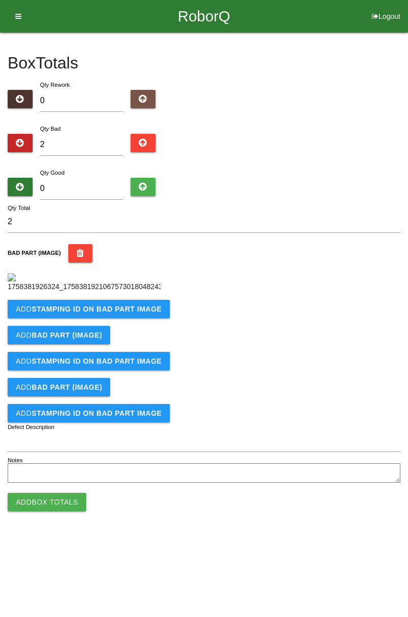
click at [137, 318] on button "Add STAMPING ID on BAD PART Image" at bounding box center [89, 309] width 162 height 18
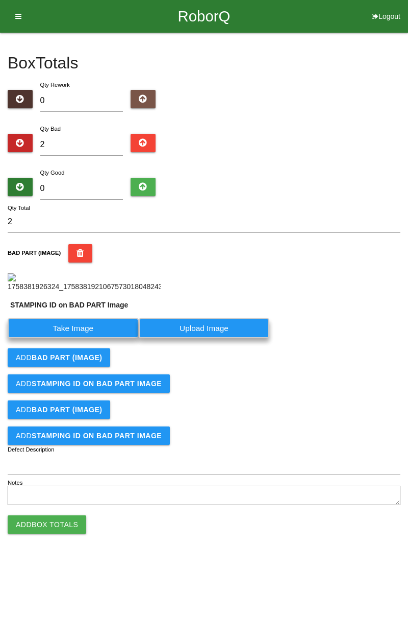
click at [95, 338] on label "Take Image" at bounding box center [73, 328] width 131 height 20
click at [0, 0] on PART "Take Image" at bounding box center [0, 0] width 0 height 0
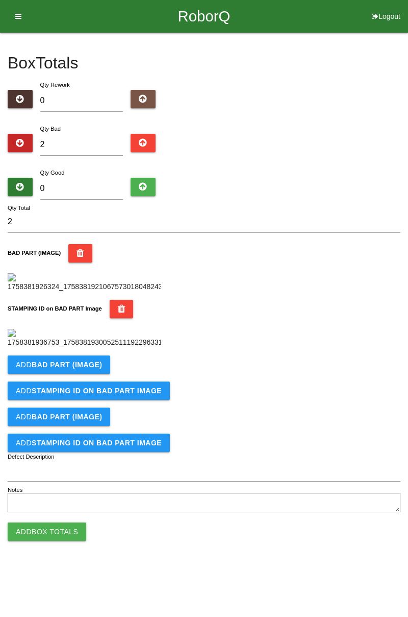
scroll to position [225, 0]
click at [96, 368] on b "BAD PART (IMAGE)" at bounding box center [67, 364] width 70 height 8
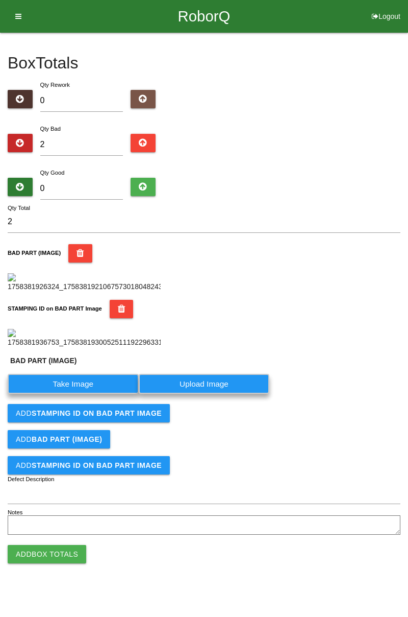
click at [83, 394] on label "Take Image" at bounding box center [73, 384] width 131 height 20
click at [0, 0] on \(IMAGE\) "Take Image" at bounding box center [0, 0] width 0 height 0
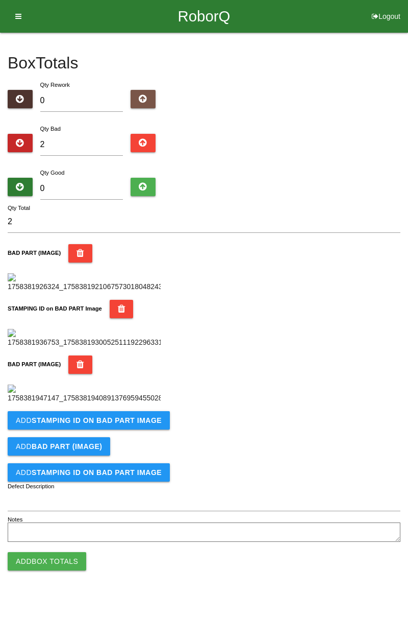
scroll to position [392, 0]
click at [133, 424] on b "STAMPING ID on BAD PART Image" at bounding box center [97, 420] width 130 height 8
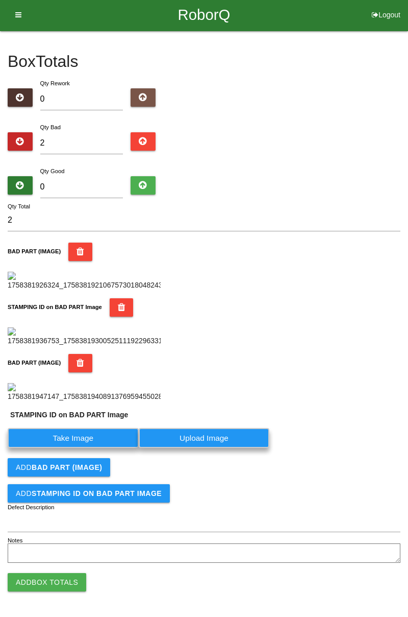
click at [81, 448] on label "Take Image" at bounding box center [73, 438] width 131 height 20
click at [0, 0] on PART "Take Image" at bounding box center [0, 0] width 0 height 0
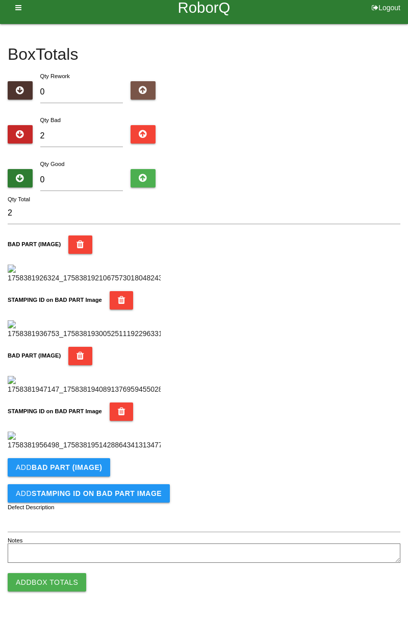
scroll to position [559, 0]
click at [83, 472] on button "Add BAD PART (IMAGE)" at bounding box center [59, 467] width 103 height 18
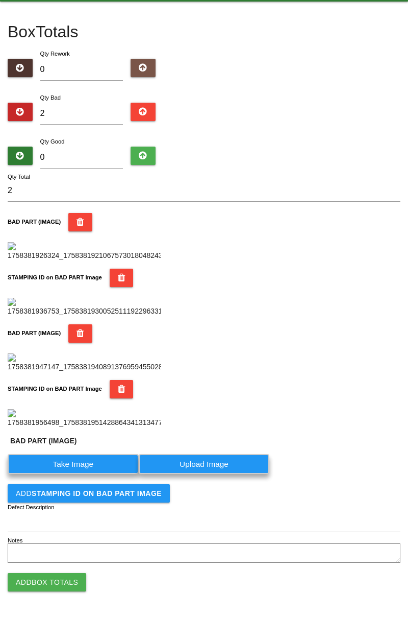
click at [92, 474] on label "Take Image" at bounding box center [73, 464] width 131 height 20
click at [0, 0] on \(IMAGE\) "Take Image" at bounding box center [0, 0] width 0 height 0
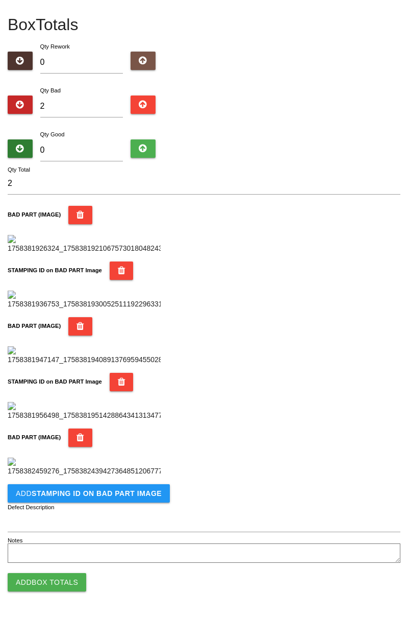
scroll to position [727, 0]
click at [136, 496] on b "STAMPING ID on BAD PART Image" at bounding box center [97, 493] width 130 height 8
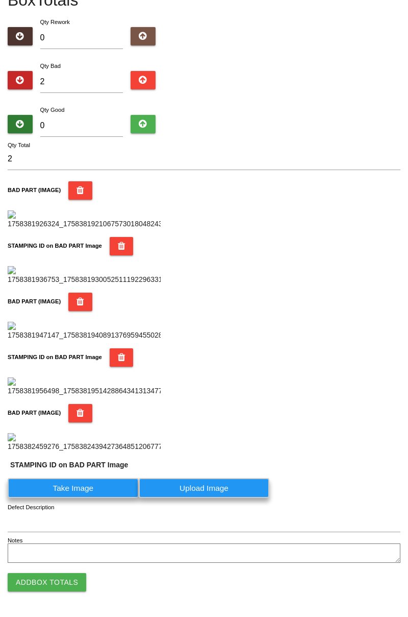
click at [91, 498] on label "Take Image" at bounding box center [73, 488] width 131 height 20
click at [0, 0] on PART "Take Image" at bounding box center [0, 0] width 0 height 0
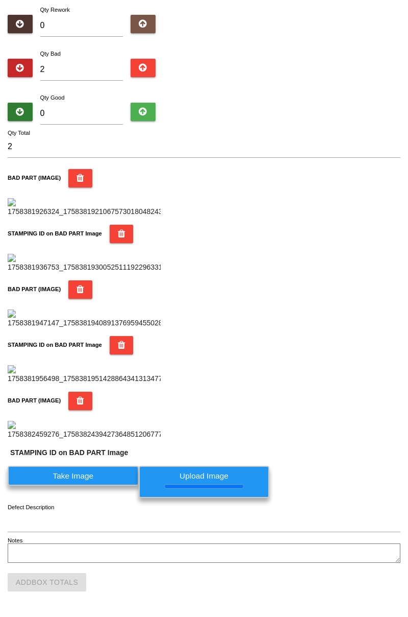
scroll to position [0, 0]
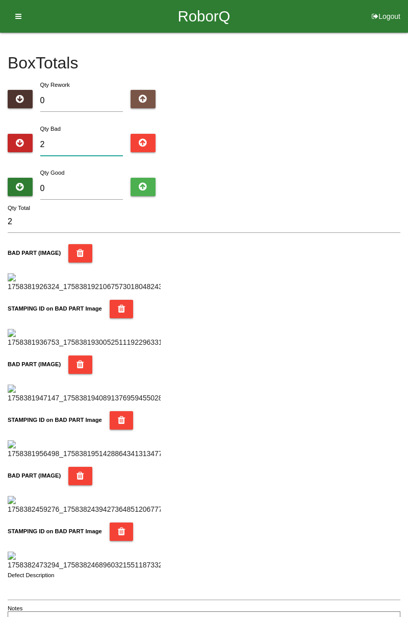
click at [87, 141] on input "2" at bounding box center [81, 145] width 83 height 22
type input "0"
type input "5"
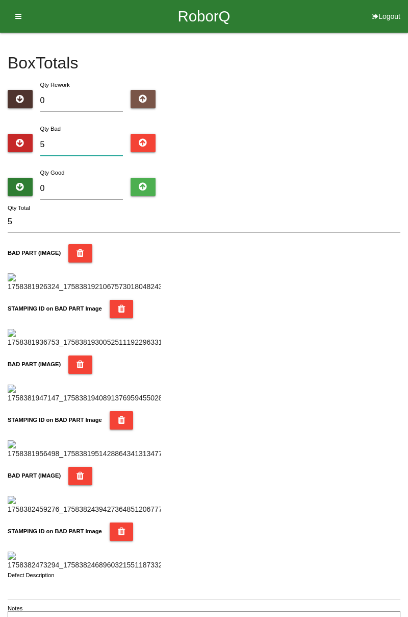
type input "0"
type input "7"
type input "0"
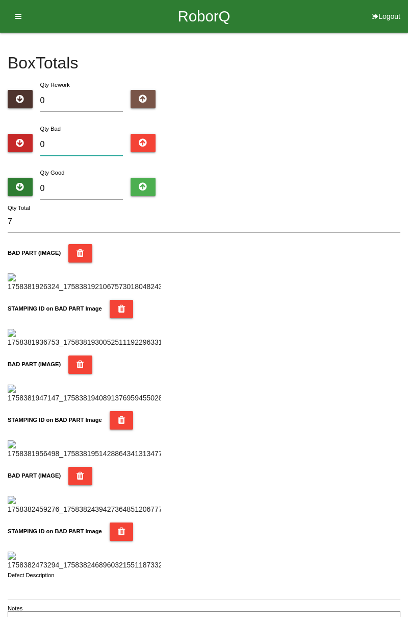
type input "0"
type input "8"
click at [99, 178] on input "0" at bounding box center [81, 189] width 83 height 22
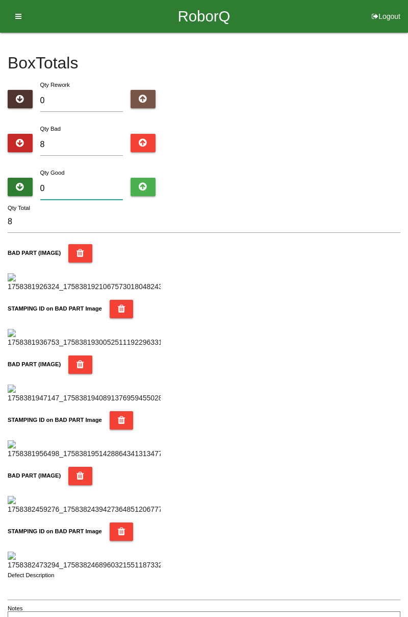
type input "7"
type input "15"
type input "72"
type input "80"
type input "7"
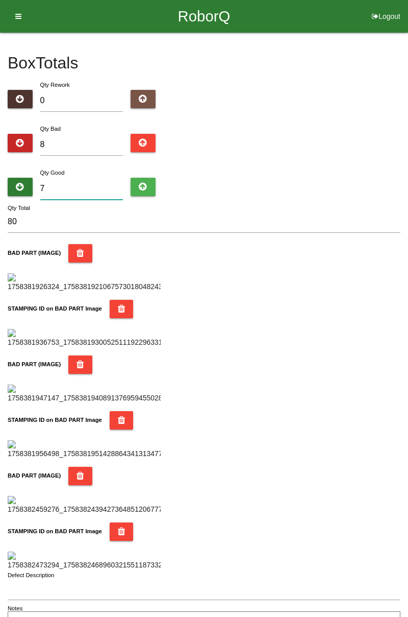
type input "15"
type input "76"
type input "84"
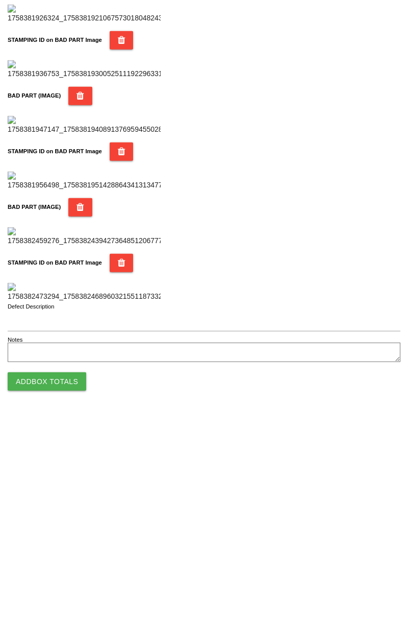
scroll to position [894, 0]
type input "76"
click at [64, 588] on button "Add Box Totals" at bounding box center [47, 582] width 79 height 18
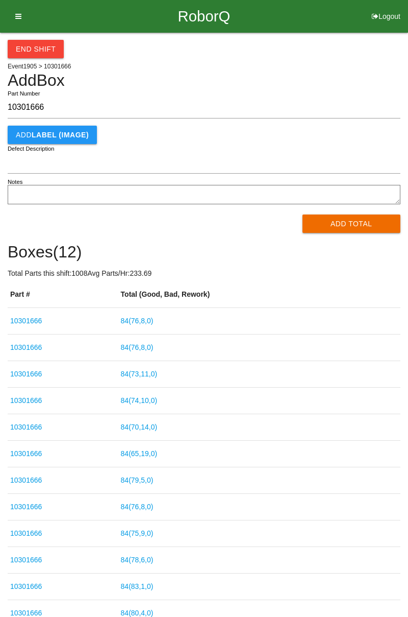
type input "10301666"
click at [357, 222] on button "Add Total" at bounding box center [352, 223] width 99 height 18
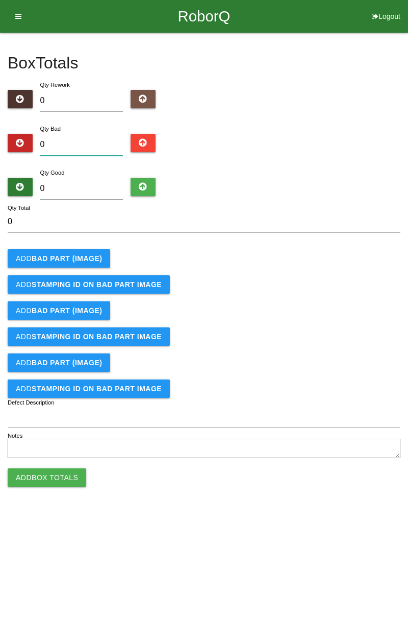
click at [106, 145] on input "0" at bounding box center [81, 145] width 83 height 22
type input "2"
click at [87, 260] on b "BAD PART (IMAGE)" at bounding box center [67, 258] width 70 height 8
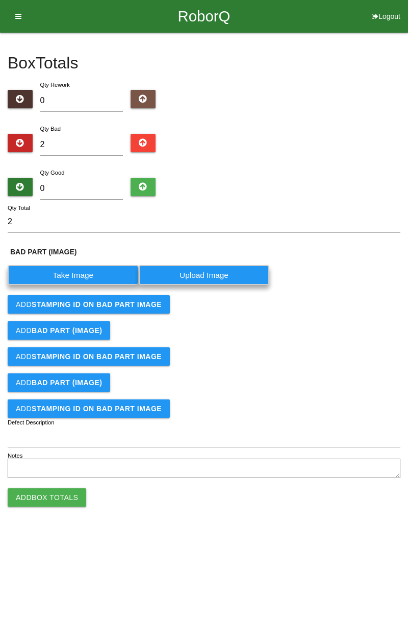
click at [88, 275] on label "Take Image" at bounding box center [73, 275] width 131 height 20
click at [0, 0] on \(IMAGE\) "Take Image" at bounding box center [0, 0] width 0 height 0
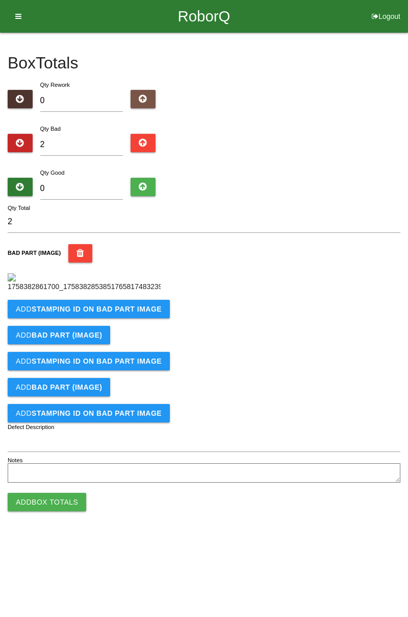
click at [126, 313] on b "STAMPING ID on BAD PART Image" at bounding box center [97, 309] width 130 height 8
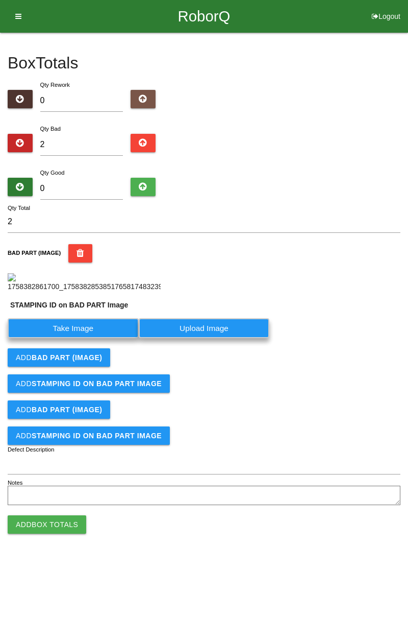
click at [95, 338] on label "Take Image" at bounding box center [73, 328] width 131 height 20
click at [0, 0] on PART "Take Image" at bounding box center [0, 0] width 0 height 0
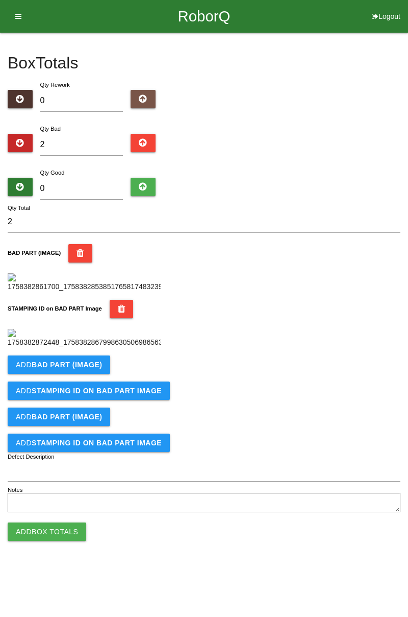
scroll to position [225, 0]
click at [92, 374] on button "Add BAD PART (IMAGE)" at bounding box center [59, 364] width 103 height 18
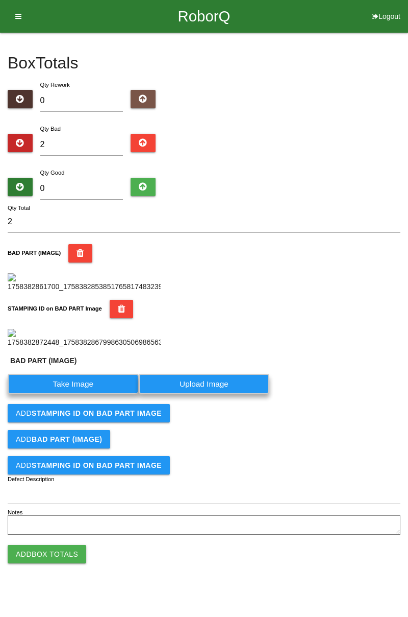
click at [85, 394] on label "Take Image" at bounding box center [73, 384] width 131 height 20
click at [0, 0] on \(IMAGE\) "Take Image" at bounding box center [0, 0] width 0 height 0
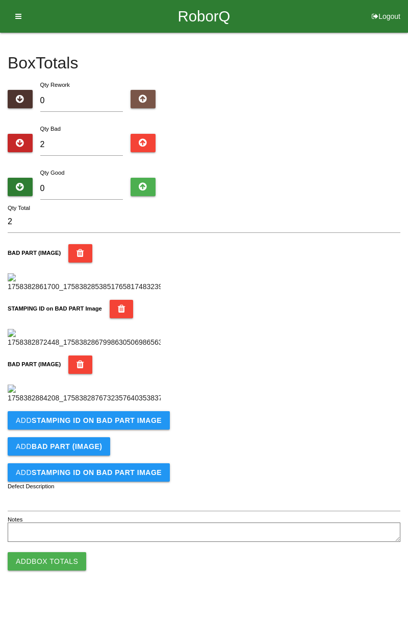
scroll to position [392, 0]
click at [124, 424] on b "STAMPING ID on BAD PART Image" at bounding box center [97, 420] width 130 height 8
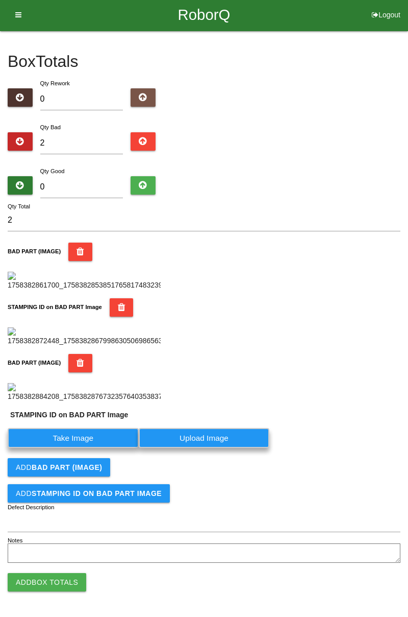
click at [96, 448] on label "Take Image" at bounding box center [73, 438] width 131 height 20
click at [0, 0] on PART "Take Image" at bounding box center [0, 0] width 0 height 0
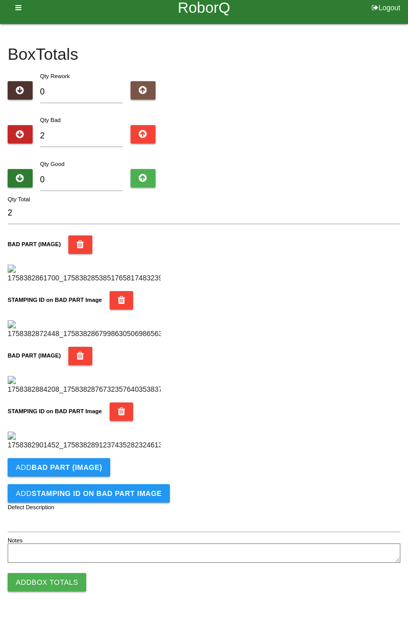
scroll to position [0, 0]
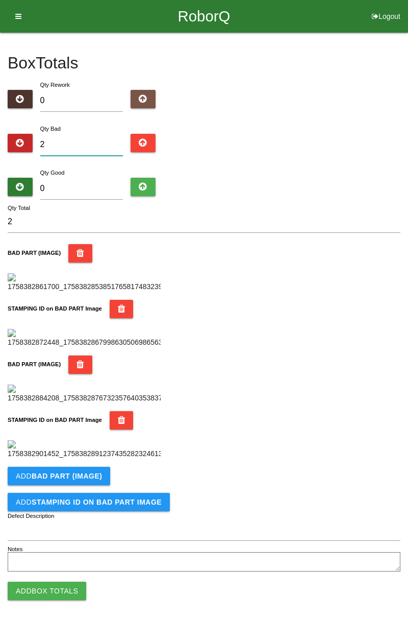
click at [93, 141] on input "2" at bounding box center [81, 145] width 83 height 22
type input "0"
type input "4"
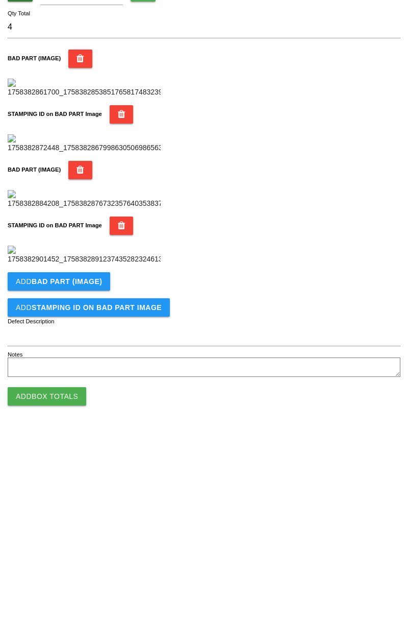
scroll to position [559, 0]
click at [90, 465] on b "BAD PART (IMAGE)" at bounding box center [67, 467] width 70 height 8
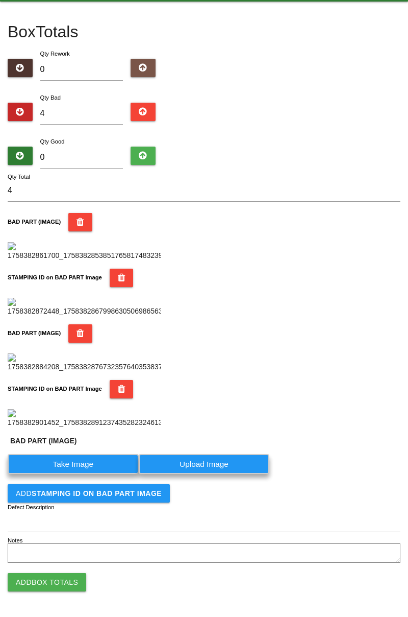
click at [89, 474] on label "Take Image" at bounding box center [73, 464] width 131 height 20
click at [0, 0] on \(IMAGE\) "Take Image" at bounding box center [0, 0] width 0 height 0
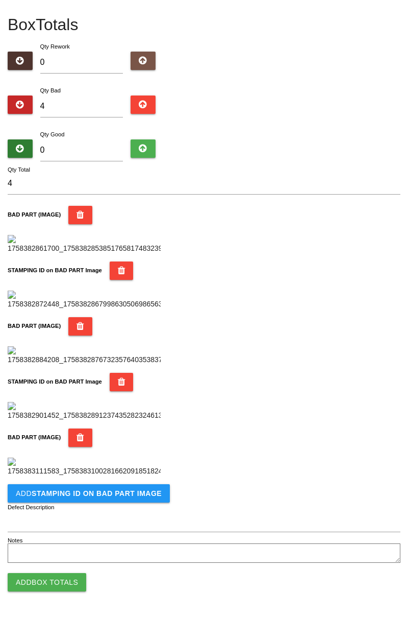
scroll to position [727, 0]
click at [113, 498] on button "Add STAMPING ID on BAD PART Image" at bounding box center [89, 493] width 162 height 18
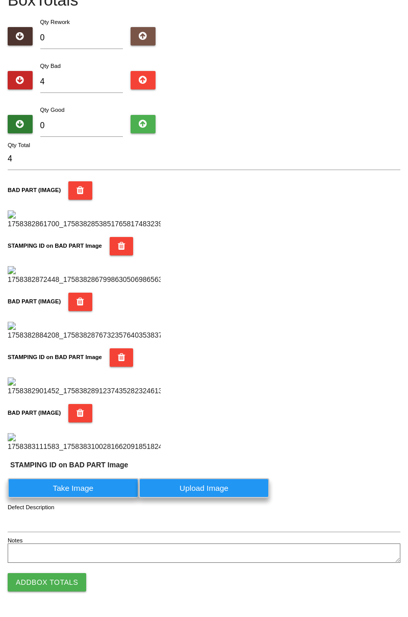
click at [91, 498] on label "Take Image" at bounding box center [73, 488] width 131 height 20
click at [0, 0] on PART "Take Image" at bounding box center [0, 0] width 0 height 0
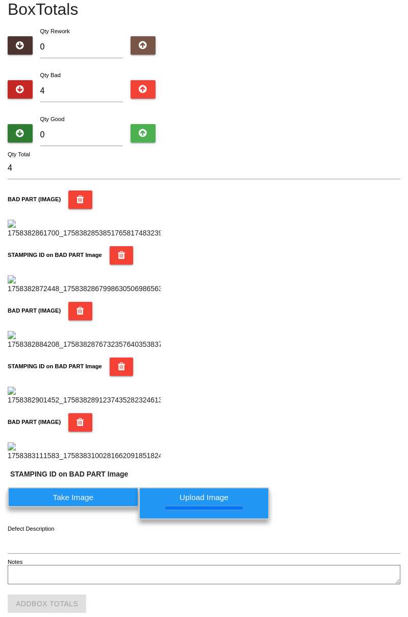
scroll to position [0, 0]
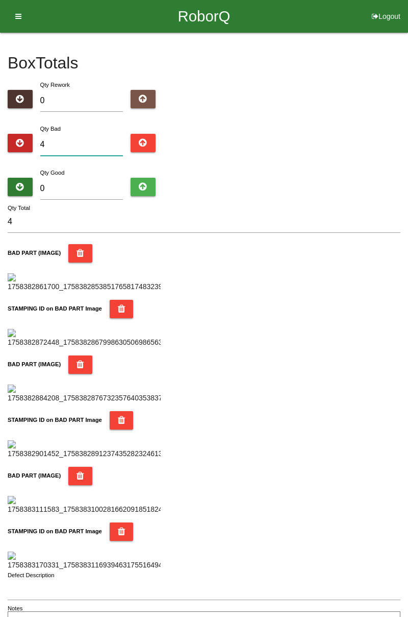
click at [106, 145] on input "4" at bounding box center [81, 145] width 83 height 22
type input "0"
type input "6"
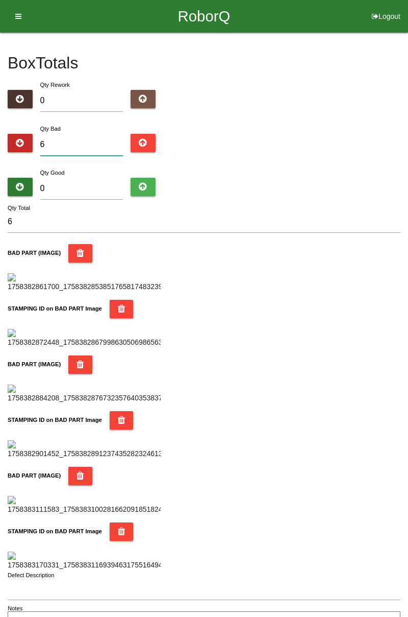
type input "6"
